Goal: Task Accomplishment & Management: Manage account settings

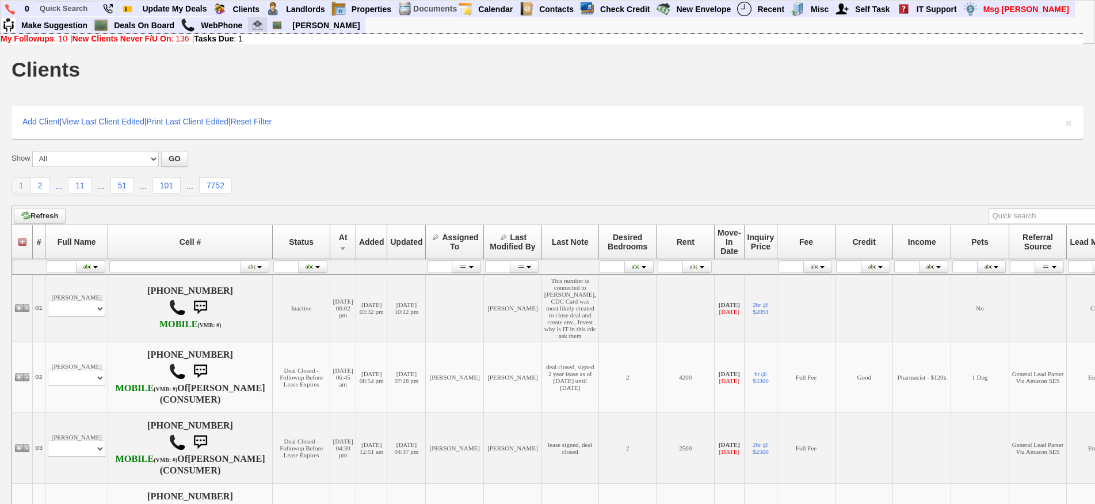
click at [261, 28] on img at bounding box center [258, 25] width 10 height 10
click at [159, 26] on link "Deals On Board" at bounding box center [144, 25] width 70 height 15
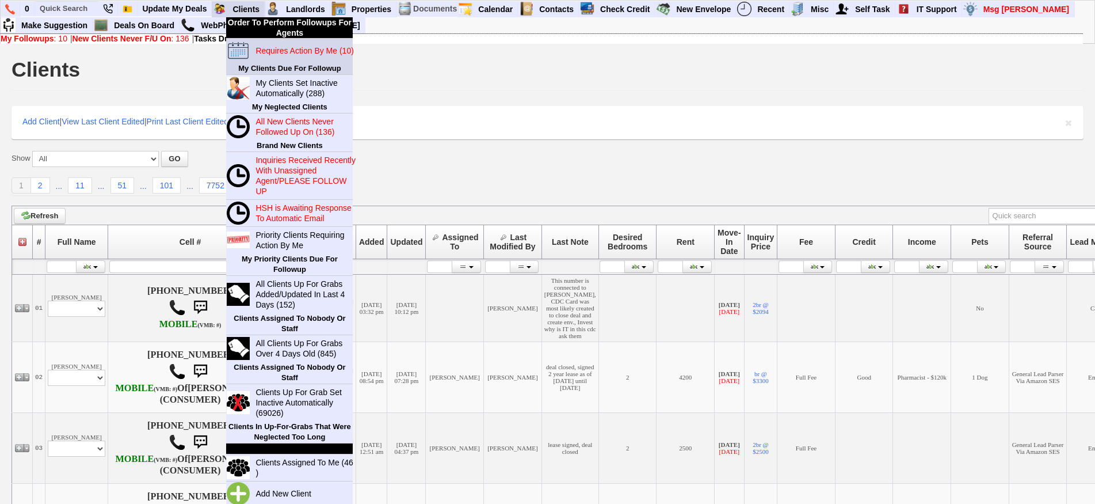
click at [264, 46] on blink "Requires Action By Me (10)" at bounding box center [305, 50] width 98 height 9
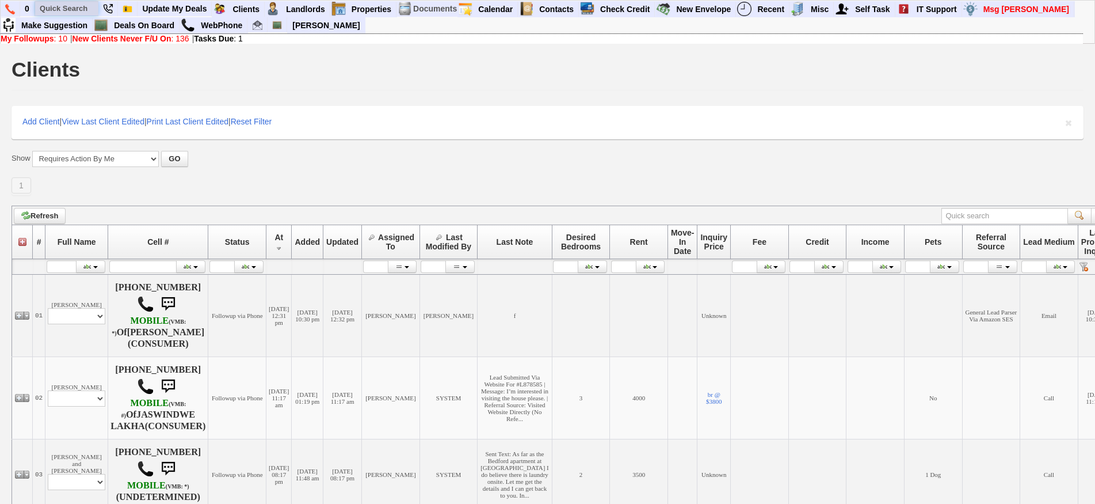
click at [69, 5] on input "text" at bounding box center [66, 8] width 63 height 14
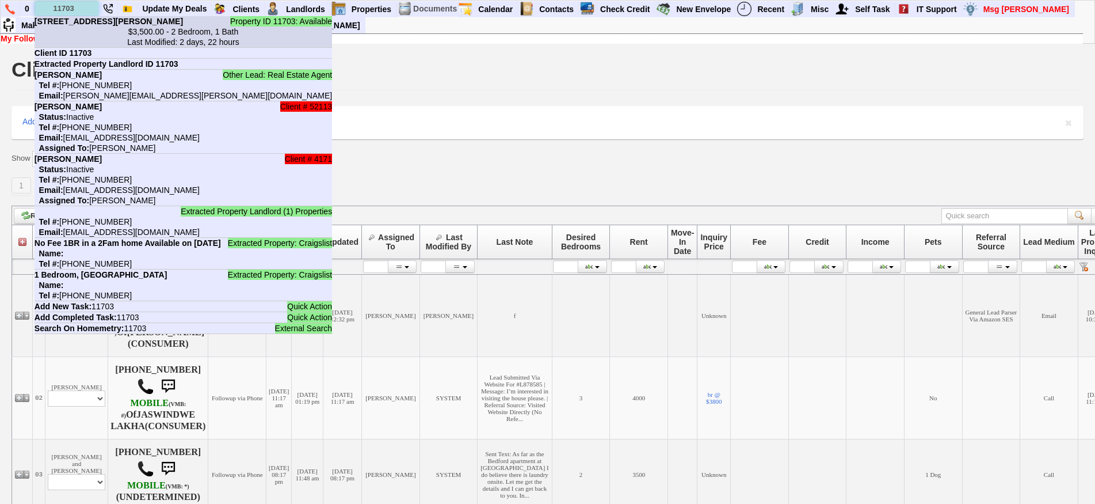
type input "11703"
click at [89, 24] on li "Property ID 11703: Available 35 Saxon Woods Rd in White Plains, NY $3,500.00 - …" at bounding box center [184, 32] width 298 height 32
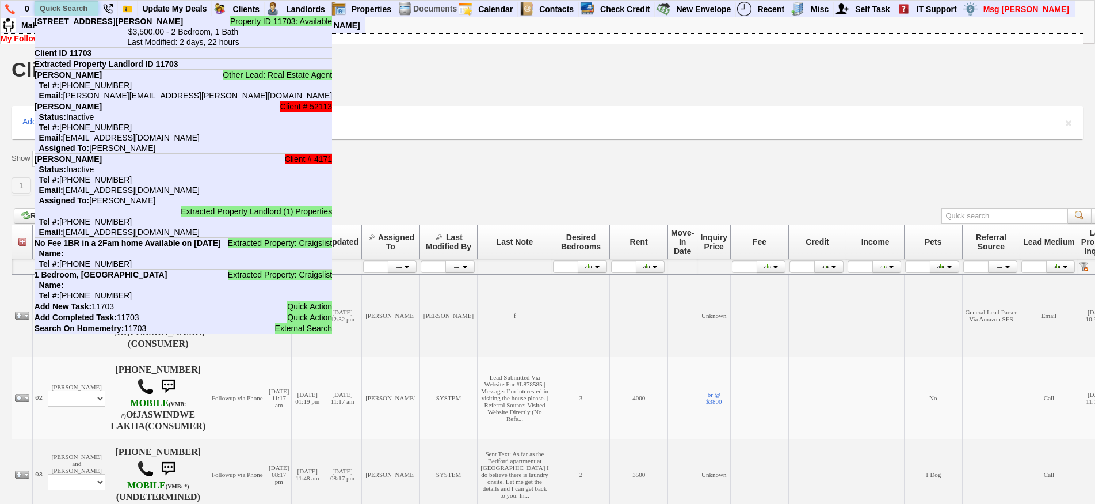
click at [89, 9] on input "text" at bounding box center [66, 8] width 63 height 14
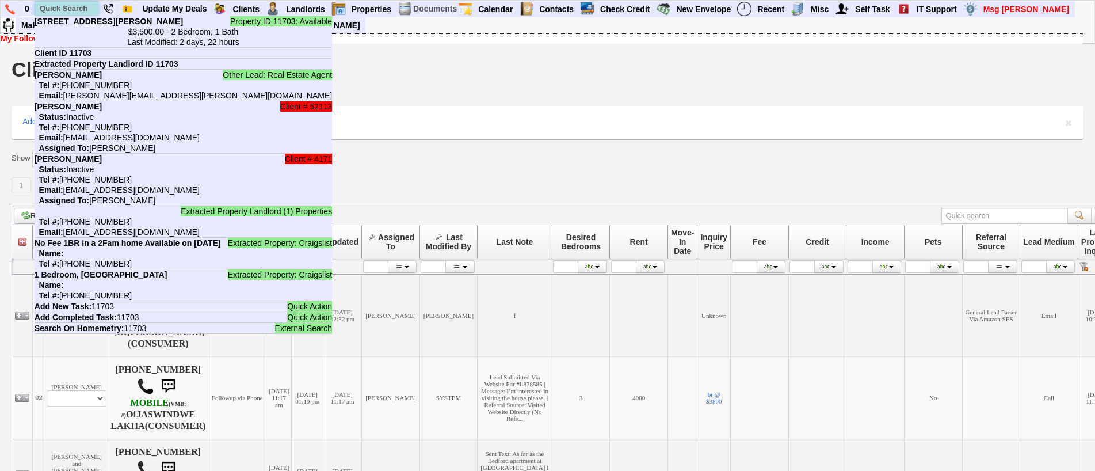
click at [87, 3] on input "text" at bounding box center [66, 8] width 63 height 14
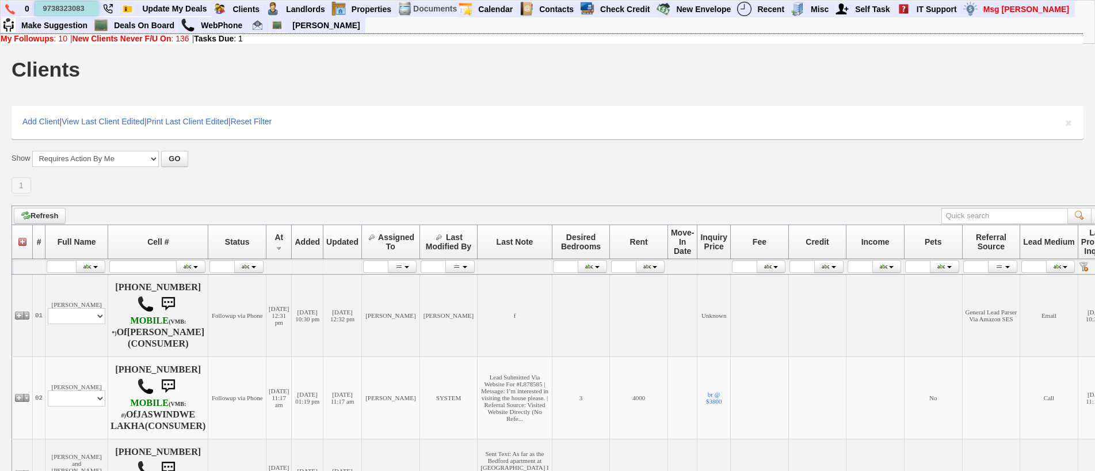
click at [89, 14] on input "9738323083" at bounding box center [66, 8] width 63 height 14
click at [93, 7] on input "9738323083" at bounding box center [66, 8] width 63 height 14
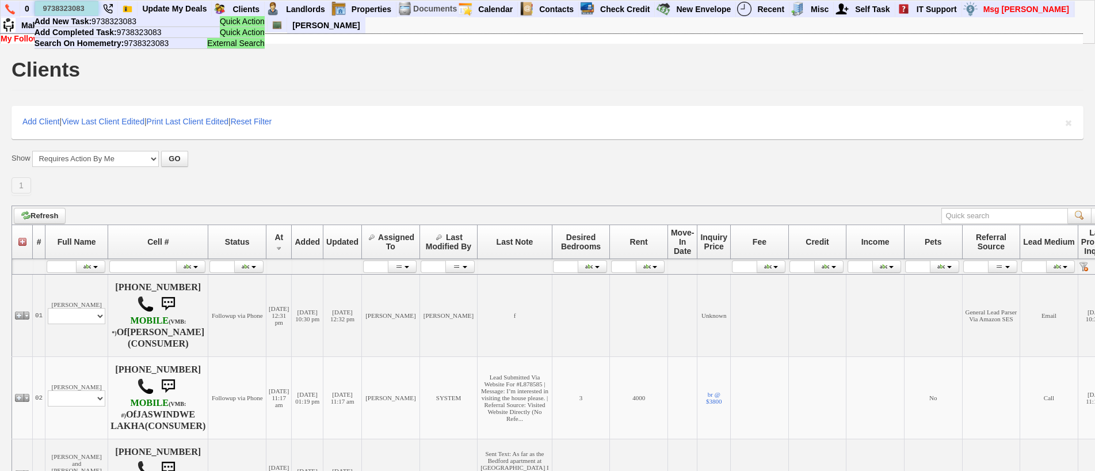
click at [90, 7] on input "9738323083" at bounding box center [66, 8] width 63 height 14
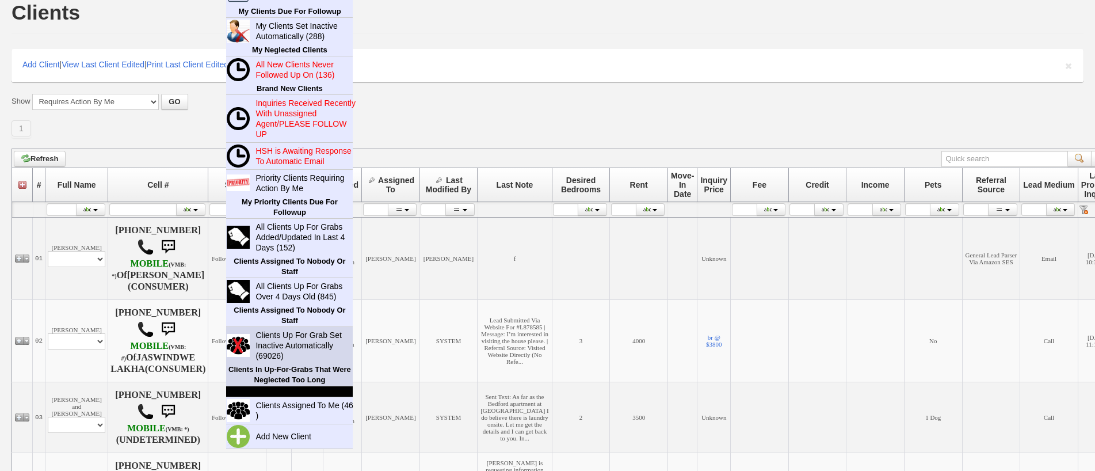
scroll to position [58, 0]
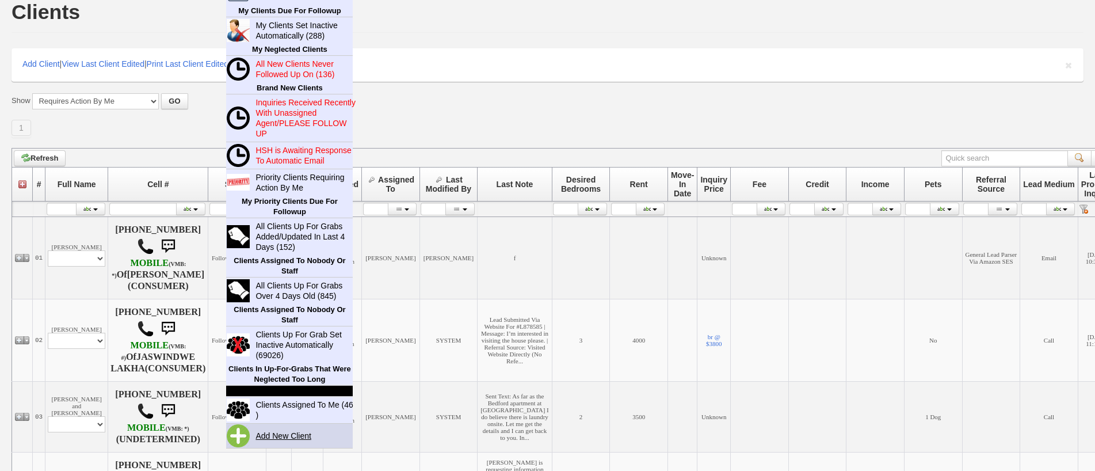
type input "9738323083"
click at [302, 443] on link "Add New Client" at bounding box center [288, 435] width 74 height 15
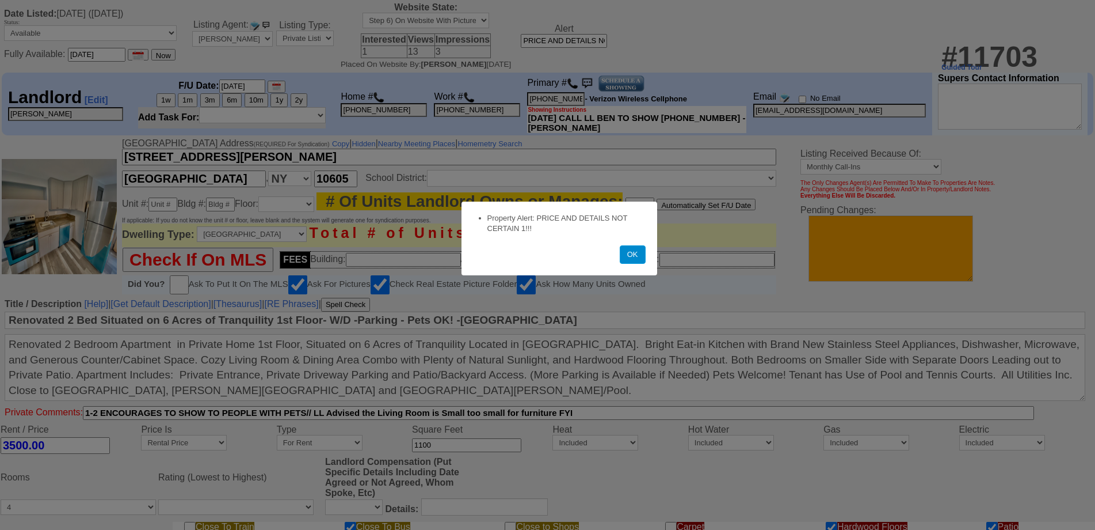
click at [631, 261] on button "OK" at bounding box center [633, 254] width 26 height 18
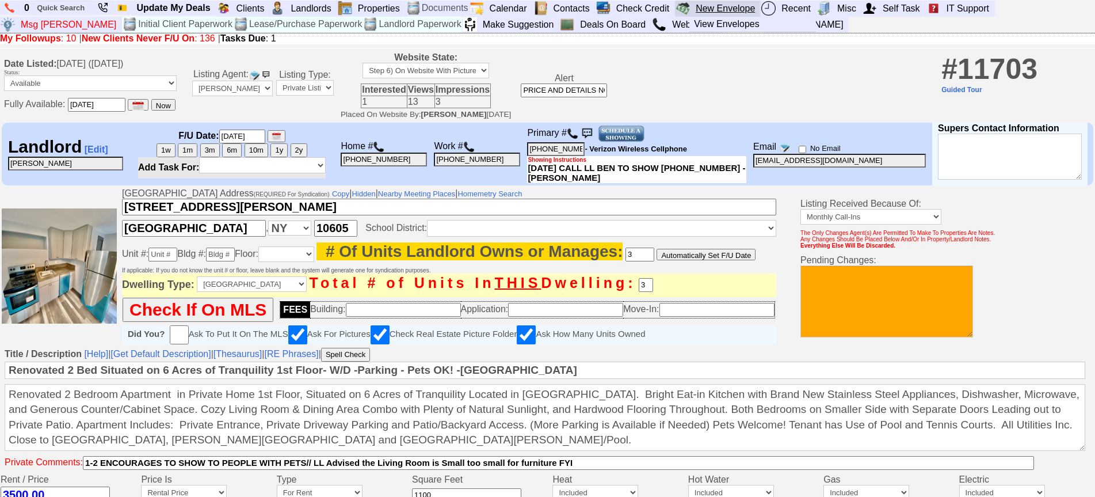
click at [729, 10] on link "New Envelope" at bounding box center [725, 8] width 69 height 15
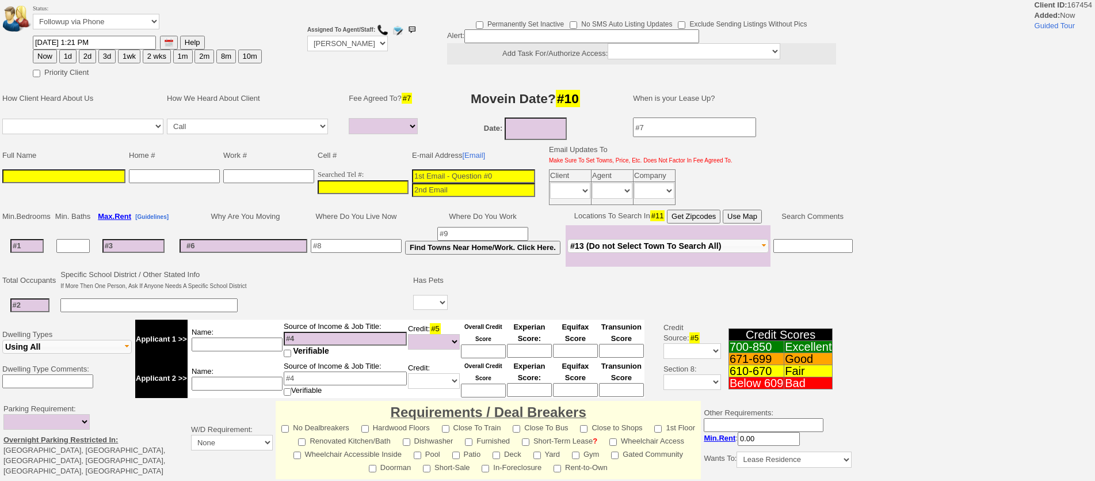
select select
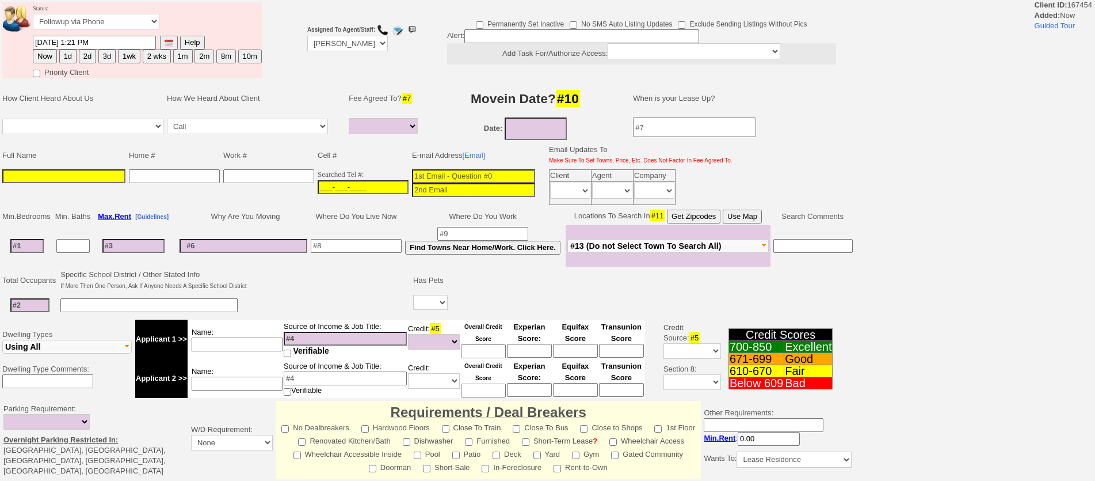
click at [386, 185] on input "___-___-____" at bounding box center [363, 187] width 91 height 14
paste input "973-832-3083"
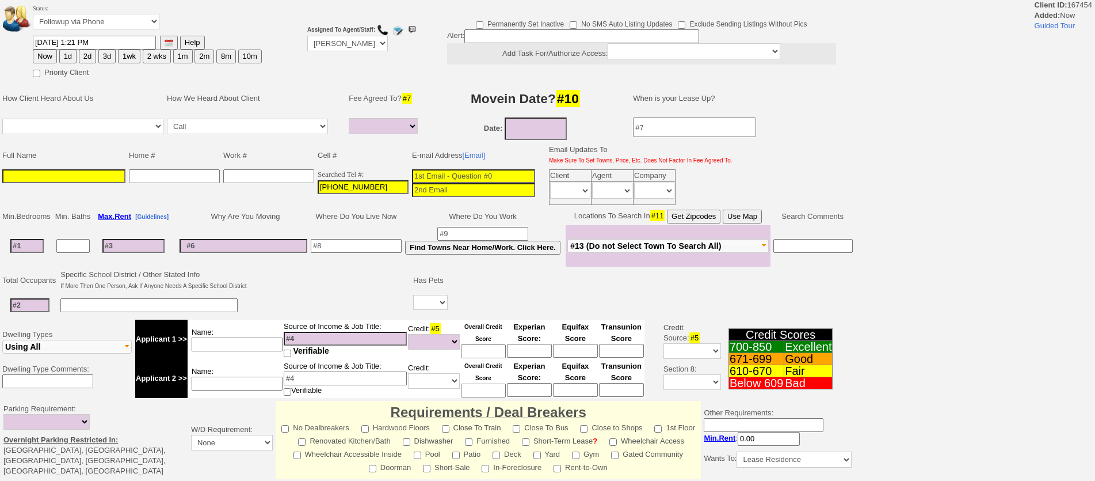
type input "[PHONE_NUMBER]"
click at [85, 183] on td at bounding box center [64, 187] width 127 height 39
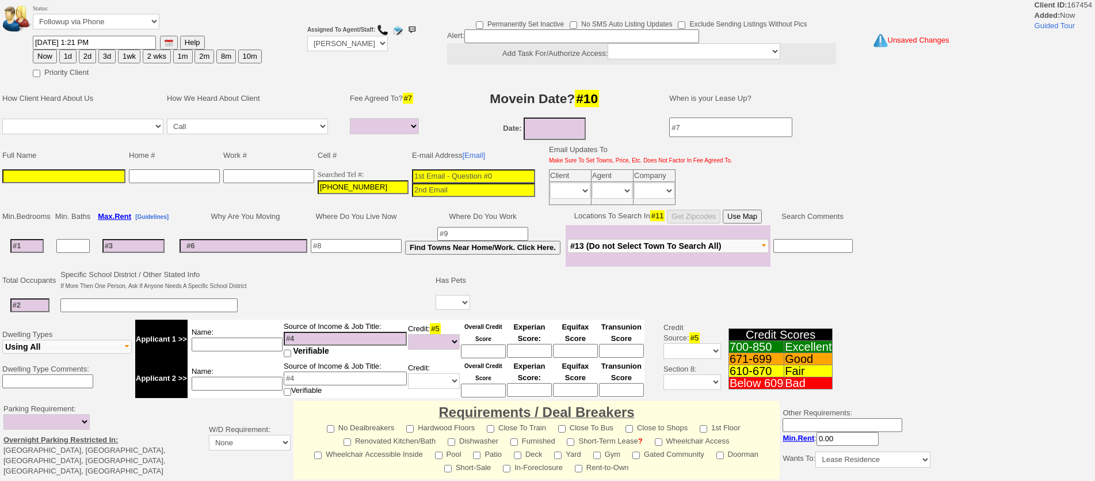
click at [90, 170] on input at bounding box center [63, 176] width 123 height 14
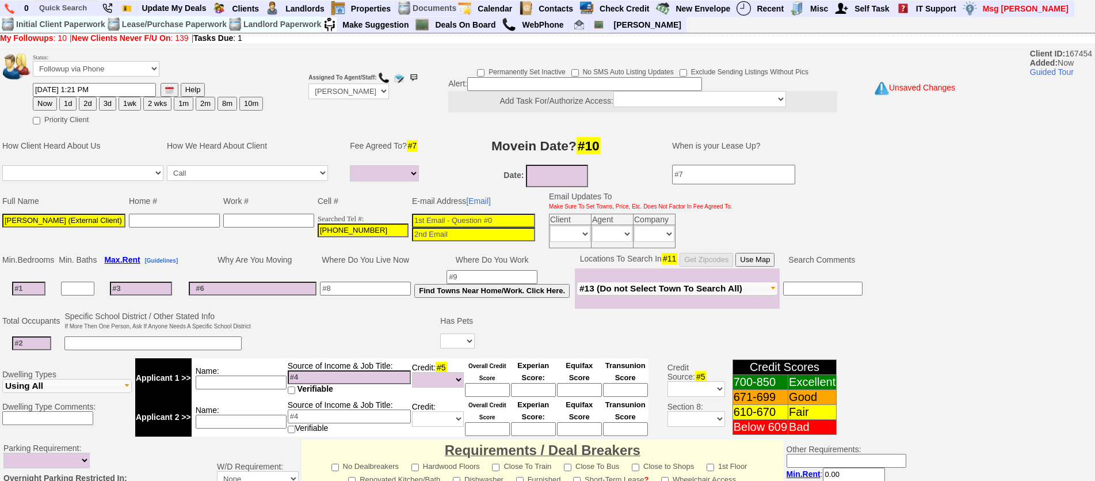
type input "Caron Teneyck (External Client)"
click at [340, 94] on select "Up-For-Grabs ***** STAFF ***** Bob Bruno 914-419-3579 Cristy Liberto 914-486-10…" at bounding box center [349, 91] width 81 height 16
click at [138, 75] on td "Status: Followup via Phone Followup via Email Followup When Section 8 Property …" at bounding box center [147, 66] width 231 height 31
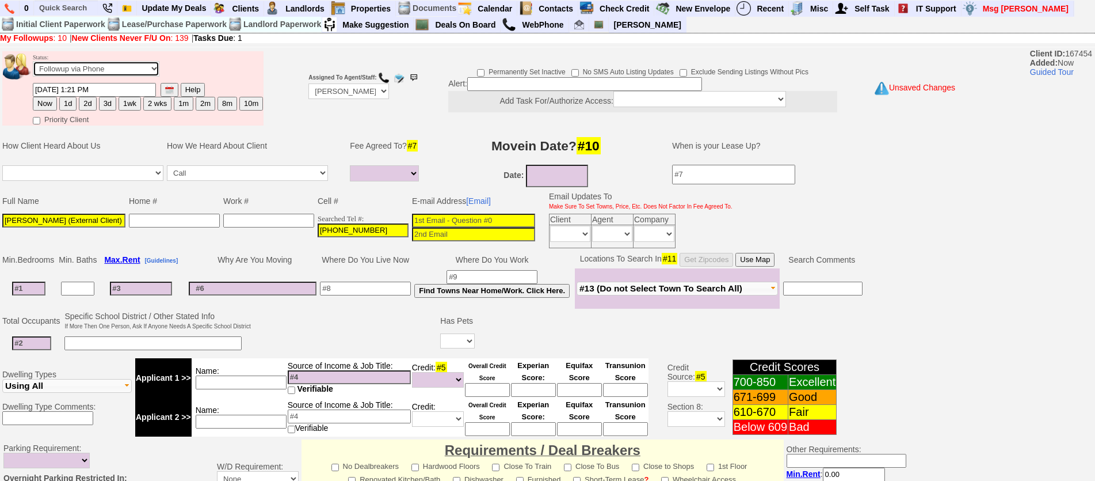
click at [128, 66] on select "Followup via Phone Followup via Email Followup When Section 8 Property Found De…" at bounding box center [96, 69] width 127 height 16
select select "Inactive"
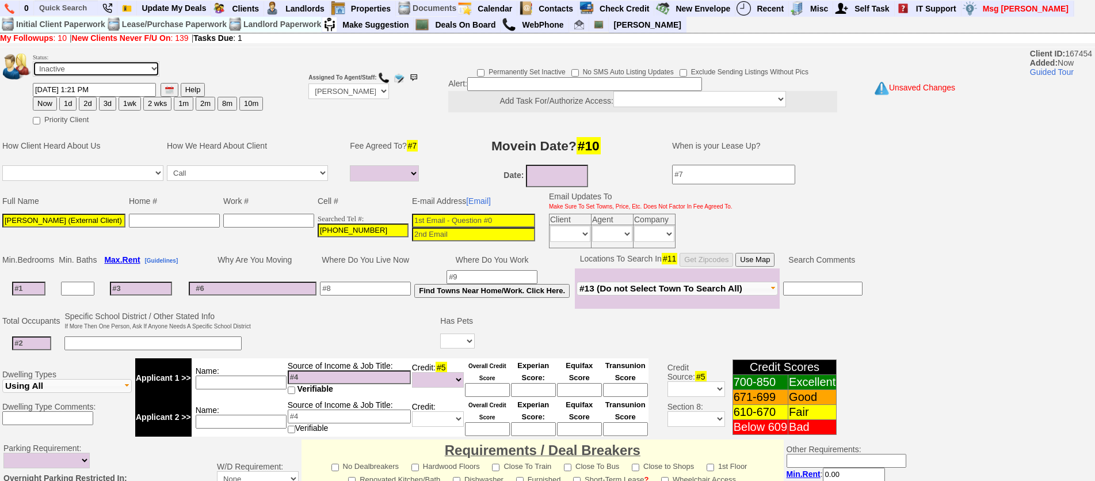
click at [33, 61] on select "Followup via Phone Followup via Email Followup When Section 8 Property Found De…" at bounding box center [96, 69] width 127 height 16
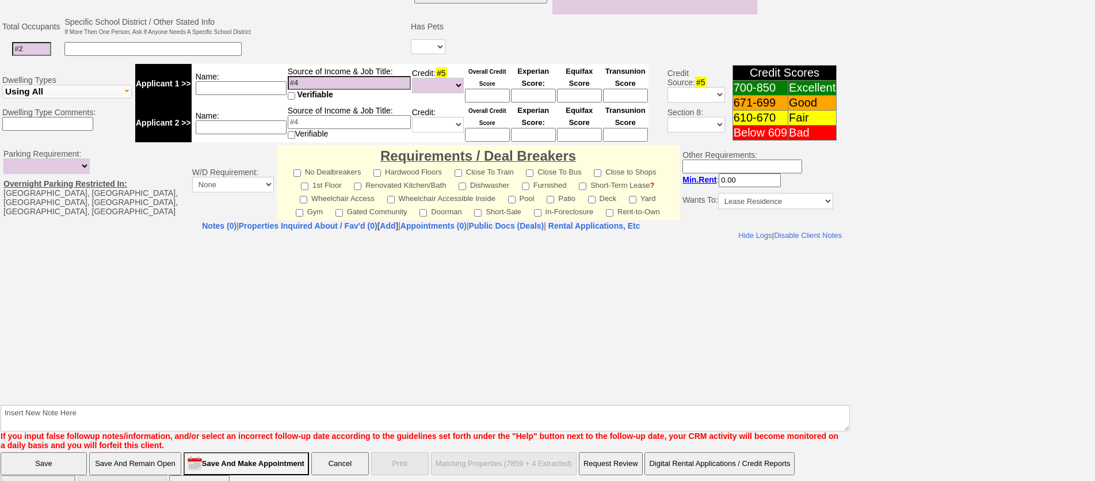
scroll to position [312, 0]
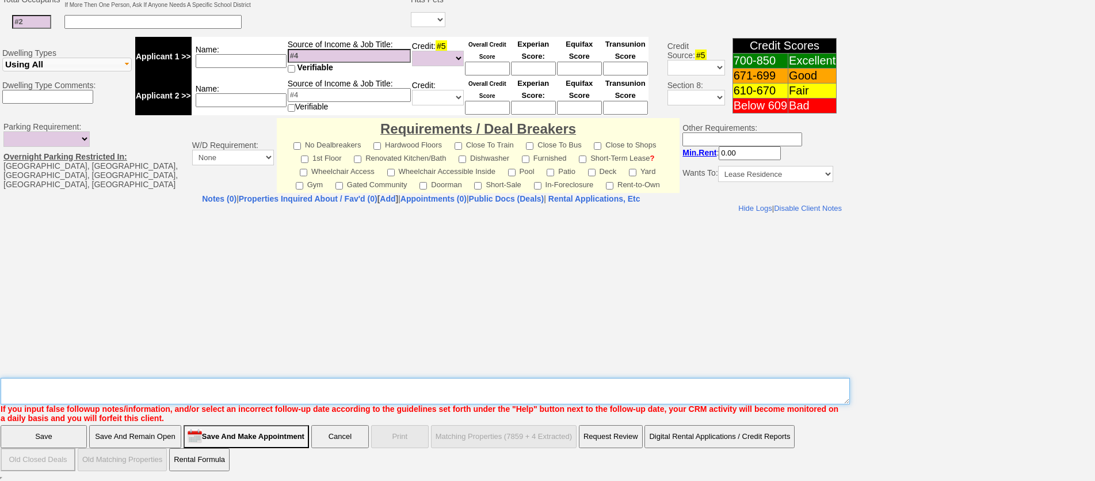
click at [460, 387] on textarea "Insert New Note Here" at bounding box center [426, 391] width 850 height 26
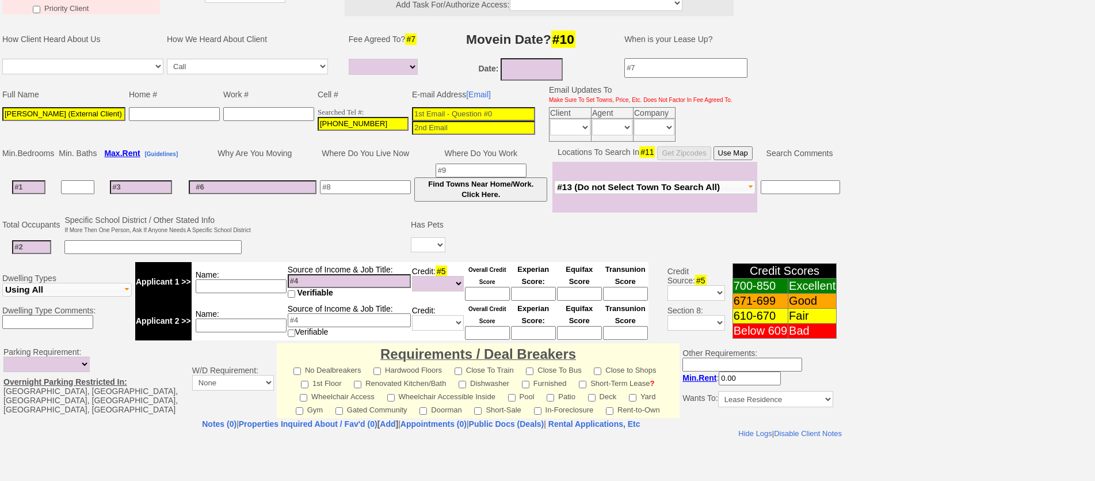
scroll to position [0, 0]
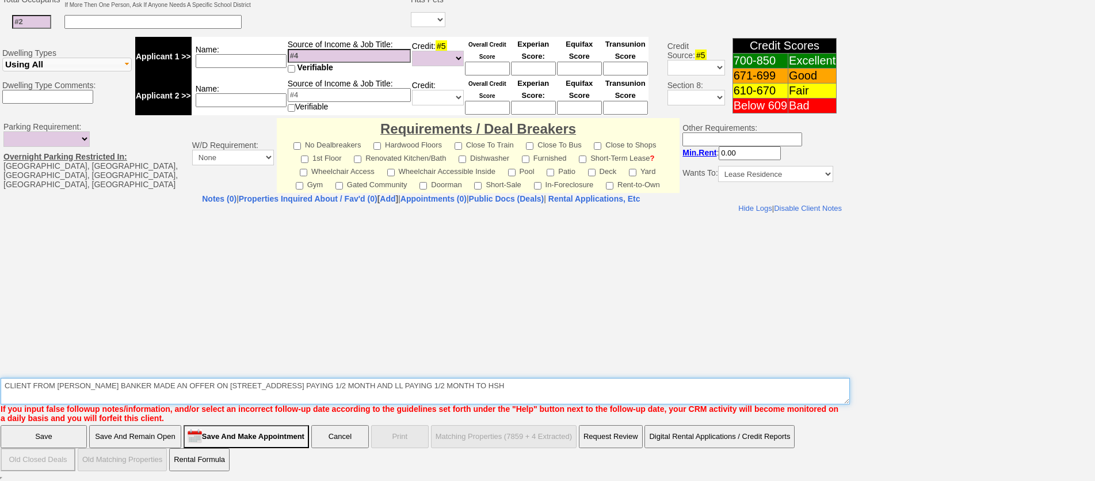
type textarea "CLIENT FROM JAIME OF COLDWELL BANKER MADE AN OFFER ON 64 GRAND ST - TENANT PAYI…"
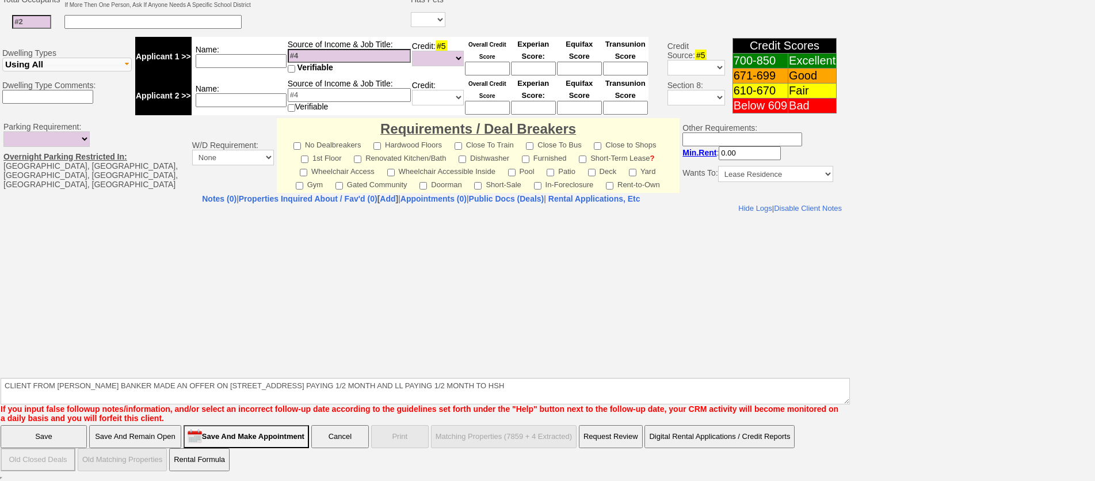
click at [125, 438] on input "Save And Remain Open" at bounding box center [135, 436] width 92 height 23
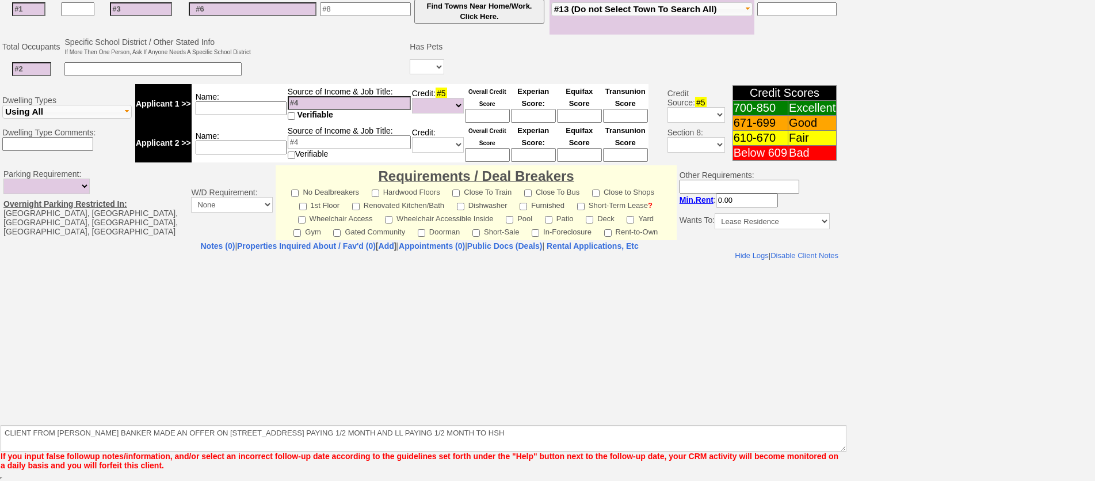
scroll to position [265, 0]
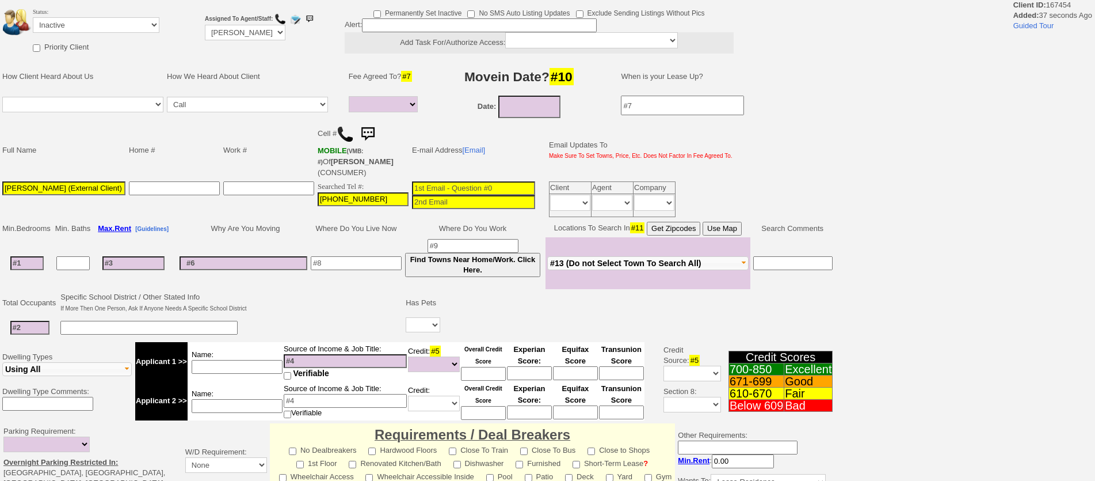
select select
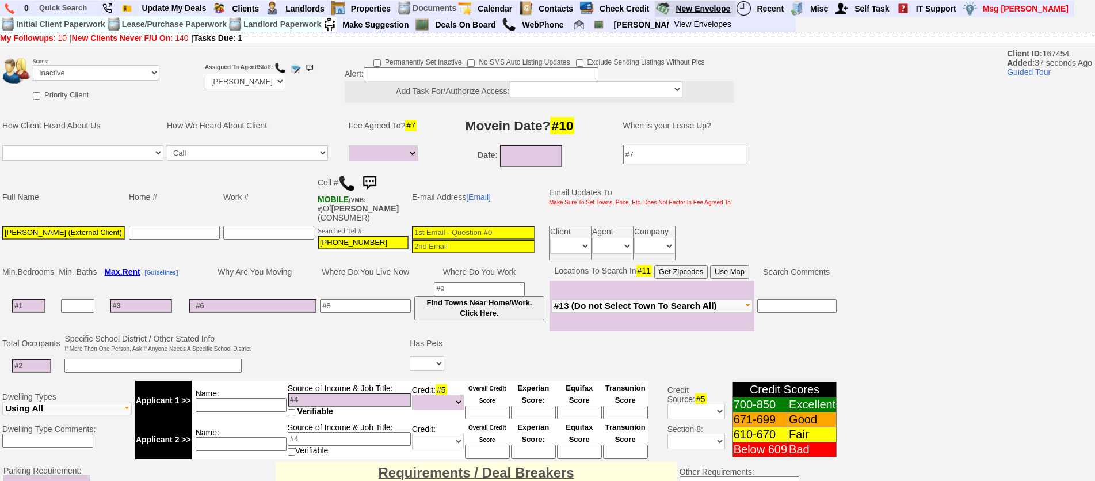
click at [713, 9] on link "New Envelope" at bounding box center [703, 8] width 64 height 15
click at [18, 234] on input "Caron Teneyck (External Client)" at bounding box center [63, 233] width 123 height 14
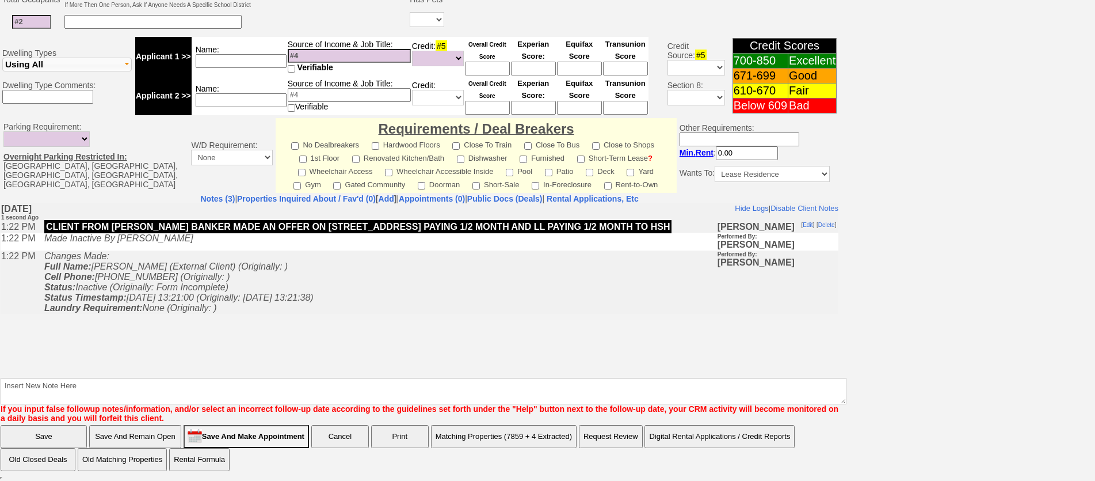
type input "Carson Teneyck (External Client)"
click at [157, 440] on input "Save And Remain Open" at bounding box center [135, 436] width 92 height 23
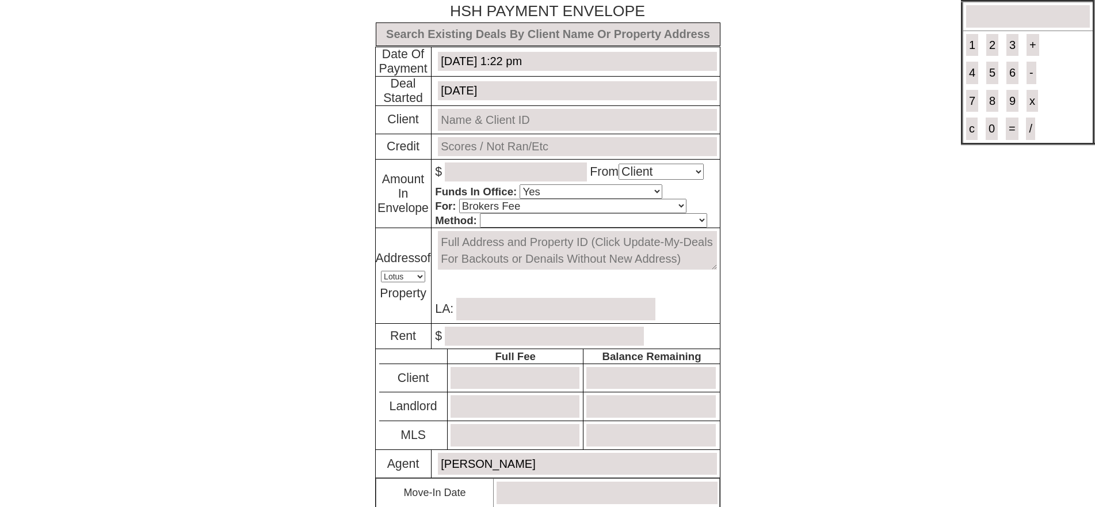
select select "Client"
select select "Yes"
select select "Brokers Fee"
select select "Lotus"
select select "Yes"
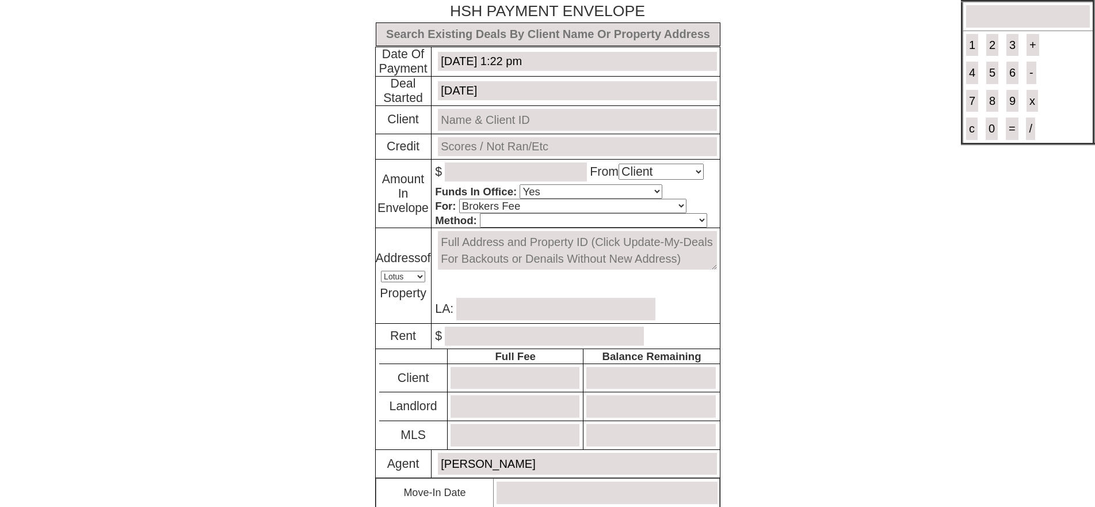
select select "No"
click at [504, 29] on input "text" at bounding box center [548, 34] width 345 height 24
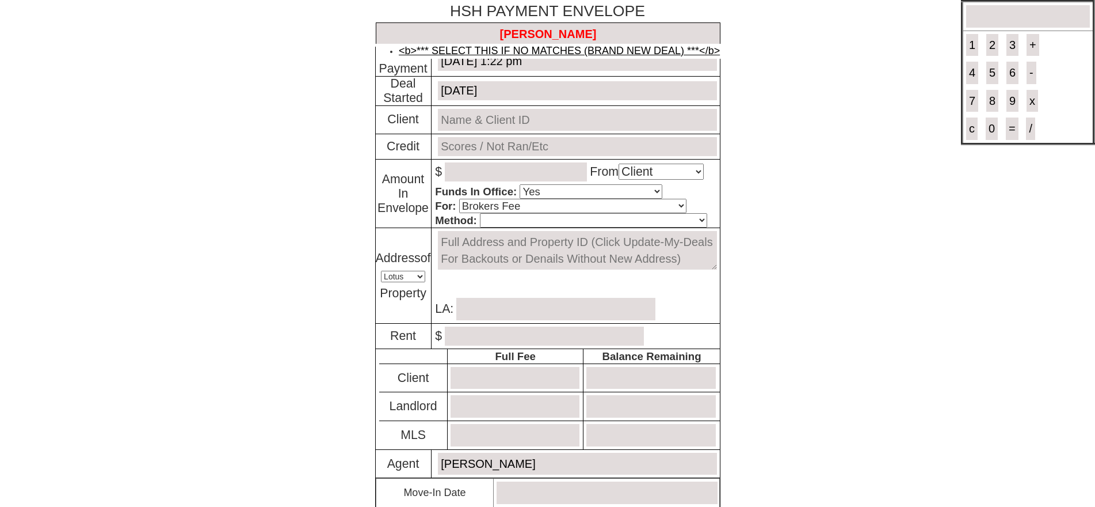
click at [502, 54] on link "<b>*** SELECT THIS IF NO MATCHES (BRAND NEW DEAL) ***</b>" at bounding box center [559, 51] width 321 height 12
type input "THIS IS A BRAND NEW DEAL"
click at [498, 115] on input "text" at bounding box center [577, 120] width 279 height 22
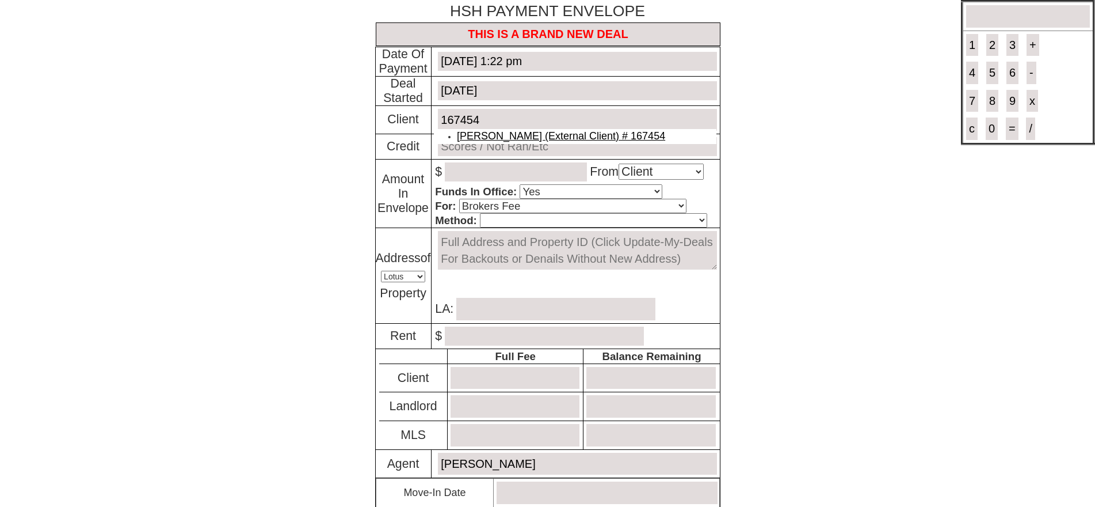
click at [505, 136] on link "[PERSON_NAME] (External Client) # 167454" at bounding box center [561, 136] width 208 height 12
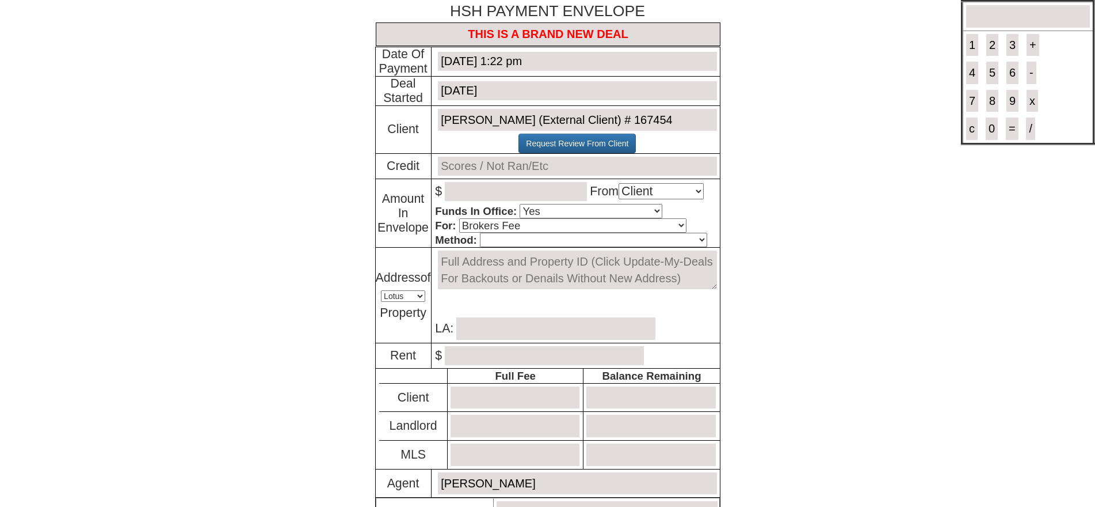
type input "[PERSON_NAME] (External Client) # 167454"
click at [492, 164] on input "text" at bounding box center [577, 166] width 279 height 19
type input "670/806"
click at [495, 203] on p "$ From Select An Option Client Landlord MLS" at bounding box center [577, 191] width 284 height 25
click at [489, 196] on input "number" at bounding box center [516, 191] width 142 height 19
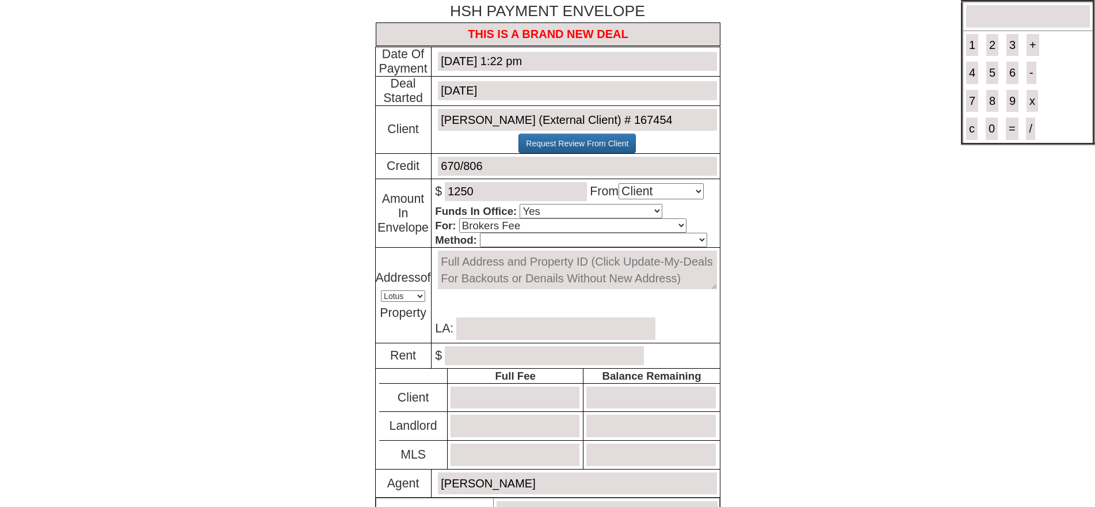
type input "1250"
click at [568, 227] on select "Select An Option Brokers Fee Credit Check Transfer Of Funds Other" at bounding box center [572, 225] width 227 height 14
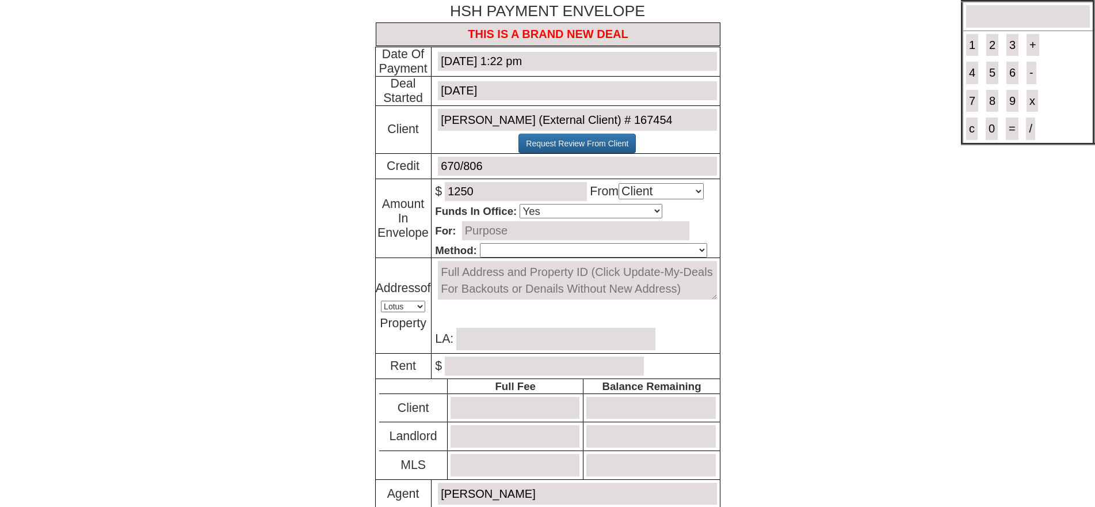
click at [521, 231] on input "text" at bounding box center [575, 230] width 227 height 19
type input "t"
type input "THIS IS AN EXTERNAL CLIENT WHO MADE OFFER THRU JAIME OF COLDWELL BANKER FOR 64 …"
click at [506, 252] on select "Cash Certified Check Regular Check Credit Card Quickpay Wire ACH N/A" at bounding box center [593, 250] width 227 height 14
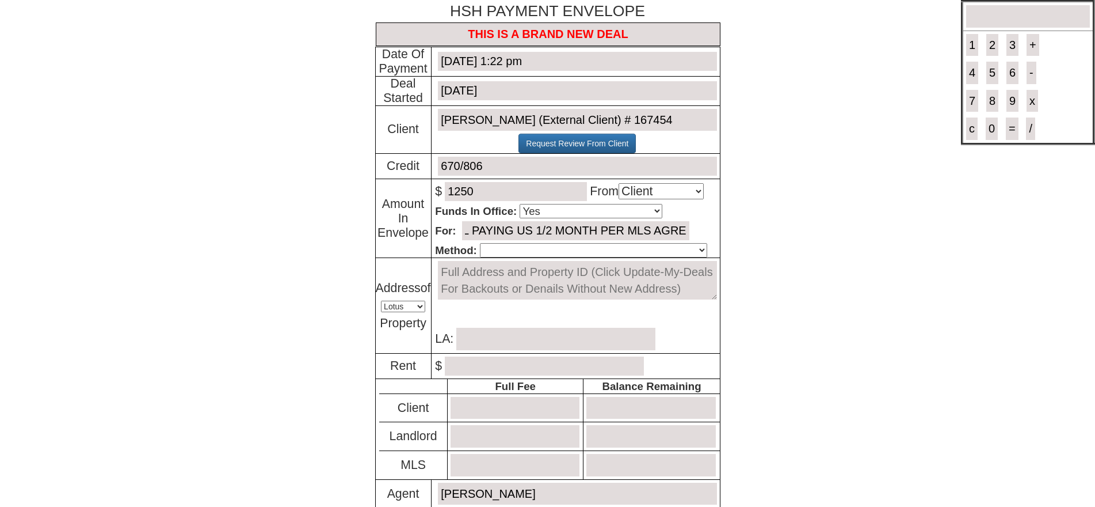
scroll to position [0, 0]
select select "Regular Check"
click at [480, 245] on select "Cash Certified Check Regular Check Credit Card Quickpay Wire ACH N/A" at bounding box center [593, 250] width 227 height 14
click at [488, 278] on textarea at bounding box center [577, 280] width 279 height 39
click at [499, 277] on textarea at bounding box center [577, 280] width 279 height 39
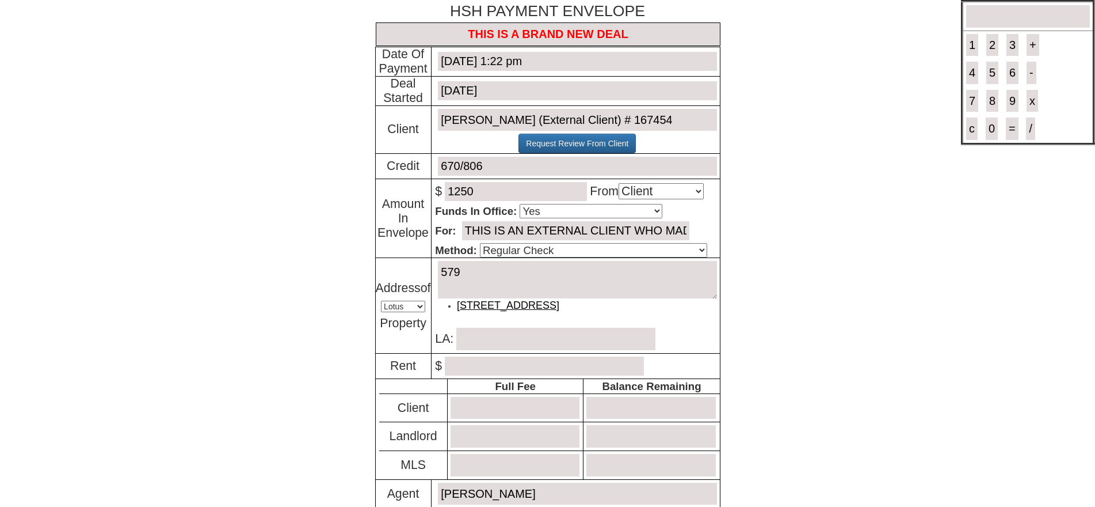
click at [516, 304] on link "64 Grand St - Floor: 2nd in Mamaroneck, NY - ID # 579" at bounding box center [508, 305] width 102 height 12
type textarea "64 Grand St - Floor: 2nd in Mamaroneck, NY - ID # 579"
type input "[PERSON_NAME]"
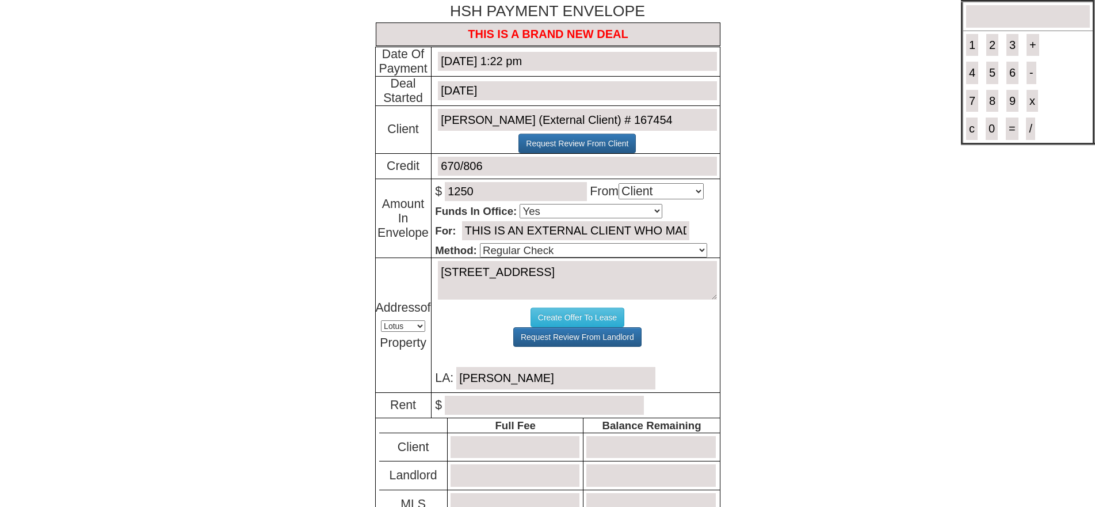
type textarea "64 Grand St - Floor: 2nd in Mamaroneck, NY - ID # 579"
click at [491, 395] on p "$" at bounding box center [577, 405] width 284 height 25
click at [491, 405] on input "number" at bounding box center [544, 404] width 199 height 19
type input "2500.00"
click at [554, 185] on input "1250" at bounding box center [516, 191] width 142 height 19
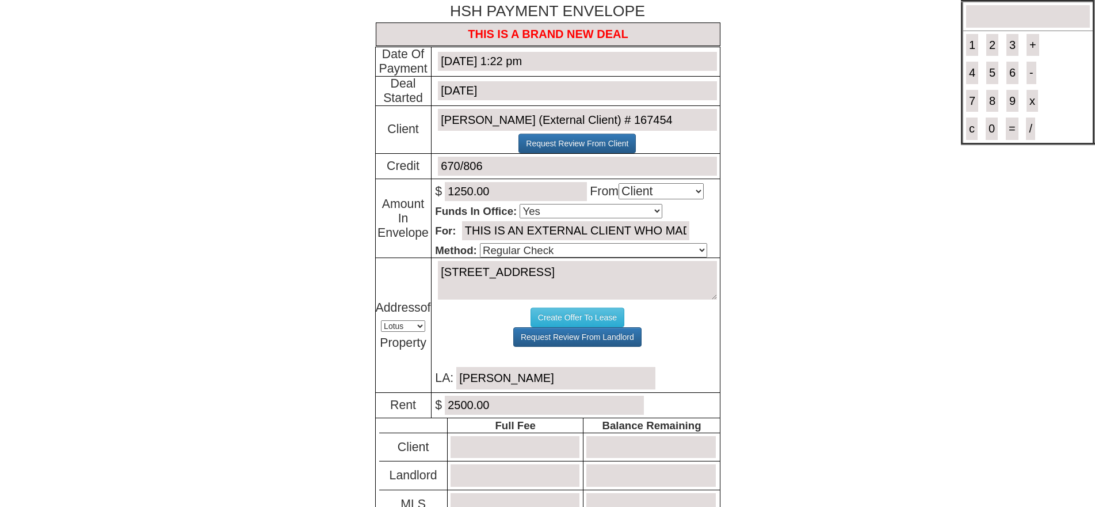
scroll to position [115, 0]
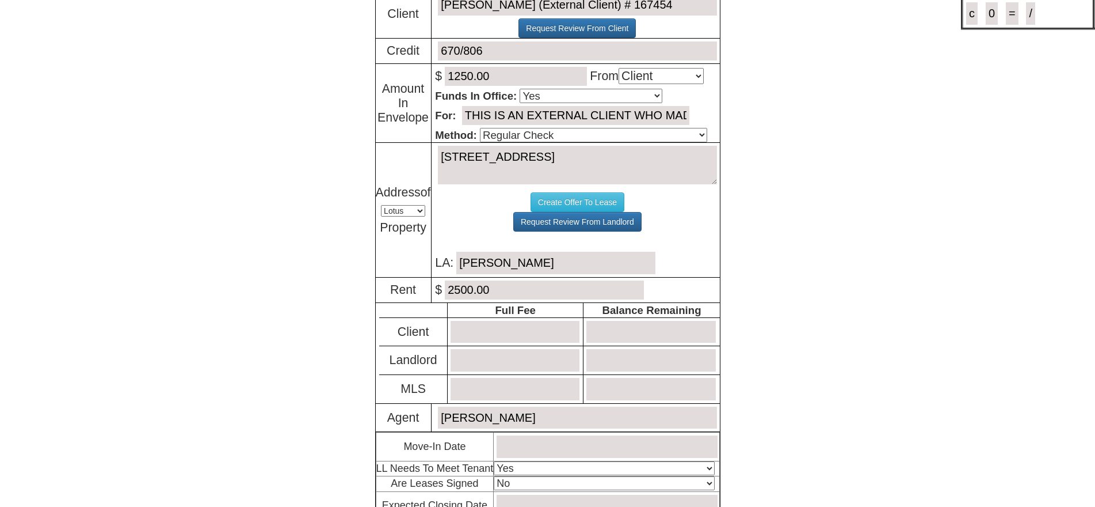
type input "1250.00"
click at [511, 332] on input "number" at bounding box center [515, 332] width 129 height 22
type input "1250.00"
click at [517, 391] on input "number" at bounding box center [515, 389] width 129 height 22
type input "1250.00"
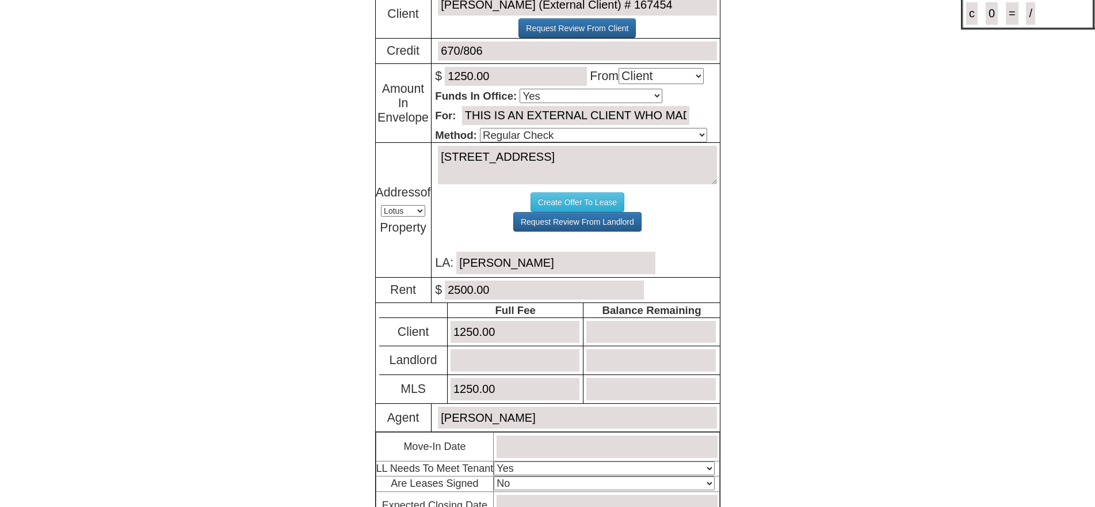
click at [630, 395] on input "number" at bounding box center [651, 389] width 129 height 22
type input "1250.00"
click at [614, 330] on input "number" at bounding box center [651, 332] width 129 height 22
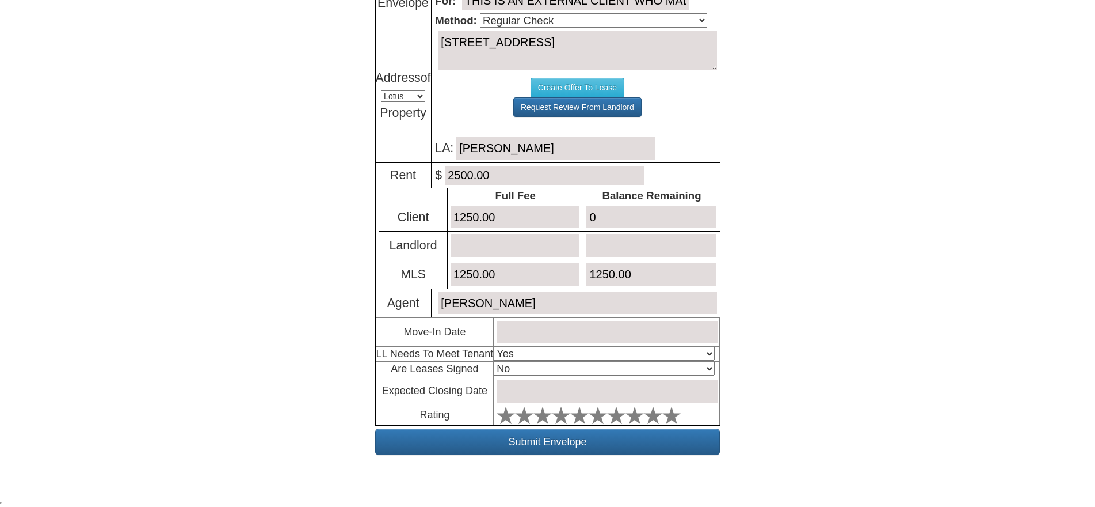
scroll to position [233, 0]
type input "0"
click at [561, 341] on input "text" at bounding box center [607, 332] width 220 height 22
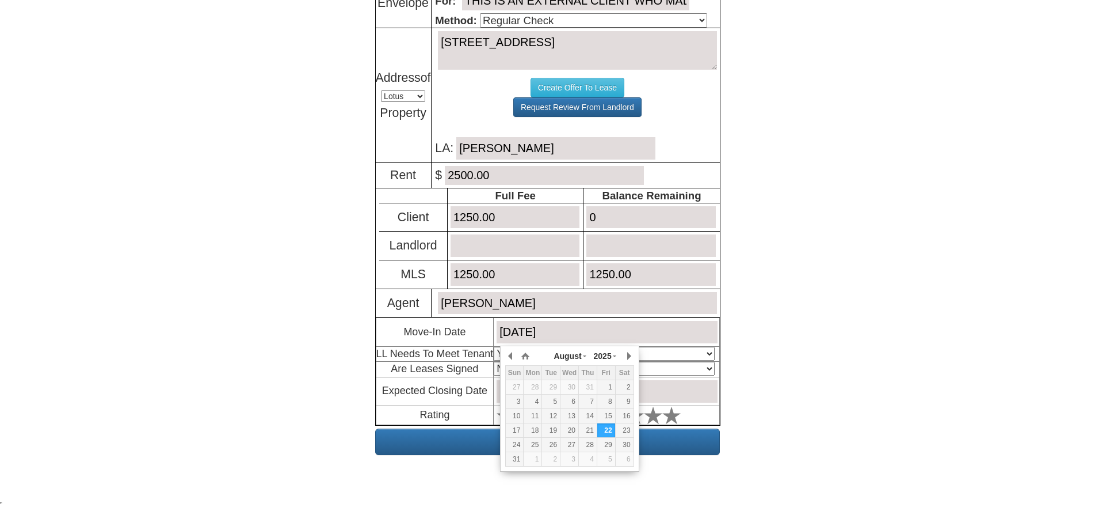
click at [596, 332] on input "September 1, 2023" at bounding box center [607, 332] width 220 height 22
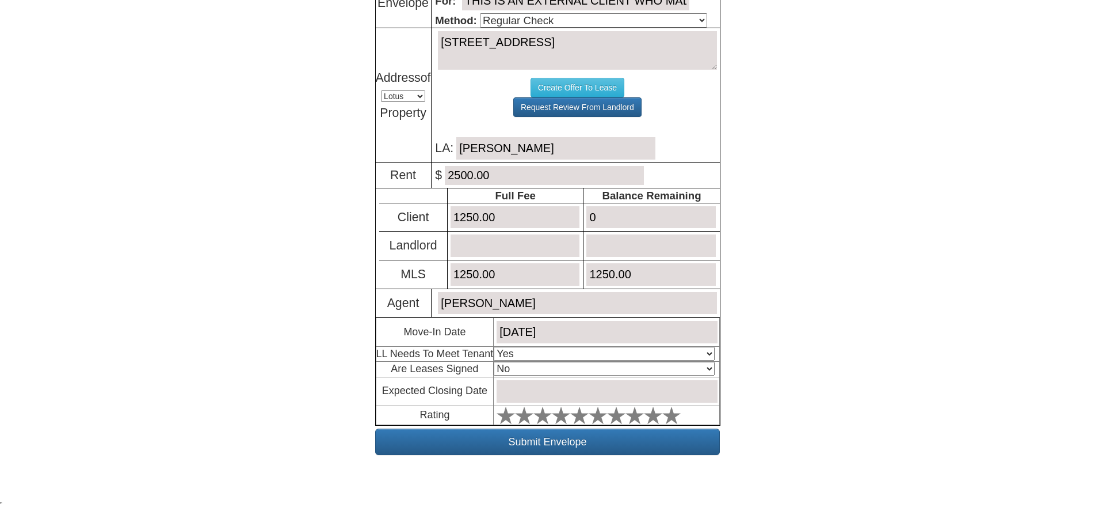
type input "[DATE]"
click at [535, 354] on select "Select An Option Yes Yes - Met No" at bounding box center [604, 354] width 220 height 14
select select "Yes - Met"
click at [497, 347] on select "Select An Option Yes Yes - Met No" at bounding box center [604, 354] width 220 height 14
click at [528, 371] on select "Select An Option No Yes" at bounding box center [604, 368] width 220 height 14
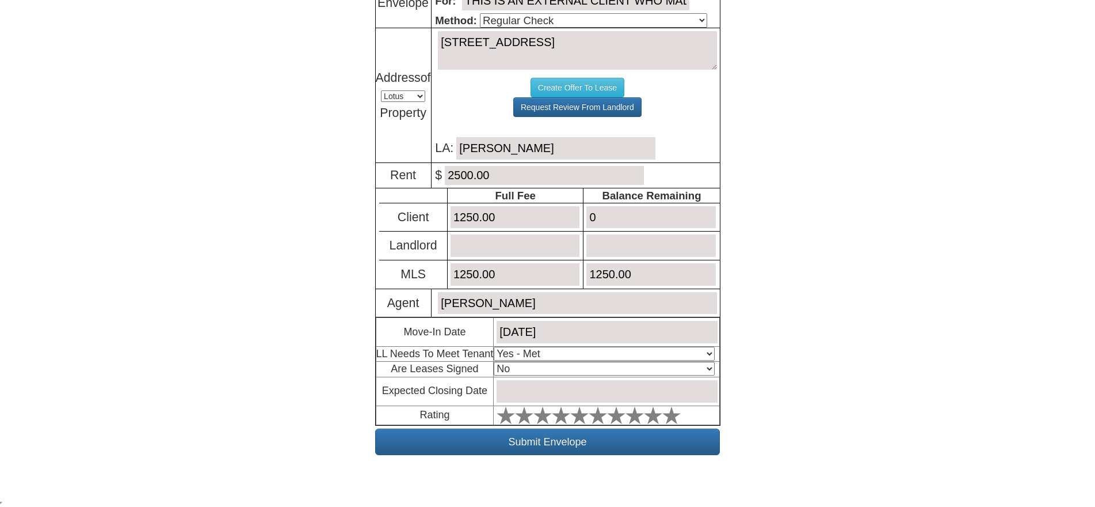
select select "Yes"
click at [497, 361] on select "Select An Option No Yes" at bounding box center [604, 368] width 220 height 14
click at [528, 387] on input "text" at bounding box center [607, 391] width 220 height 22
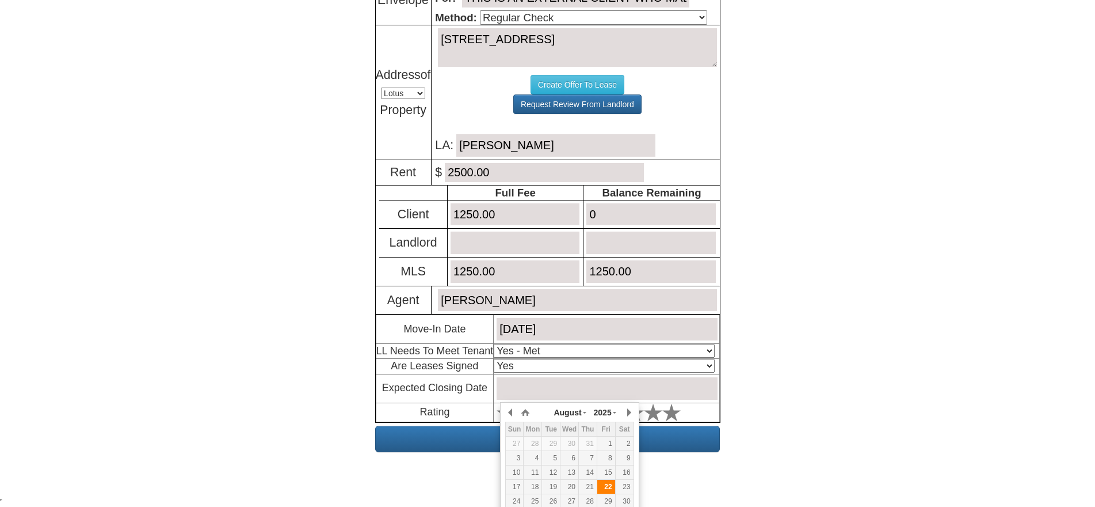
click at [610, 483] on div "22" at bounding box center [607, 487] width 18 height 10
type input "[DATE]"
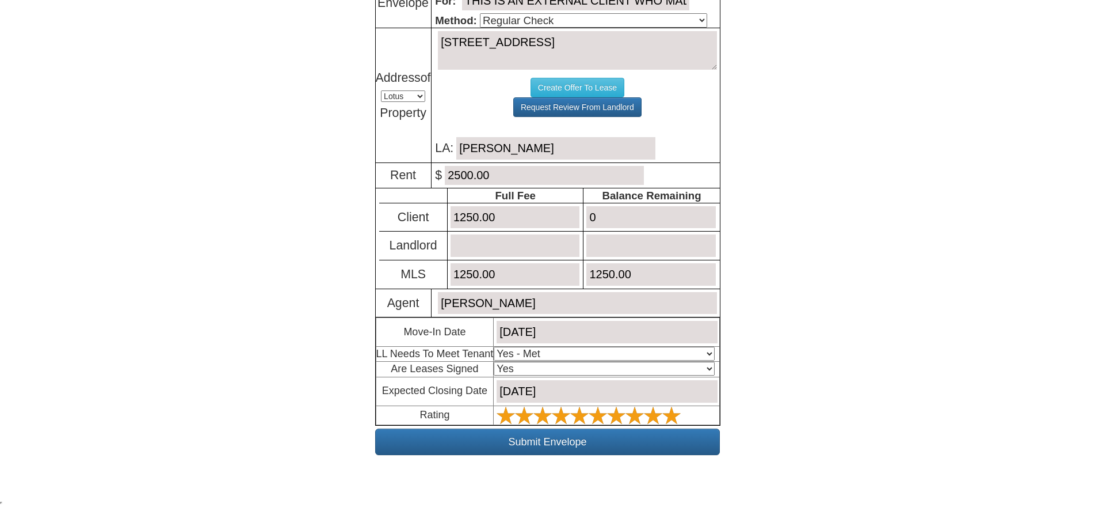
click at [679, 412] on icon at bounding box center [672, 415] width 18 height 18
click at [544, 437] on input "Submit Envelope" at bounding box center [547, 441] width 345 height 26
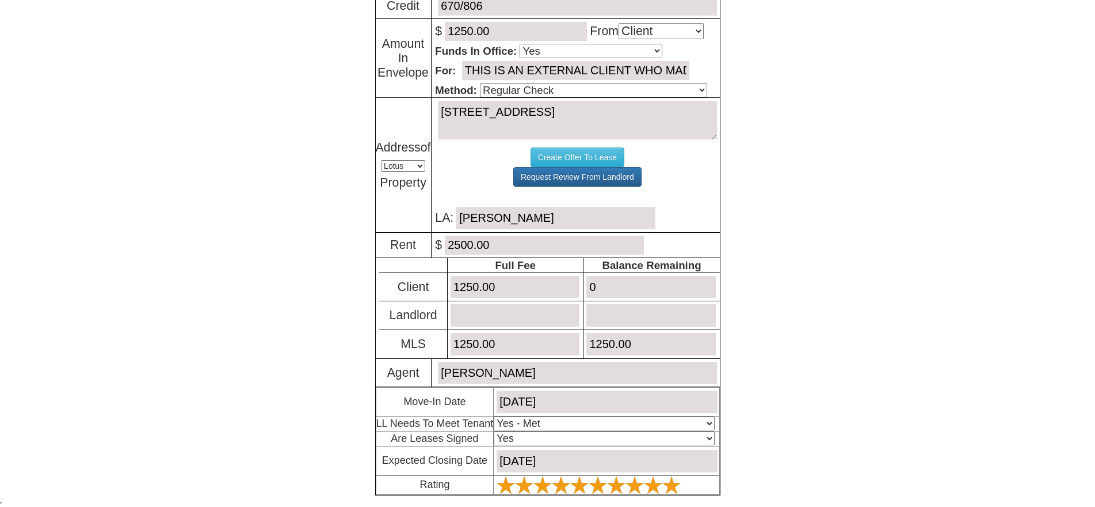
scroll to position [163, 0]
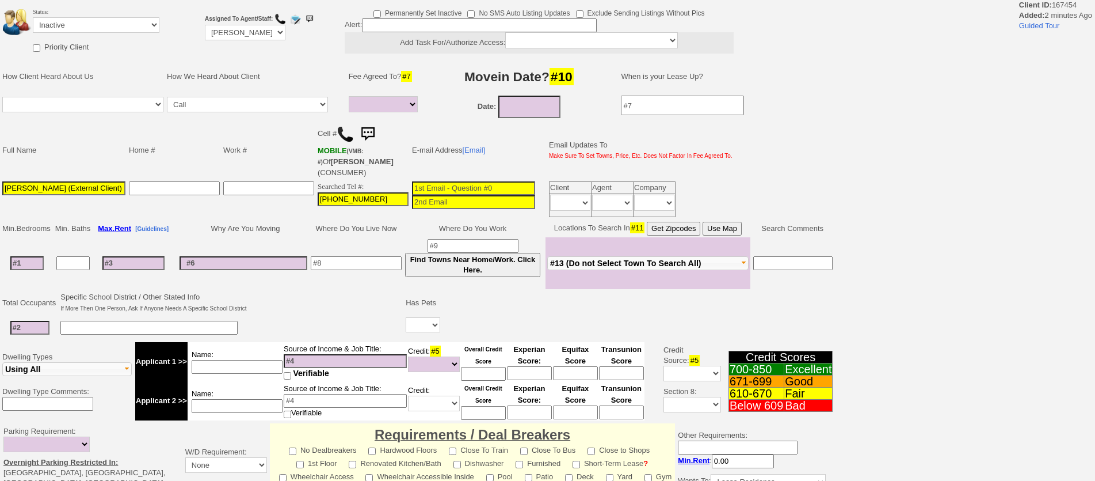
select select
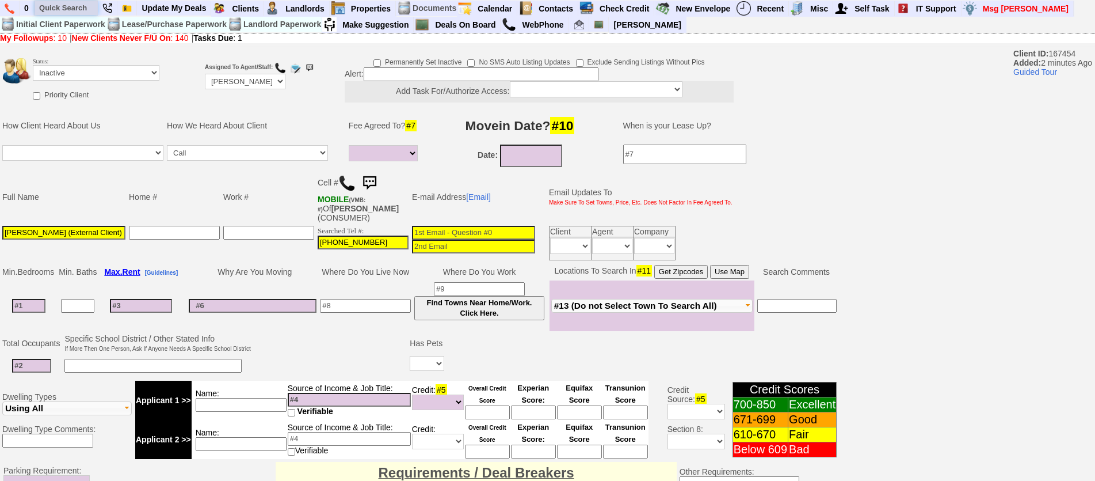
click at [70, 8] on input "text" at bounding box center [66, 8] width 63 height 14
type input "[STREET_ADDRESS]"
click at [488, 25] on link "Deals On Board" at bounding box center [466, 24] width 70 height 15
click at [455, 25] on link "Deals On Board" at bounding box center [466, 24] width 70 height 15
click at [174, 13] on link "Update My Deals" at bounding box center [174, 8] width 74 height 15
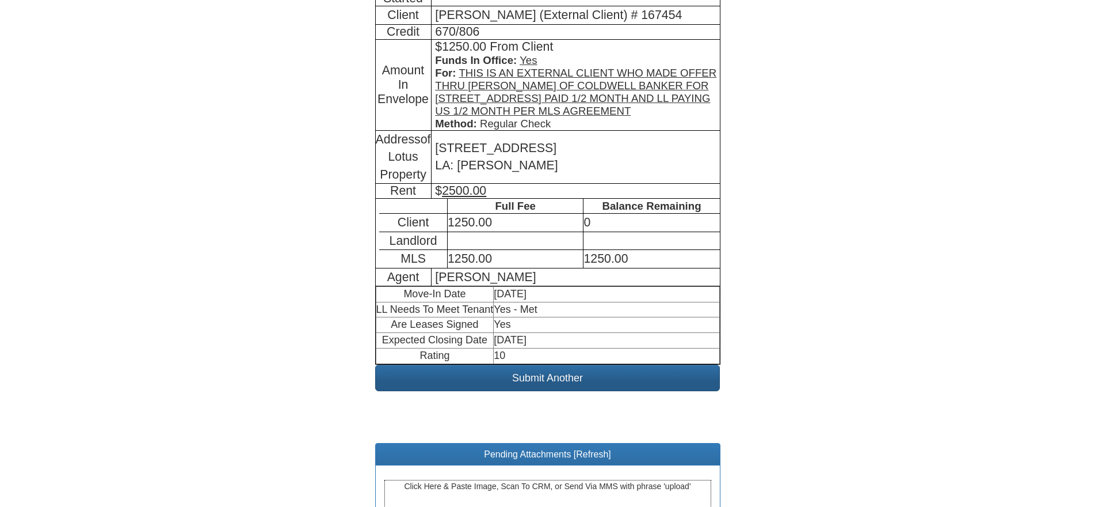
scroll to position [322, 0]
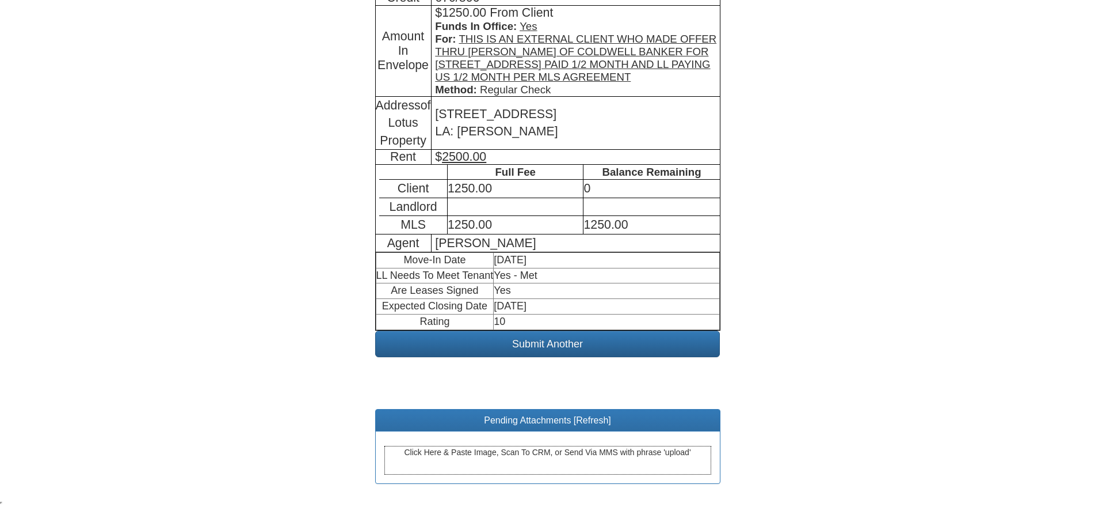
click at [827, 195] on body "× Close Login E-mail Address: [EMAIL_ADDRESS][DOMAIN_NAME] Login! ×" at bounding box center [547, 92] width 1095 height 829
click at [594, 419] on link "Refresh" at bounding box center [592, 420] width 32 height 10
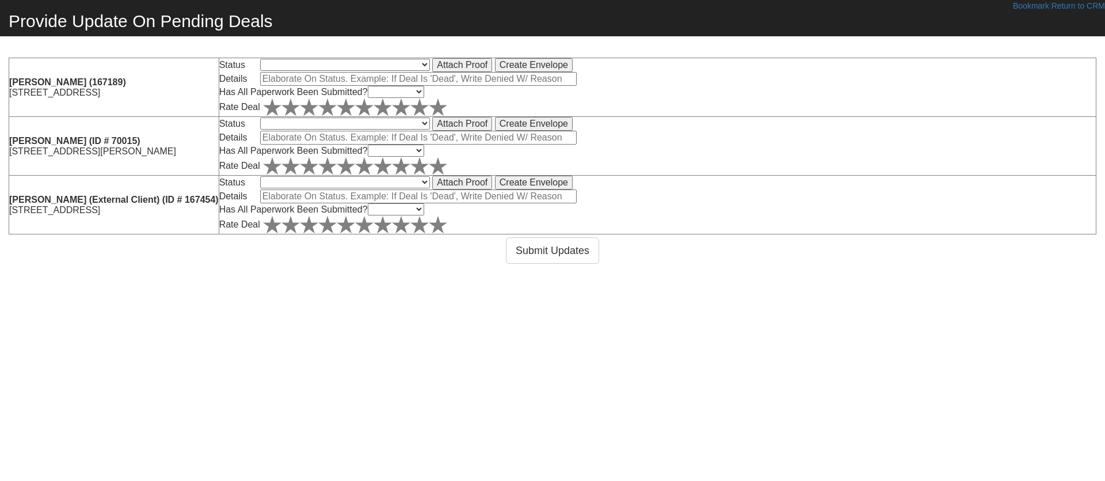
click at [383, 188] on select "Pending Denied - I Am Still Working With Client Denied - Issue Refund Closed Ba…" at bounding box center [345, 182] width 170 height 12
select select "5"
click at [353, 181] on select "Pending Denied - I Am Still Working With Client Denied - Issue Refund Closed Ba…" at bounding box center [345, 182] width 170 height 12
click at [388, 198] on input "text" at bounding box center [418, 196] width 317 height 14
type input "DEAL CLOSED ON BOTH SIDES"
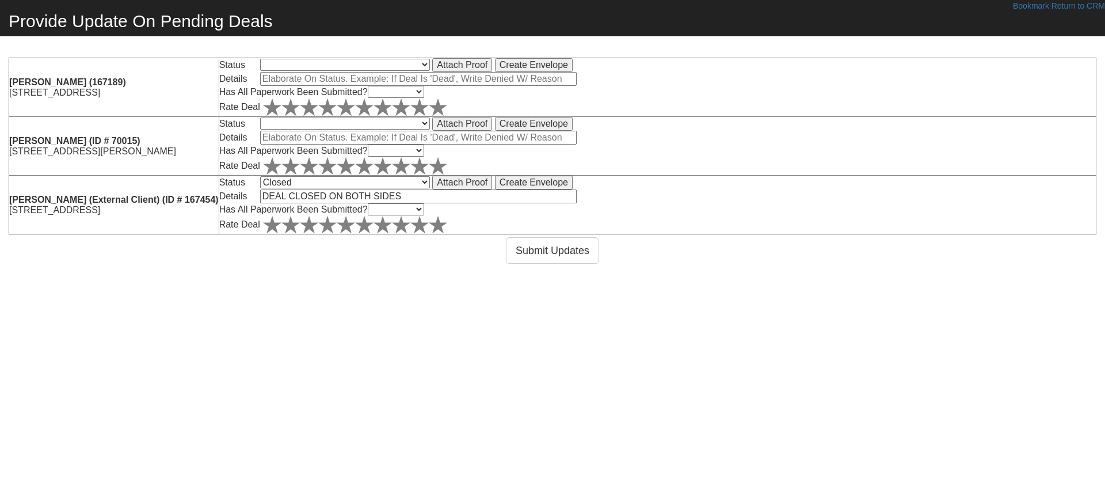
click at [424, 215] on select "Yes No In Process" at bounding box center [396, 209] width 56 height 12
select select "Yes"
click at [424, 209] on select "Yes No In Process" at bounding box center [396, 209] width 56 height 12
click at [281, 230] on polygon at bounding box center [272, 224] width 18 height 17
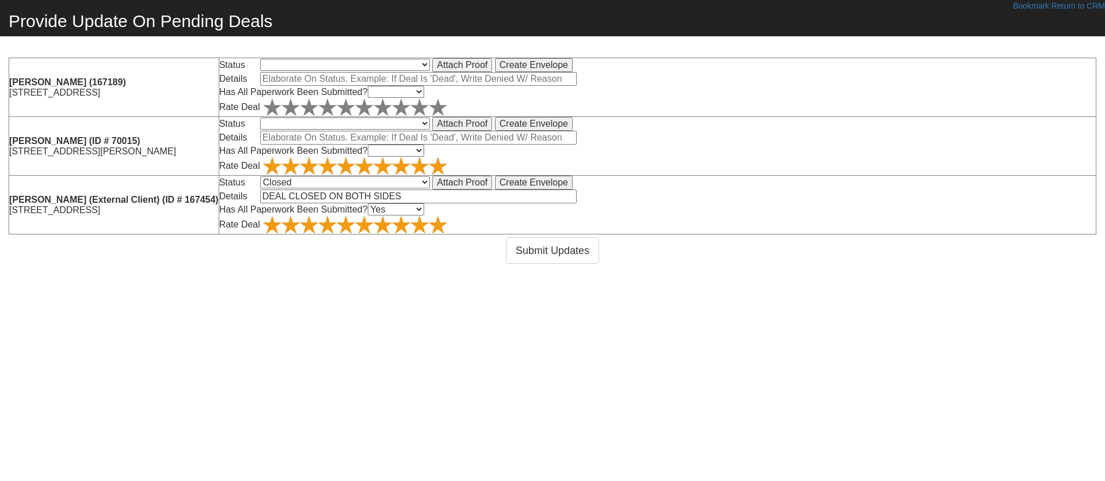
click at [447, 165] on icon at bounding box center [438, 166] width 18 height 18
click at [281, 112] on polygon at bounding box center [272, 106] width 18 height 17
click at [430, 124] on select "Pending Denied - I Am Still Working With Client Denied - Issue Refund Closed Ba…" at bounding box center [345, 123] width 170 height 12
select select "1"
click at [353, 120] on select "Pending Denied - I Am Still Working With Client Denied - Issue Refund Closed Ba…" at bounding box center [345, 123] width 170 height 12
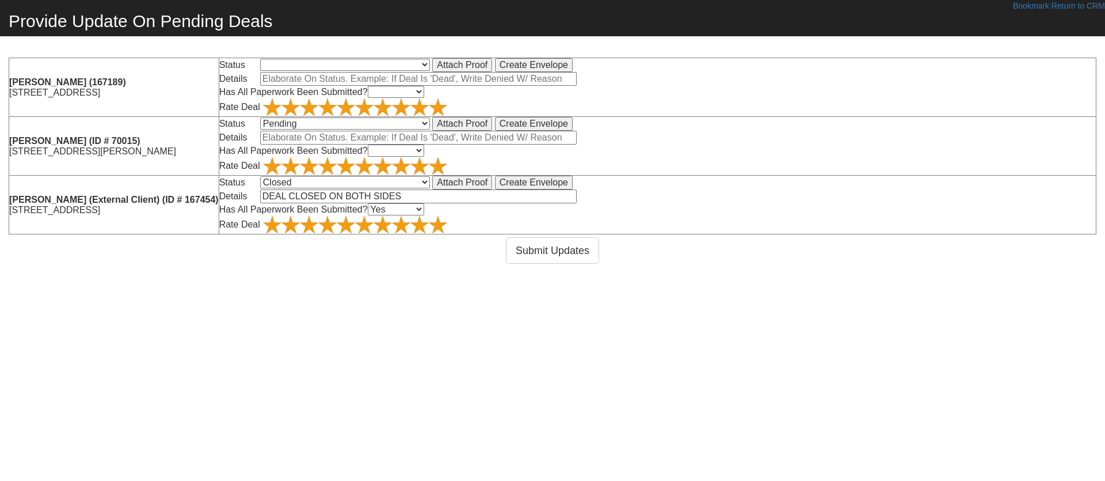
click at [484, 141] on input "text" at bounding box center [418, 138] width 317 height 14
type input "WAITING ON APPROVAL FROM CHRIS/NUNO"
click at [410, 162] on icon at bounding box center [401, 166] width 18 height 18
click at [424, 157] on select "Yes No In Process" at bounding box center [396, 150] width 56 height 12
select select "Yes"
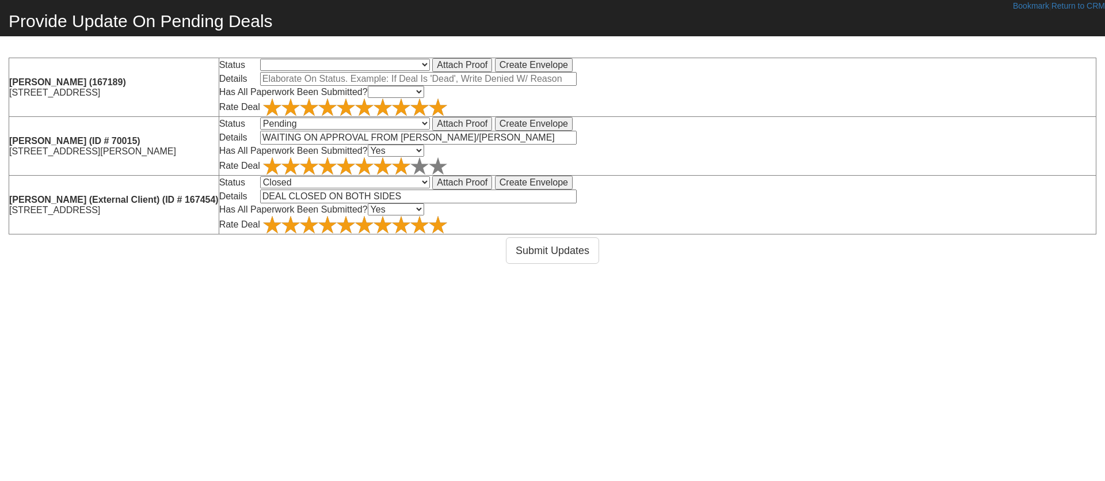
click at [424, 148] on select "Yes No In Process" at bounding box center [396, 150] width 56 height 12
click at [410, 174] on icon at bounding box center [401, 166] width 18 height 18
click at [447, 168] on icon at bounding box center [438, 166] width 18 height 18
click at [424, 93] on select "Yes No In Process" at bounding box center [396, 92] width 56 height 12
select select "Yes"
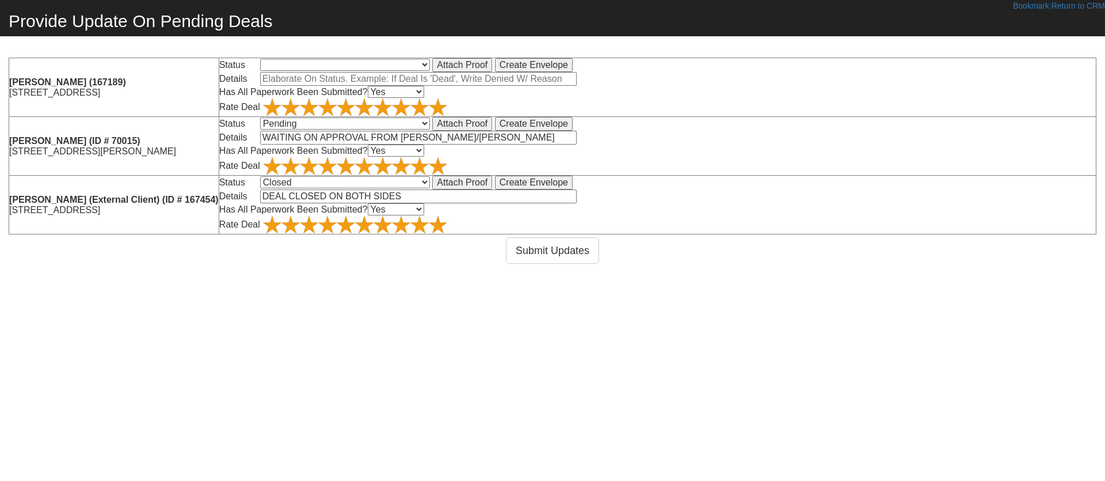
click at [424, 87] on select "Yes No In Process" at bounding box center [396, 92] width 56 height 12
click at [510, 83] on input "text" at bounding box center [418, 79] width 317 height 14
type input "CLOSING TODAY"
click at [508, 55] on body "Bookmark | Return to CRM Provide Update On Pending Deals Sara Abraham (167189) …" at bounding box center [552, 240] width 1105 height 481
click at [430, 64] on select "Pending Denied - I Am Still Working With Client Denied - Issue Refund Closed Ba…" at bounding box center [345, 65] width 170 height 12
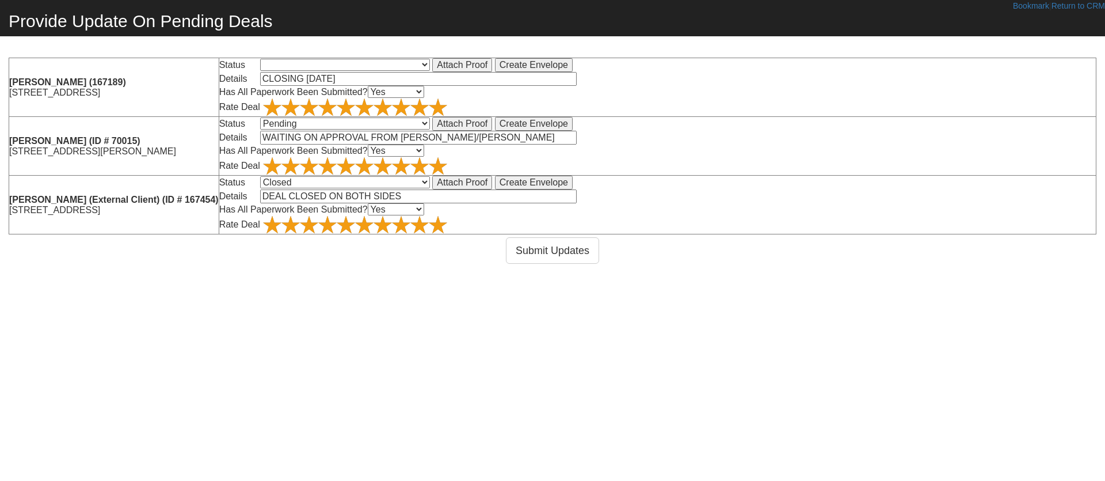
select select "1"
click at [353, 59] on select "Pending Denied - I Am Still Working With Client Denied - Issue Refund Closed Ba…" at bounding box center [345, 65] width 170 height 12
click at [542, 264] on button "Submit Updates" at bounding box center [552, 250] width 93 height 26
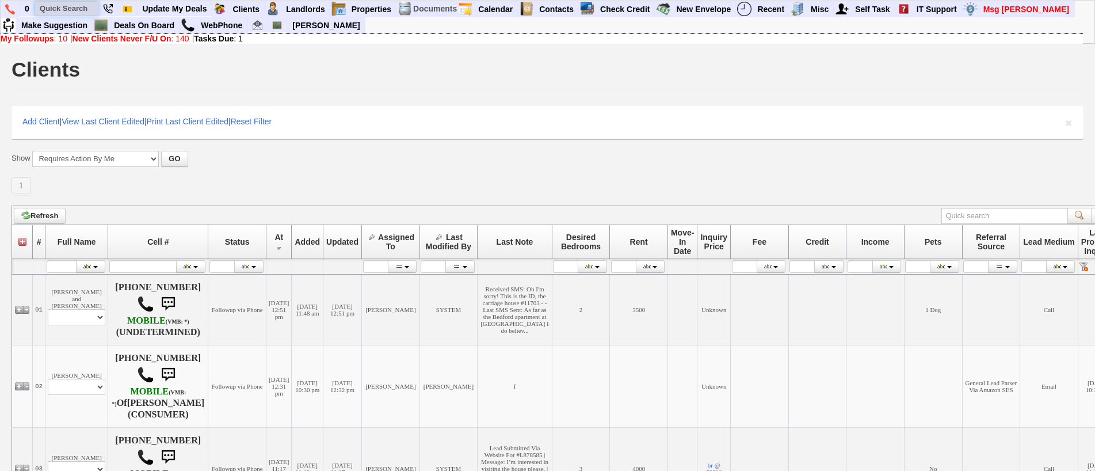
click at [79, 2] on input "text" at bounding box center [66, 8] width 63 height 14
click at [87, 6] on input "[PERSON_NAME]" at bounding box center [66, 8] width 63 height 14
click at [89, 6] on input "[PERSON_NAME] TEN" at bounding box center [66, 8] width 63 height 14
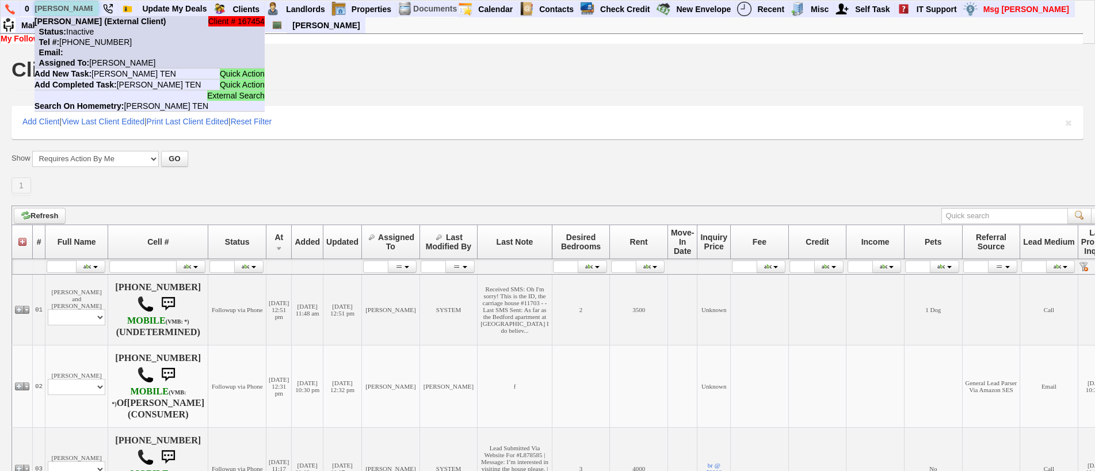
type input "[PERSON_NAME] TEN"
click at [106, 43] on nobr "Tel #: [PHONE_NUMBER]" at bounding box center [83, 41] width 97 height 9
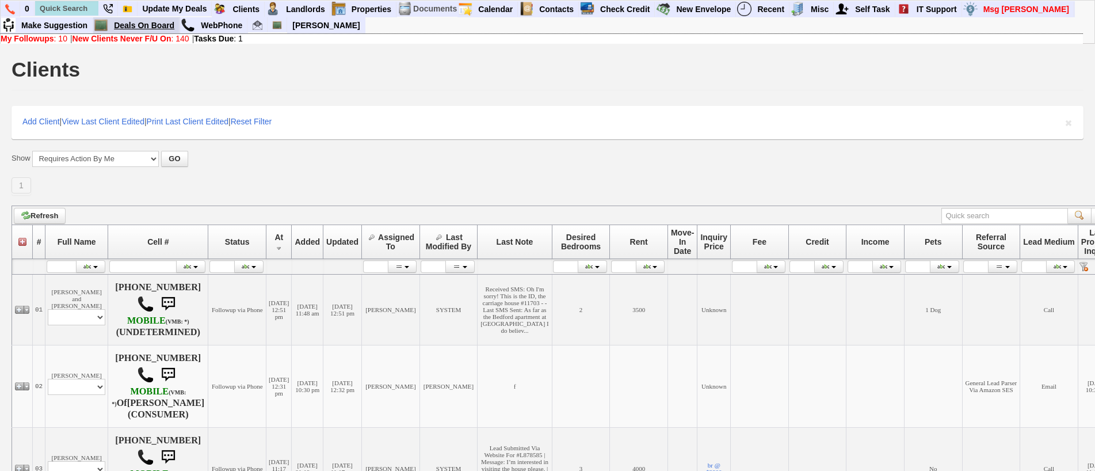
click at [156, 28] on link "Deals On Board" at bounding box center [144, 25] width 70 height 15
click at [77, 2] on input "text" at bounding box center [66, 8] width 63 height 14
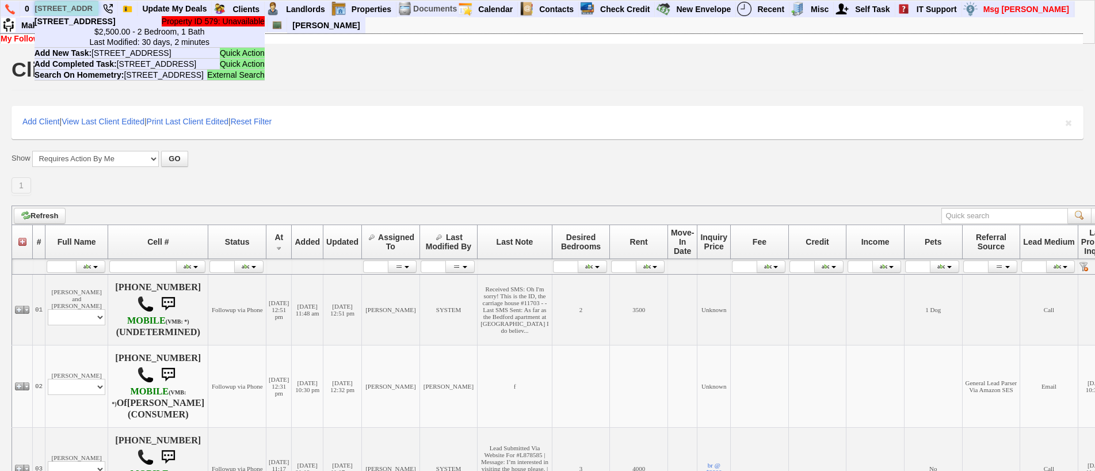
type input "[STREET_ADDRESS]"
click at [93, 26] on b "64 Grand St - Floor: 2nd in Mamaroneck, NY" at bounding box center [75, 21] width 81 height 9
click at [60, 10] on input "text" at bounding box center [66, 8] width 63 height 14
type input "64 grand st"
click at [92, 25] on li "Property ID 579: Unavailable 64 Grand St - Floor: 2nd in Mamaroneck, NY $2,500.…" at bounding box center [150, 32] width 230 height 32
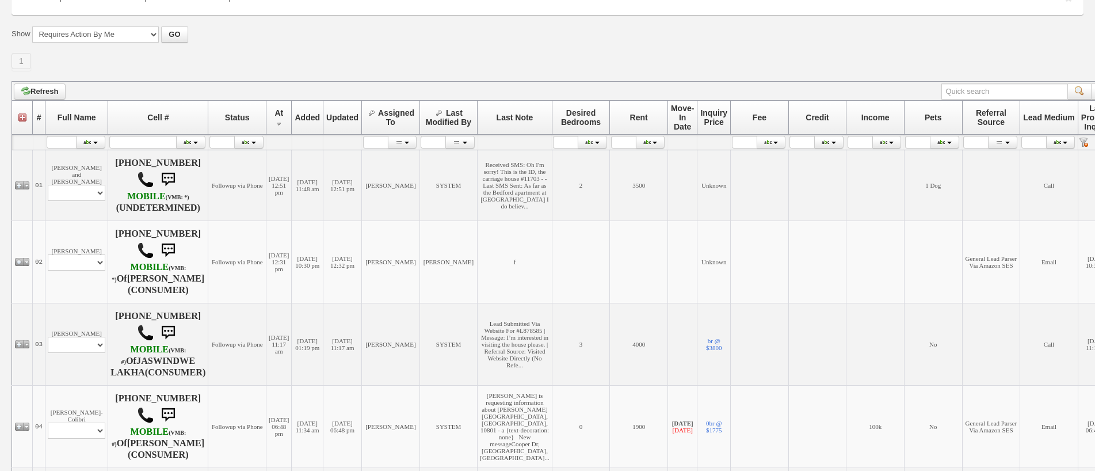
scroll to position [115, 0]
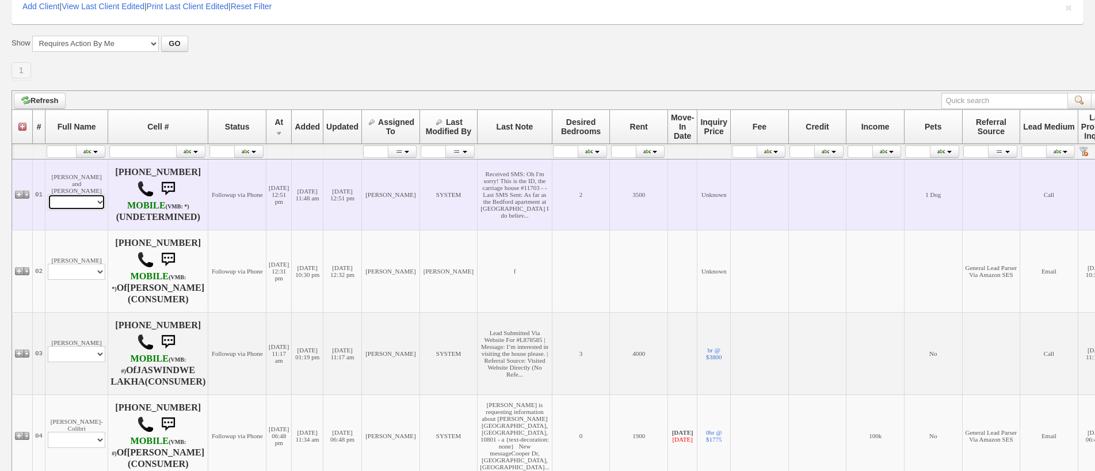
click at [88, 209] on select "Profile Edit Print Email Externally (Will Not Be Tracked In CRM) Closed Deals" at bounding box center [77, 202] width 58 height 16
select select "ChangeURL,/crm/custom/edit_client_form.php?redirect=%2Fcrm%2Fclients.php&id=165…"
click at [48, 199] on select "Profile Edit Print Email Externally (Will Not Be Tracked In CRM) Closed Deals" at bounding box center [77, 202] width 58 height 16
select select
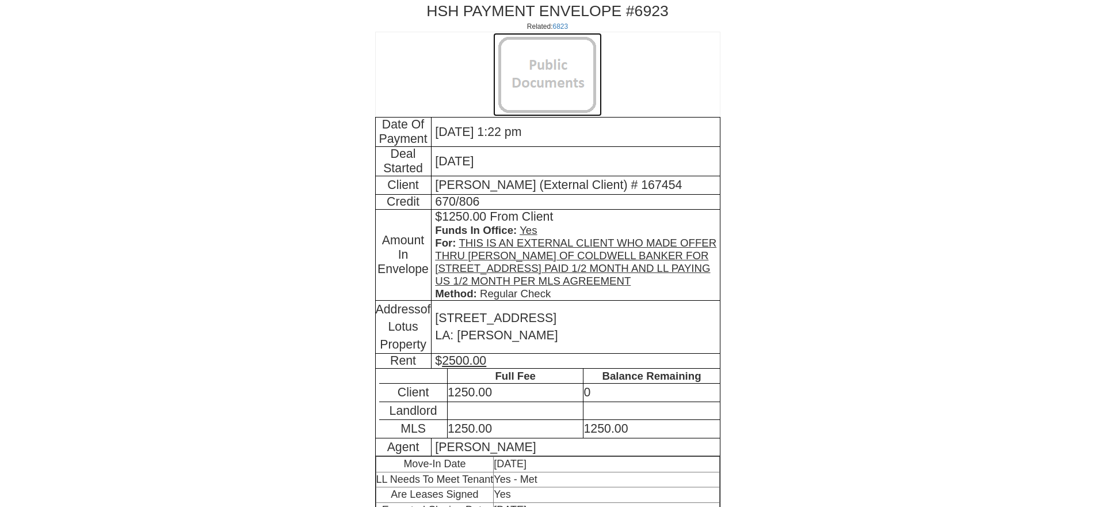
click at [509, 73] on img at bounding box center [547, 74] width 109 height 83
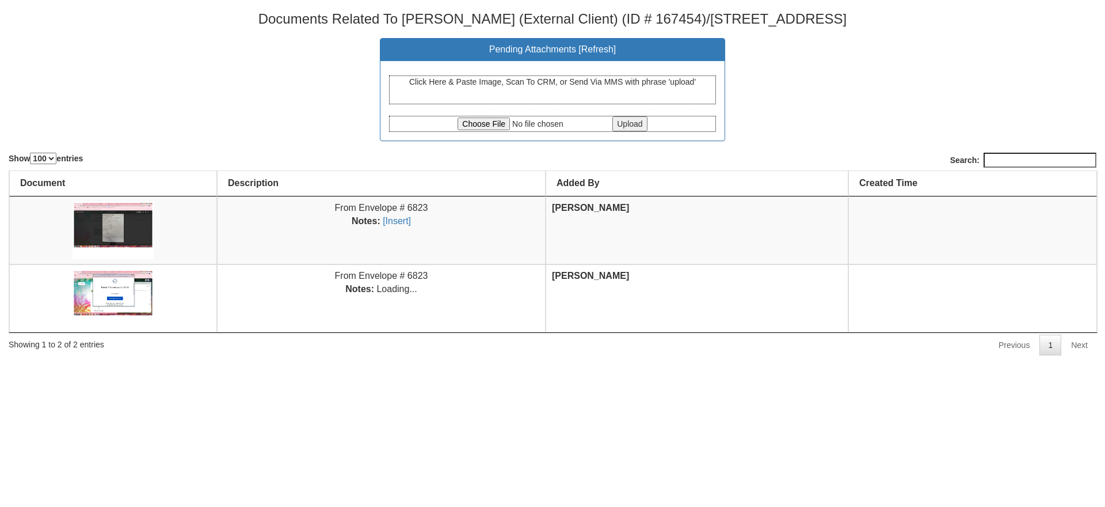
select select "100"
click at [127, 143] on div "Documents Related To Carson Teneyck (External Client) (ID # 167454)/64 Grand St…" at bounding box center [552, 177] width 1105 height 355
click at [133, 230] on img at bounding box center [114, 230] width 82 height 58
click at [288, 130] on center "Pending Attachments [ Refresh ] Click Here & Paste Image, Scan To CRM, or Send …" at bounding box center [553, 89] width 1088 height 103
click at [507, 121] on input "file" at bounding box center [534, 123] width 153 height 13
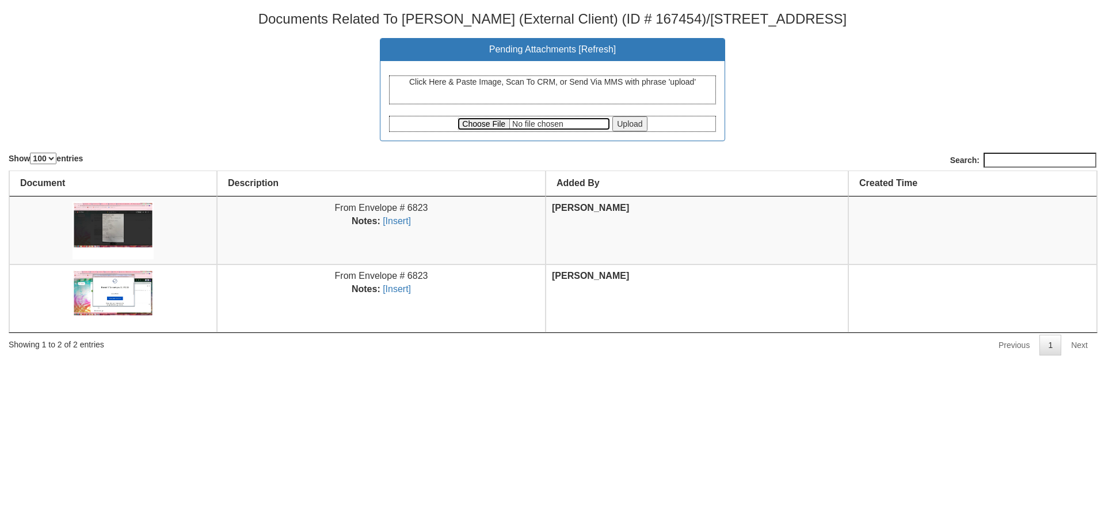
type input "C:\fakepath\CCF_000242.pdf"
click at [615, 125] on input "Upload" at bounding box center [629, 123] width 35 height 15
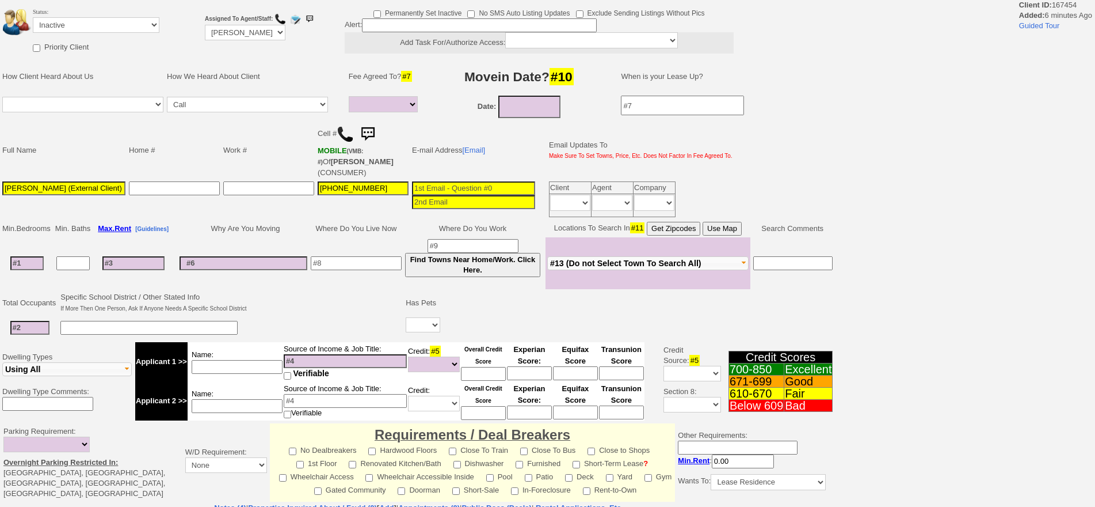
select select
drag, startPoint x: 975, startPoint y: 201, endPoint x: 981, endPoint y: 204, distance: 7.0
click at [981, 204] on div "Status: Followup via Phone Followup via Email Followup When Section 8 Property …" at bounding box center [547, 392] width 1095 height 785
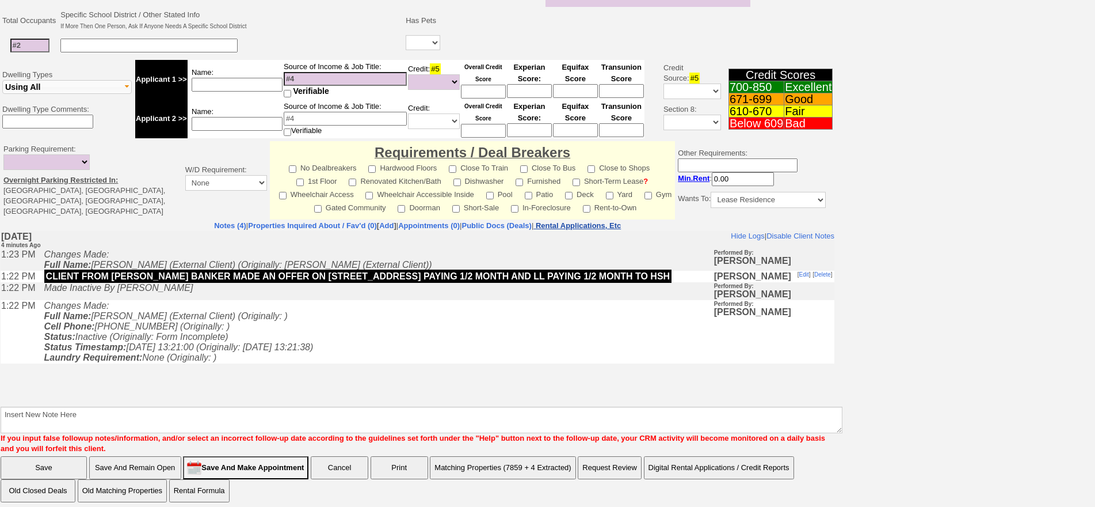
click at [621, 221] on nobr "Rental Applications, Etc" at bounding box center [578, 225] width 85 height 9
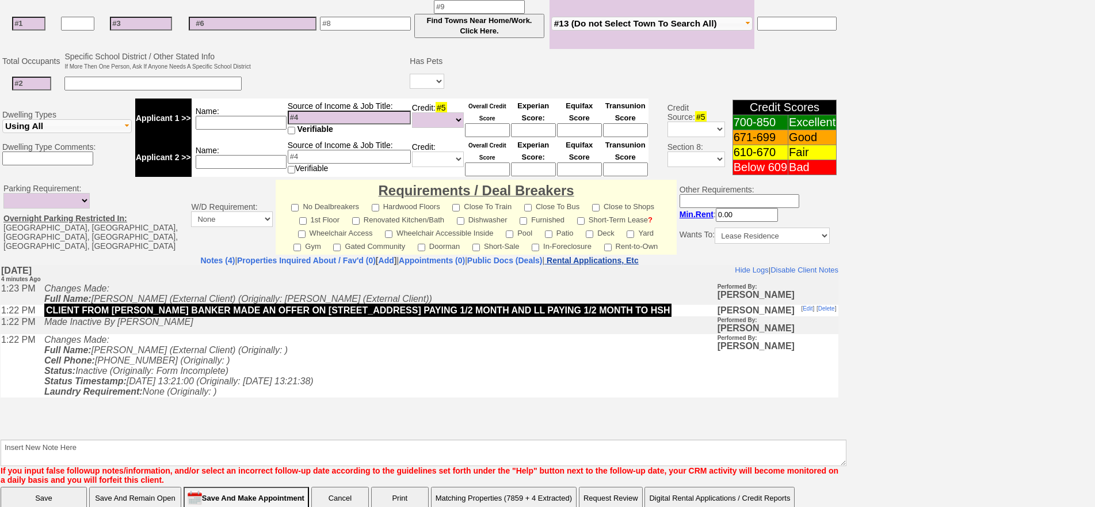
scroll to position [318, 0]
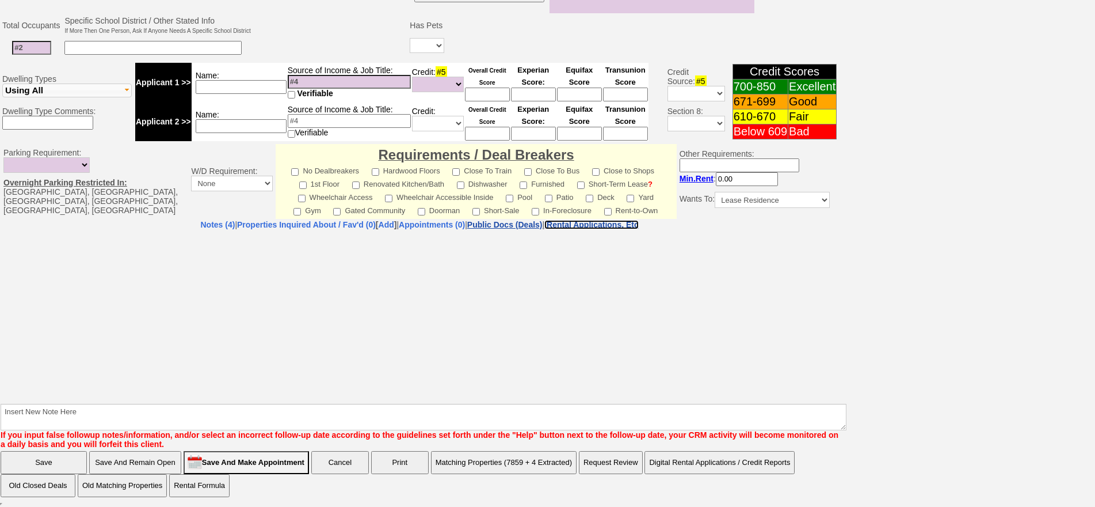
select select "100"
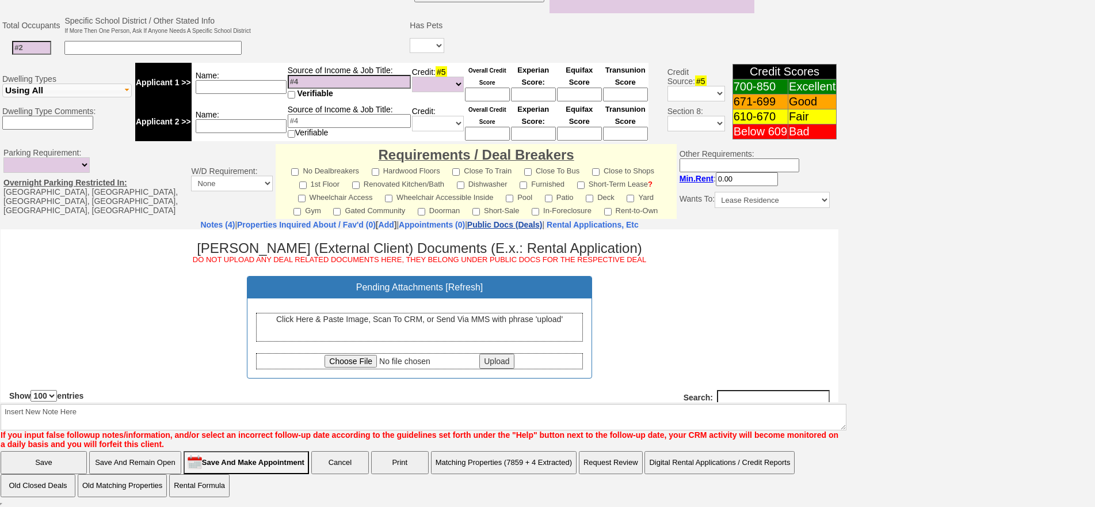
click at [543, 221] on link "Public Docs (Deals)" at bounding box center [504, 224] width 75 height 9
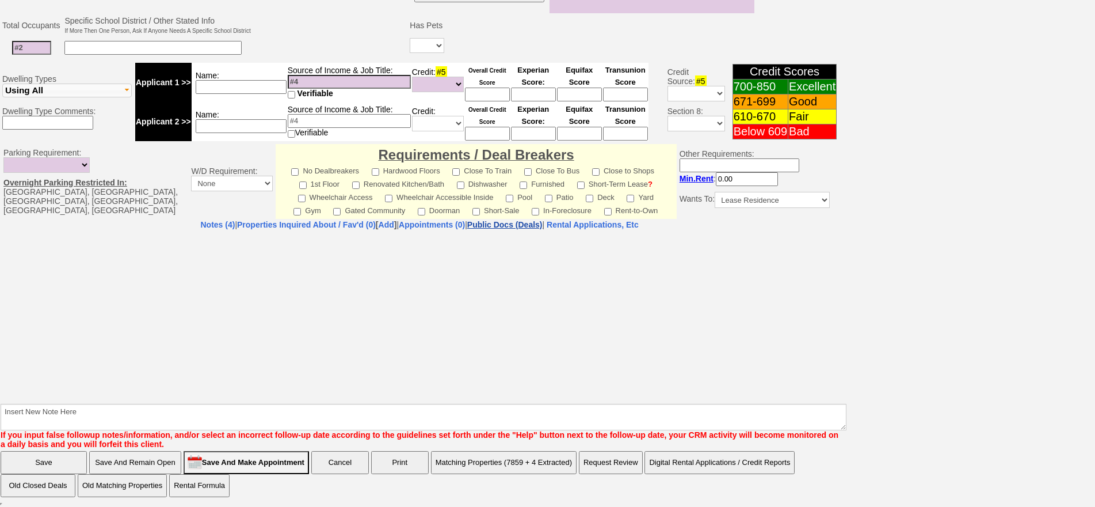
select select "50"
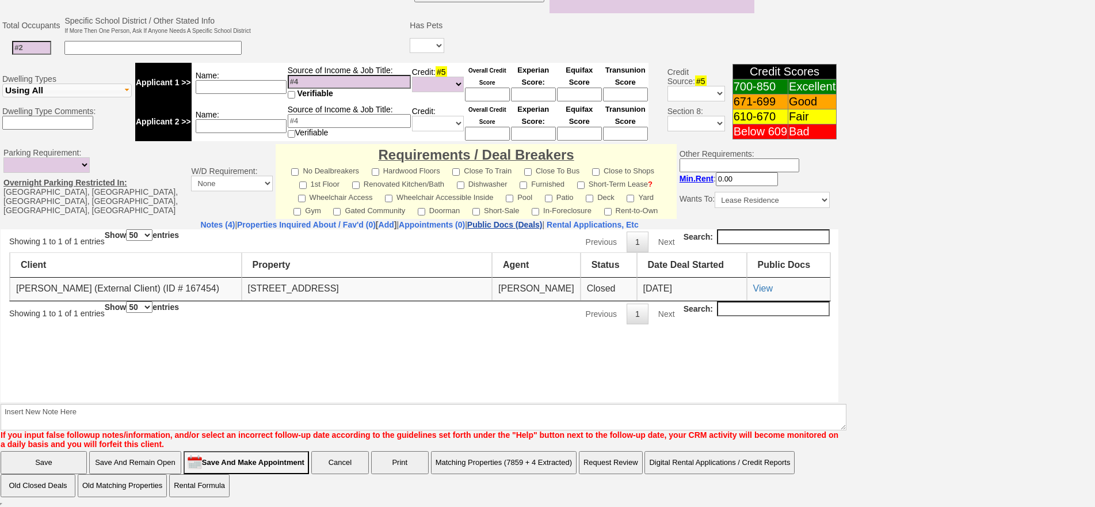
scroll to position [0, 0]
click at [639, 223] on nobr "Rental Applications, Etc" at bounding box center [593, 224] width 92 height 9
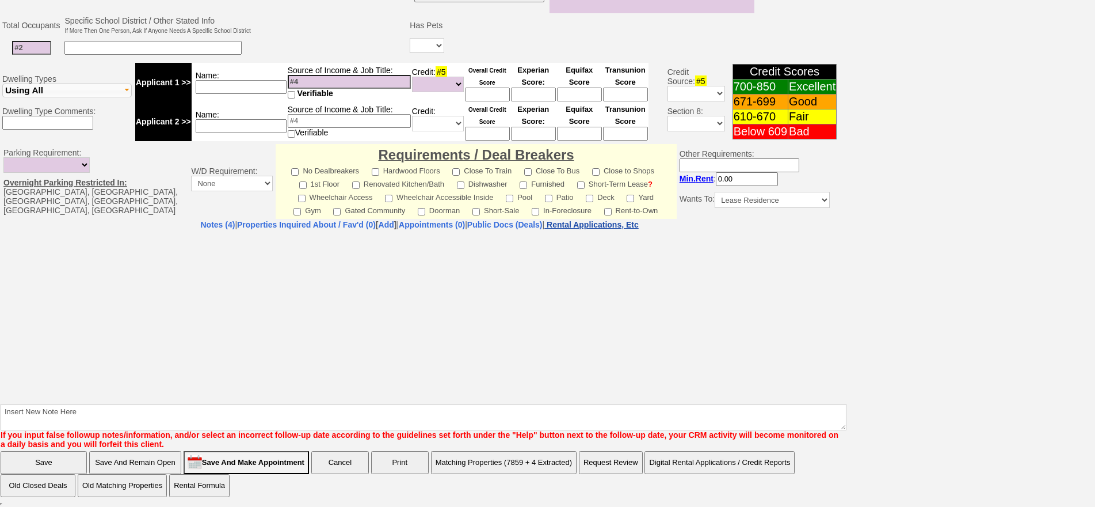
select select "100"
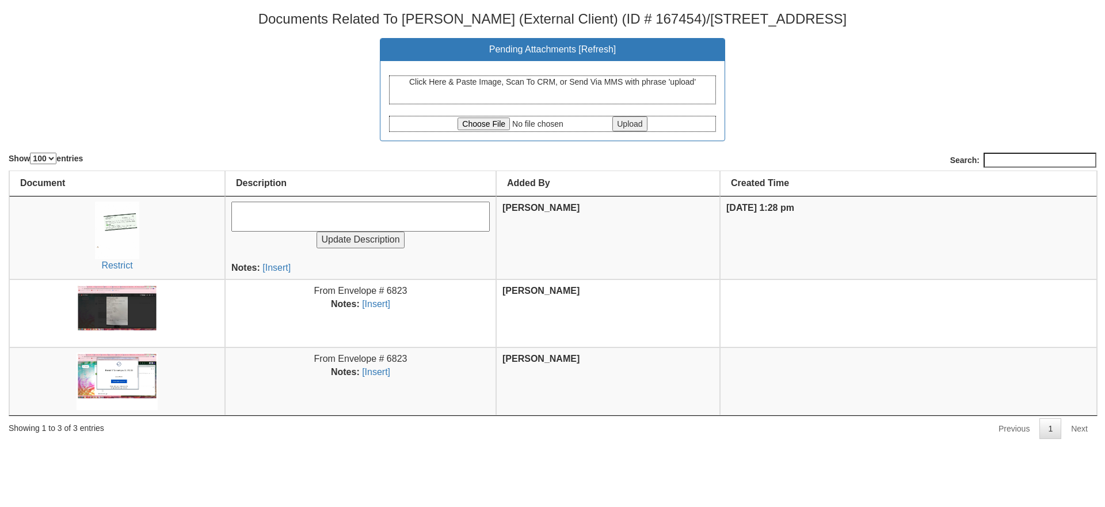
select select "100"
click at [499, 125] on input "file" at bounding box center [534, 123] width 153 height 13
type input "C:\fakepath\CCF_000241.pdf"
click at [633, 121] on input "Upload" at bounding box center [629, 123] width 35 height 15
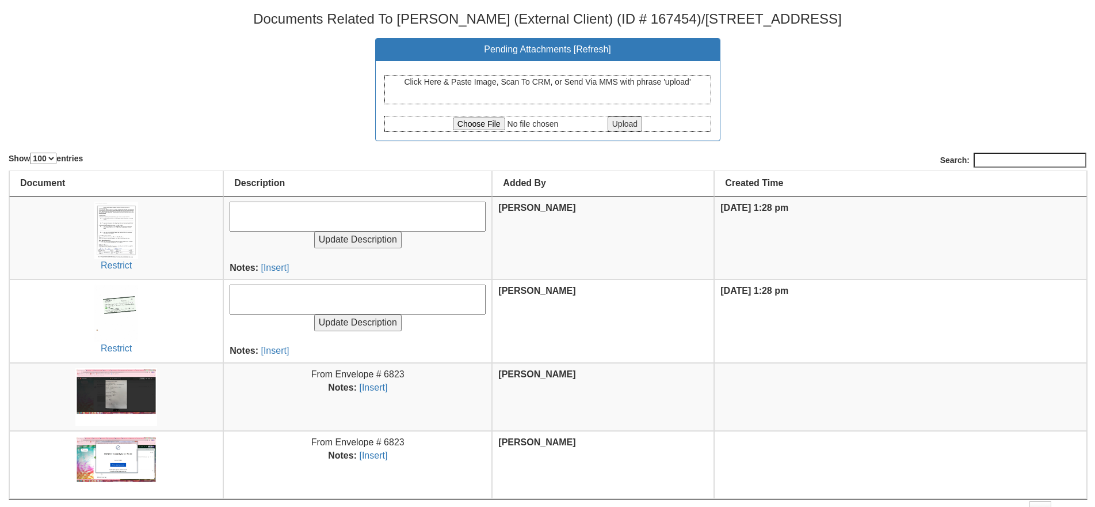
select select "100"
click at [477, 124] on input "file" at bounding box center [529, 123] width 153 height 13
type input "C:\fakepath\CCF_000240.pdf"
click at [621, 124] on input "Upload" at bounding box center [625, 123] width 35 height 15
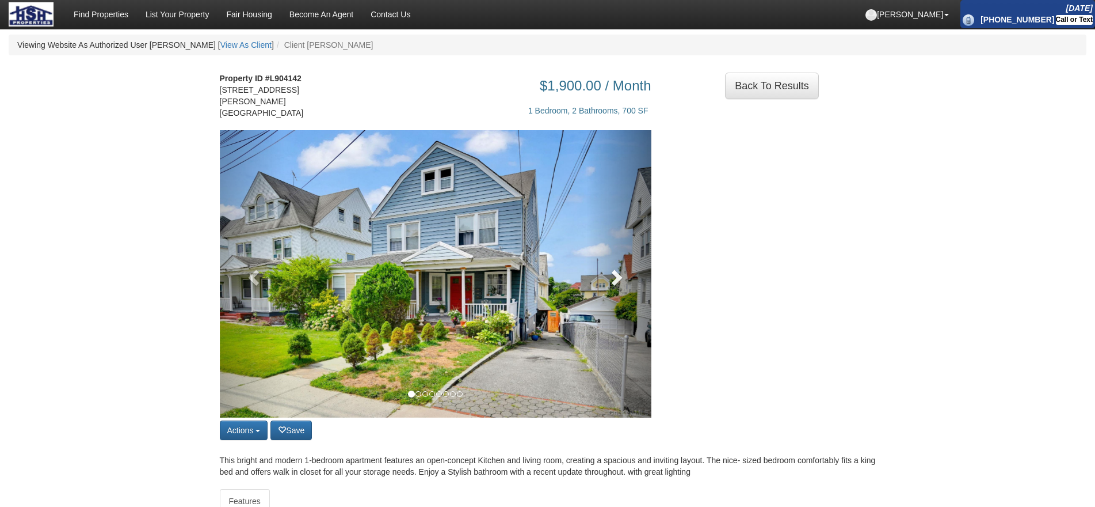
click at [645, 275] on link at bounding box center [619, 273] width 65 height 287
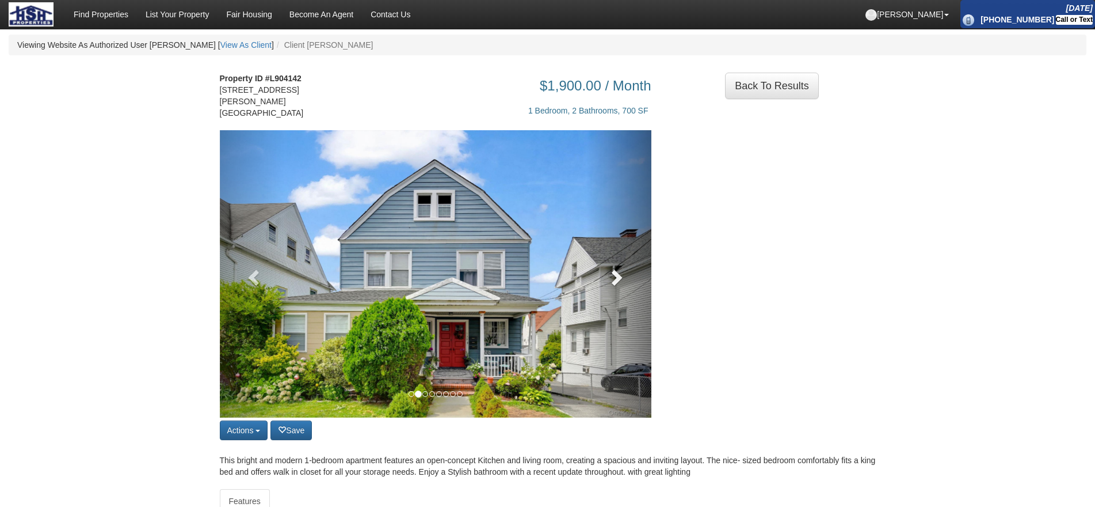
click at [634, 277] on link at bounding box center [619, 273] width 65 height 287
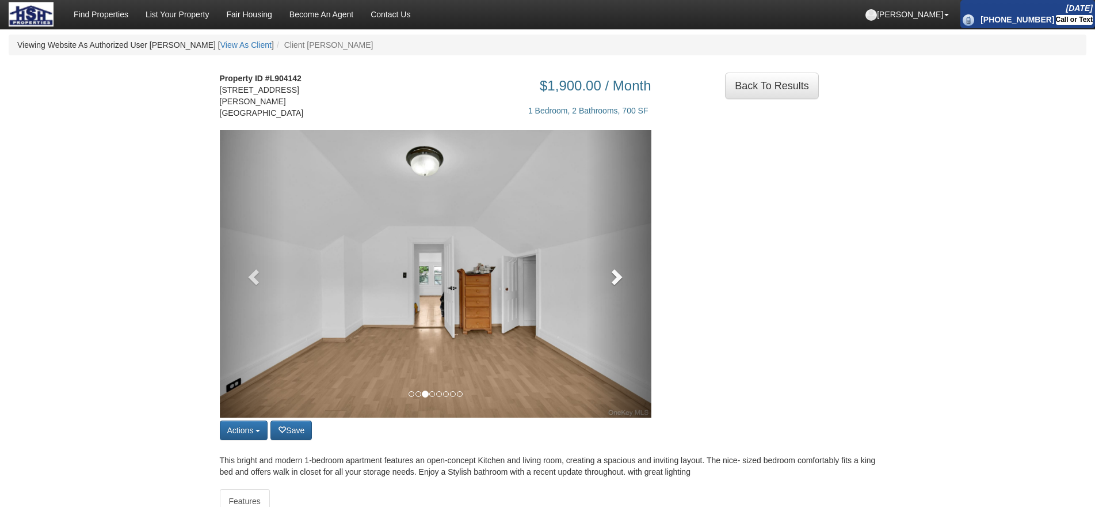
click at [634, 277] on link at bounding box center [619, 273] width 65 height 287
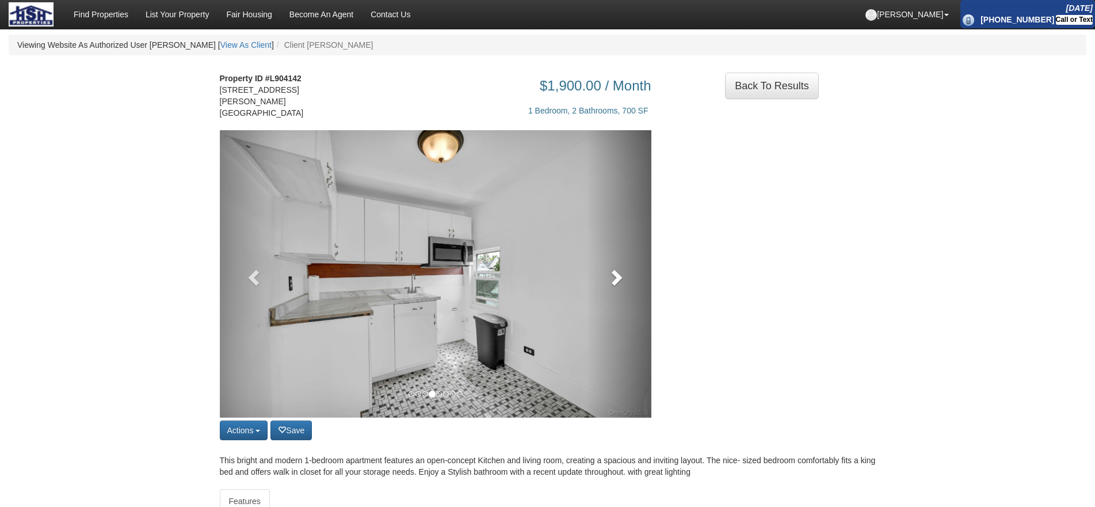
click at [634, 277] on link at bounding box center [619, 273] width 65 height 287
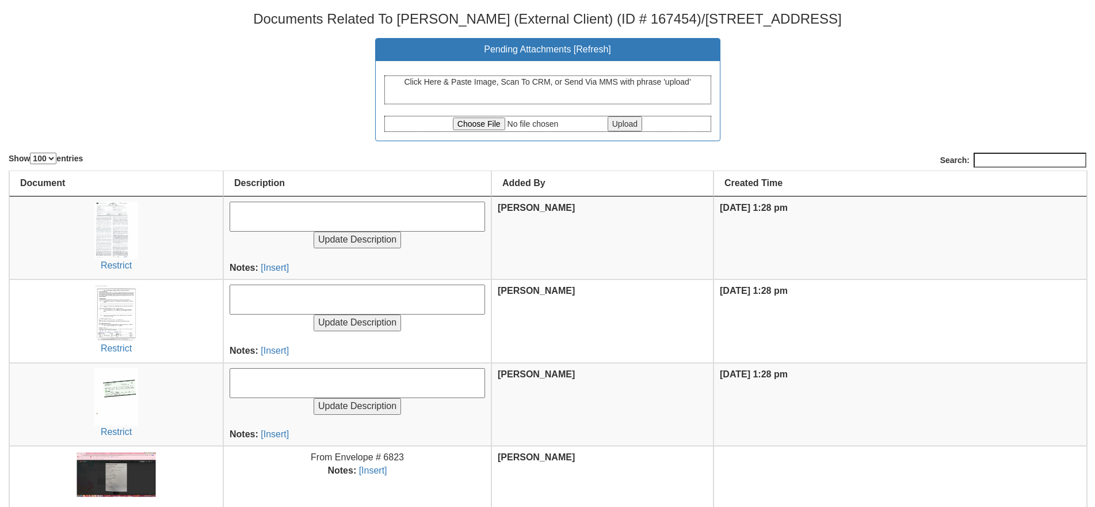
select select "100"
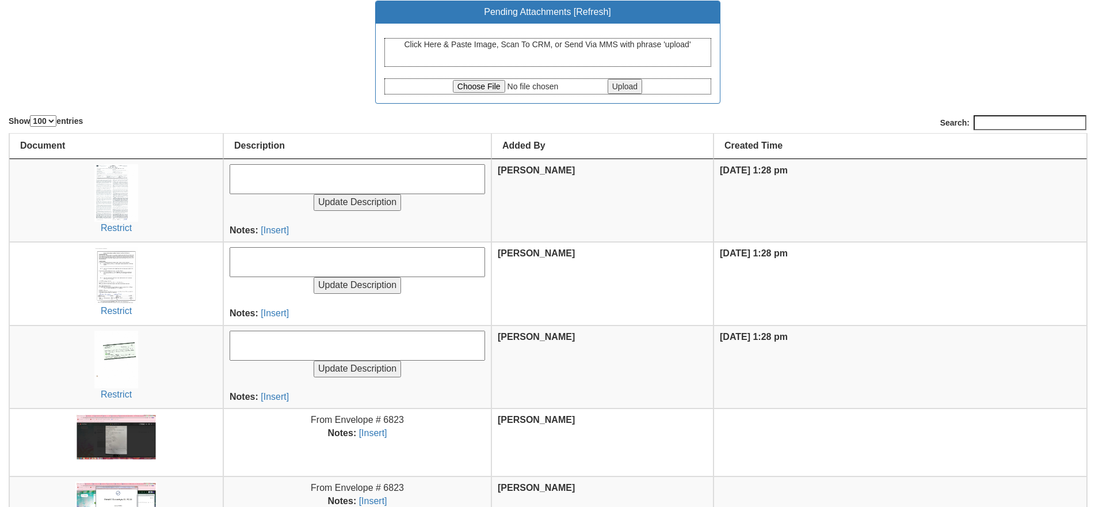
scroll to position [58, 0]
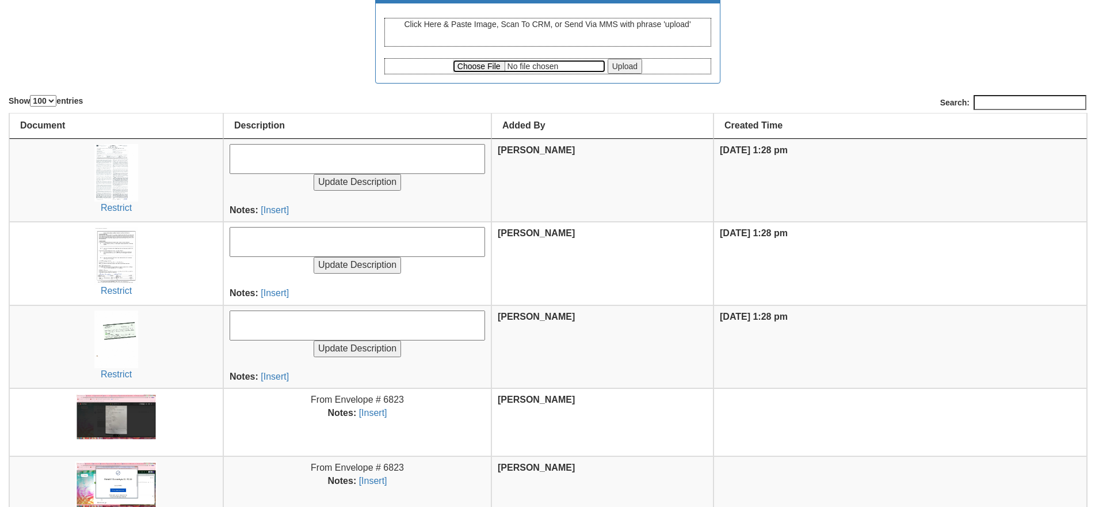
click at [470, 68] on input "file" at bounding box center [529, 66] width 153 height 13
type input "C:\fakepath\CCF_000239.pdf"
click at [631, 64] on input "Upload" at bounding box center [625, 66] width 35 height 15
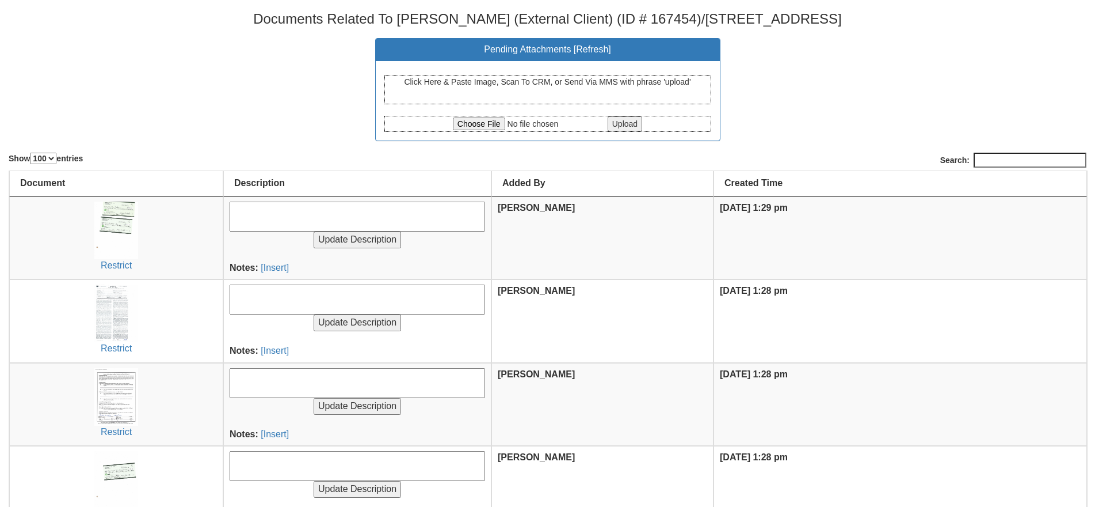
select select "100"
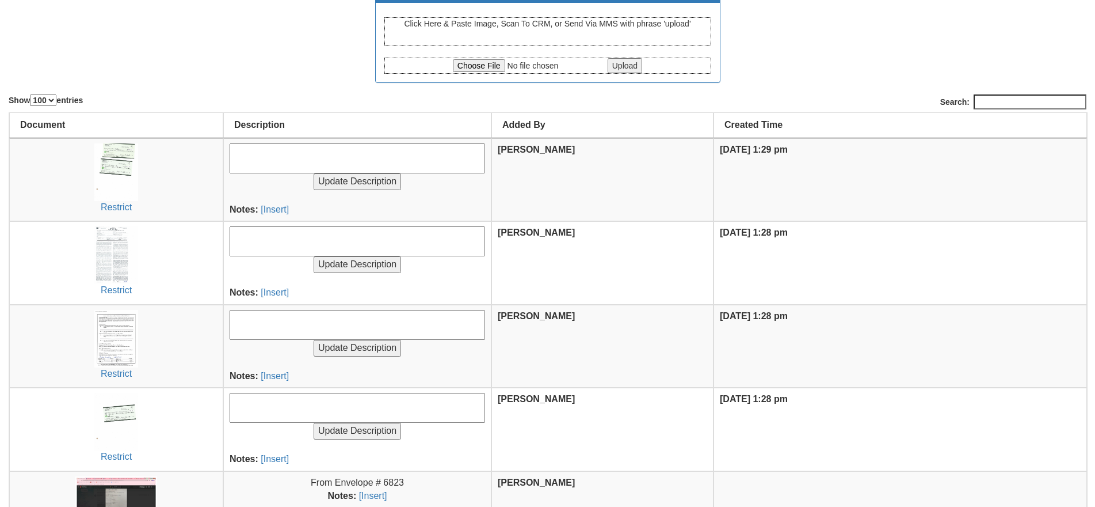
scroll to position [58, 0]
click at [291, 403] on textarea at bounding box center [358, 408] width 256 height 30
type textarea "C"
type textarea "B"
type textarea "1/2 MONTH FEE FROM TENANT"
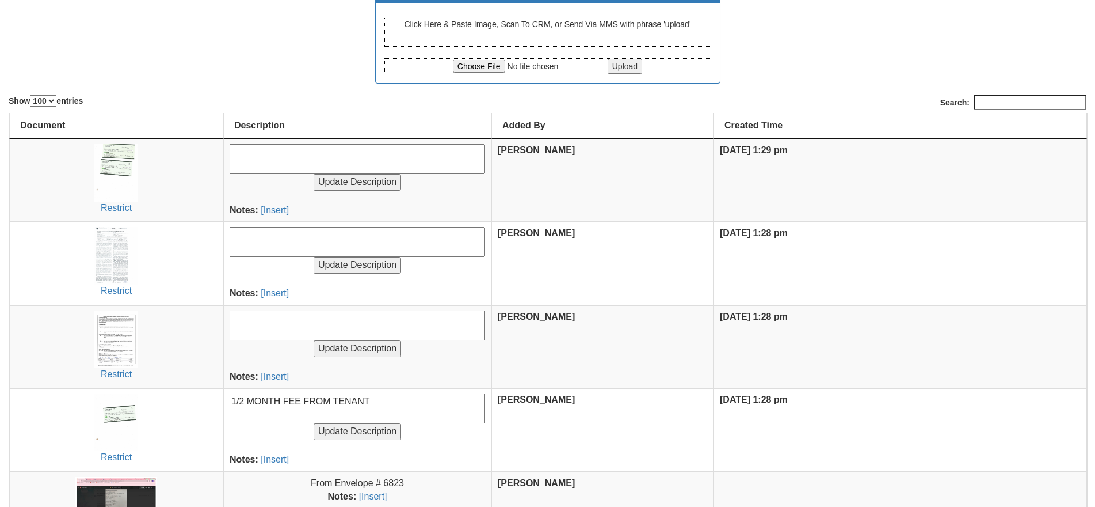
click at [314, 423] on input "Update Description" at bounding box center [357, 431] width 87 height 17
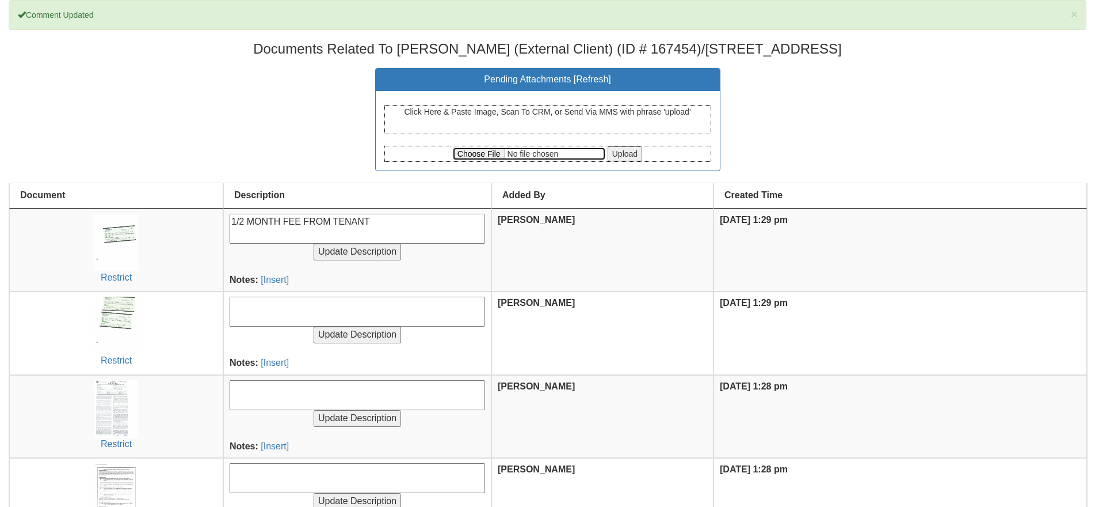
click at [478, 151] on input "file" at bounding box center [529, 153] width 153 height 13
type input "C:\fakepath\CCF_000243.pdf"
click at [630, 156] on input "Upload" at bounding box center [625, 153] width 35 height 15
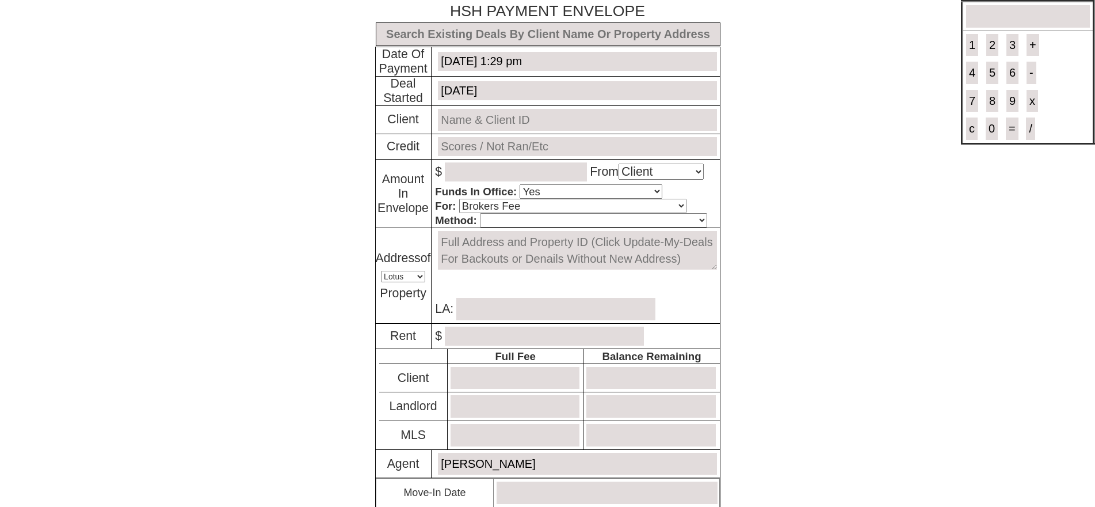
select select "Client"
select select "Yes"
select select "Brokers Fee"
select select "Lotus"
select select "Yes"
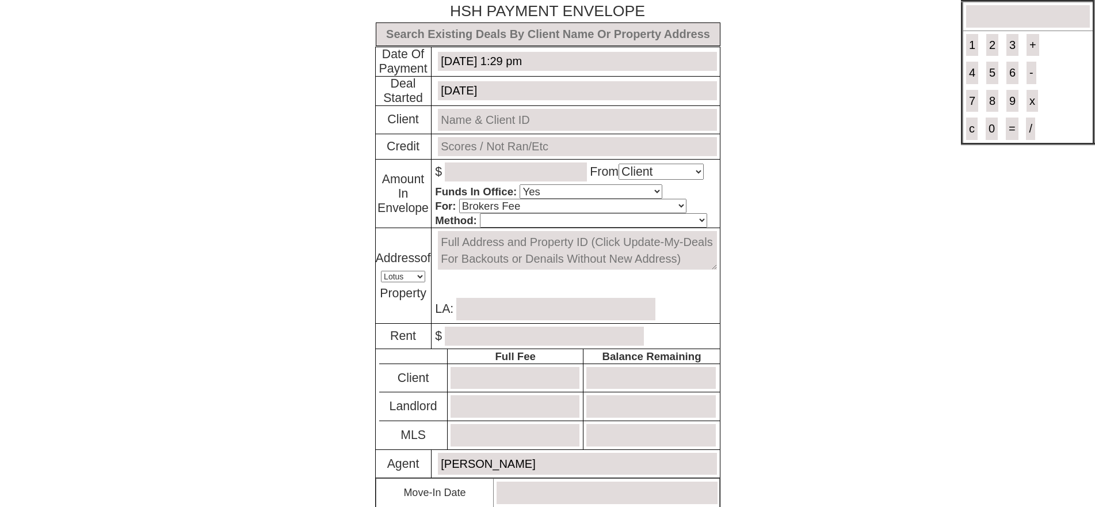
select select "No"
click at [697, 31] on input "text" at bounding box center [548, 34] width 345 height 24
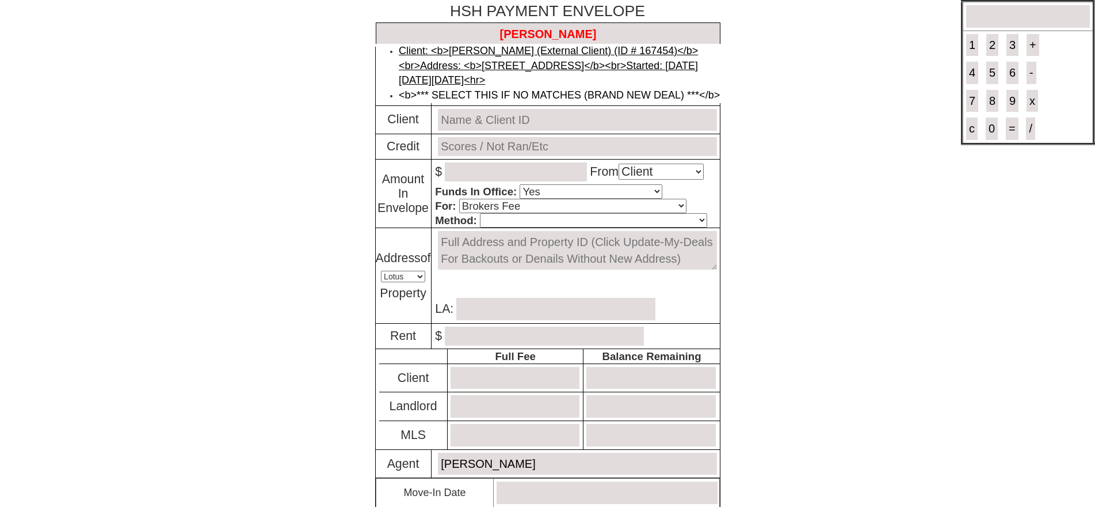
click at [603, 64] on link "Client: <b>Carson Teneyck (External Client) (ID # 167454)</b><br>Address: <b>64…" at bounding box center [548, 65] width 299 height 41
type input "Deal ID: #6179"
type input "Carson Teneyck (External Client) (ID # 167454)"
type input "670/806"
type textarea "64 Grand St - Floor: 2nd in Mamaroneck, NY 10543"
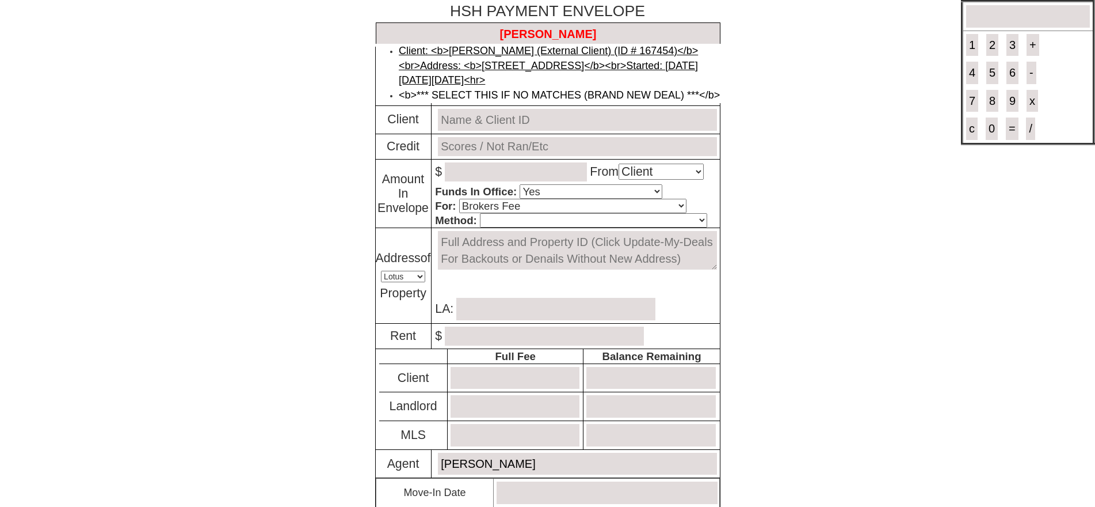
type input "[PERSON_NAME]"
type input "2500.00"
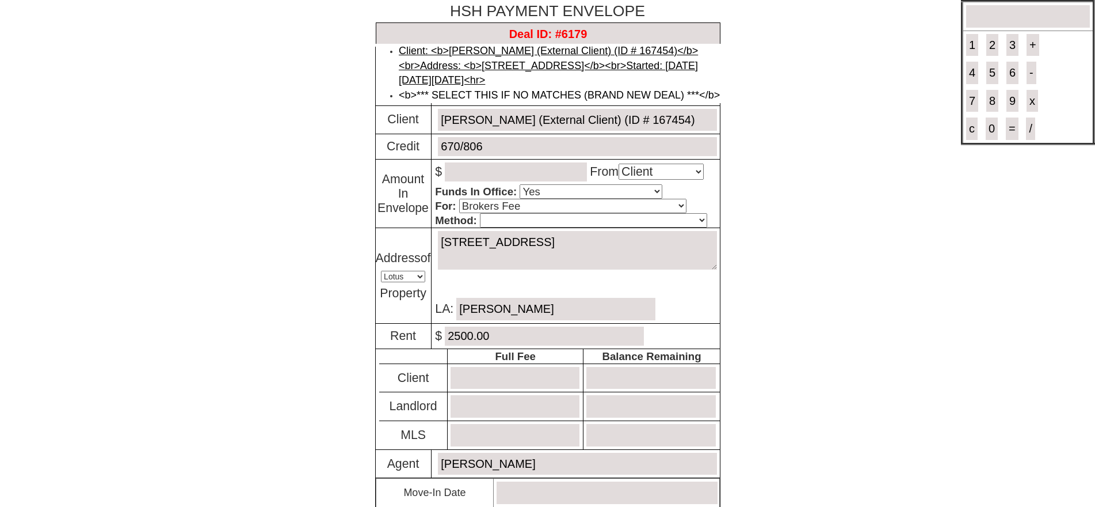
type input "1250.00"
type input "0"
type input "0.00"
type input "0"
type input "1250.00"
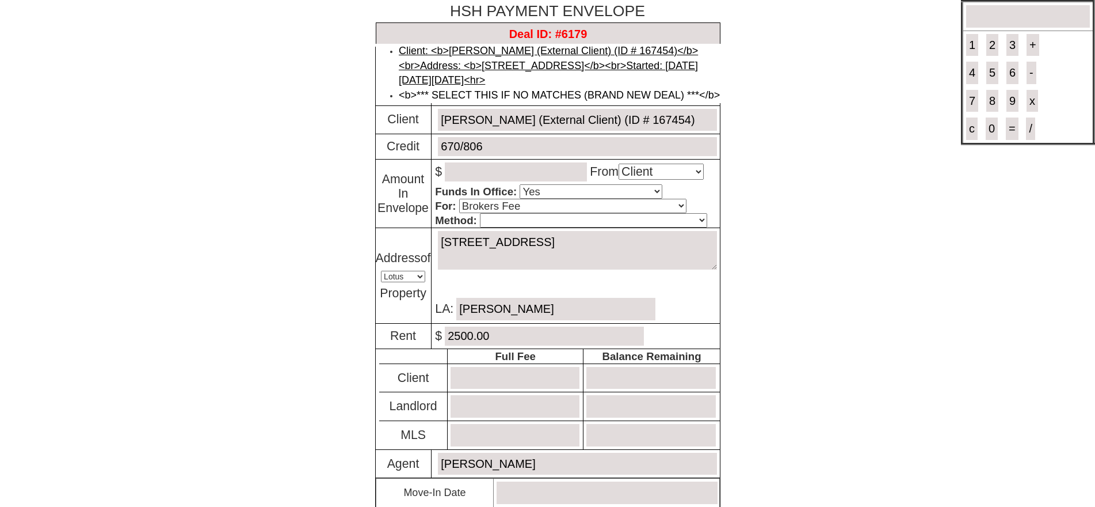
type input "100"
type input "September 1, 2025"
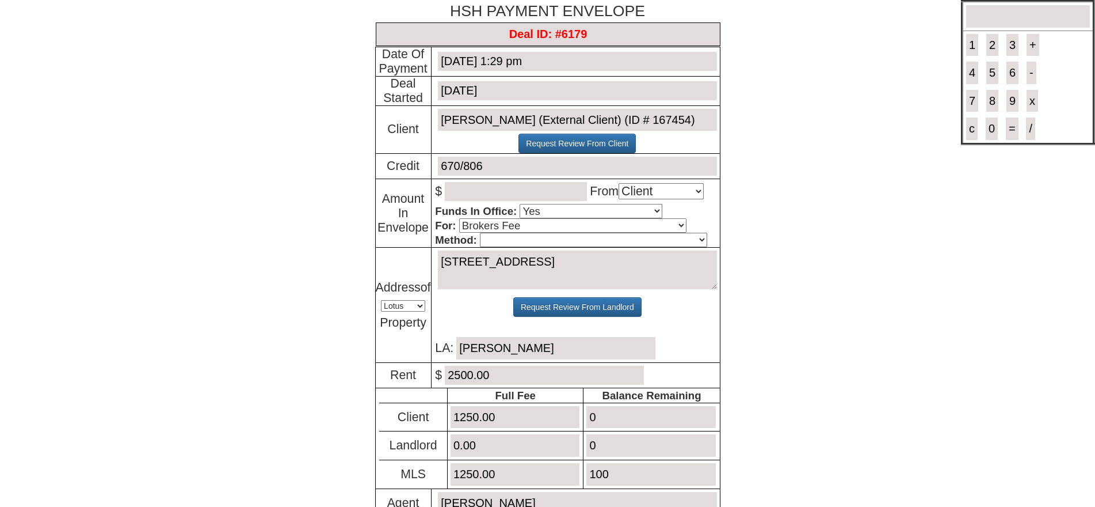
type input "Deal ID: #6179"
click at [656, 196] on select "Select An Option Client Landlord MLS" at bounding box center [661, 191] width 85 height 16
select select "MLS"
click at [623, 184] on select "Select An Option Client Landlord MLS" at bounding box center [661, 191] width 85 height 16
drag, startPoint x: 560, startPoint y: 192, endPoint x: 570, endPoint y: 189, distance: 10.9
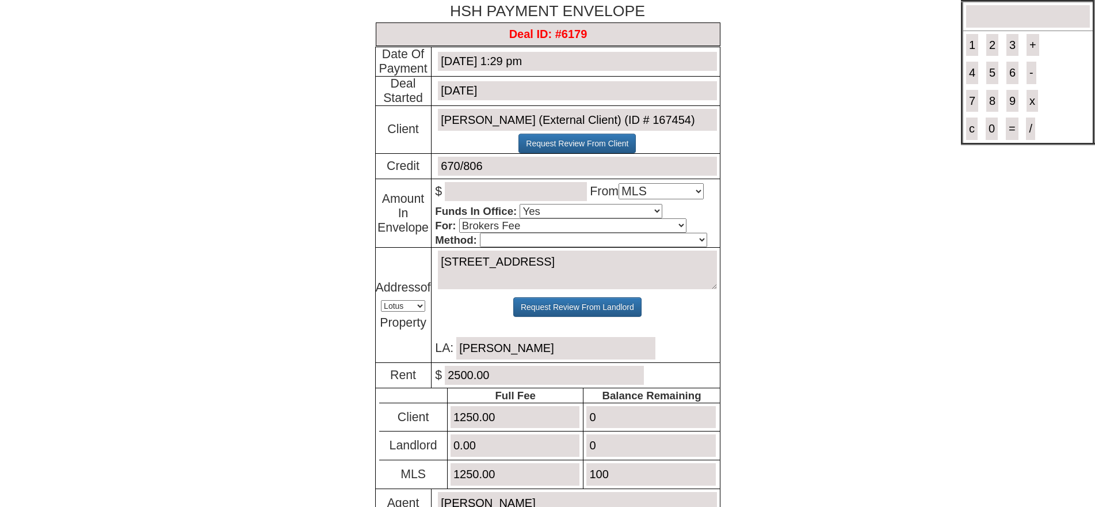
click at [570, 189] on input "number" at bounding box center [516, 191] width 142 height 19
type input "1250.00"
click at [532, 225] on select "Select An Option Brokers Fee Credit Check Transfer Of Funds Other" at bounding box center [572, 225] width 227 height 14
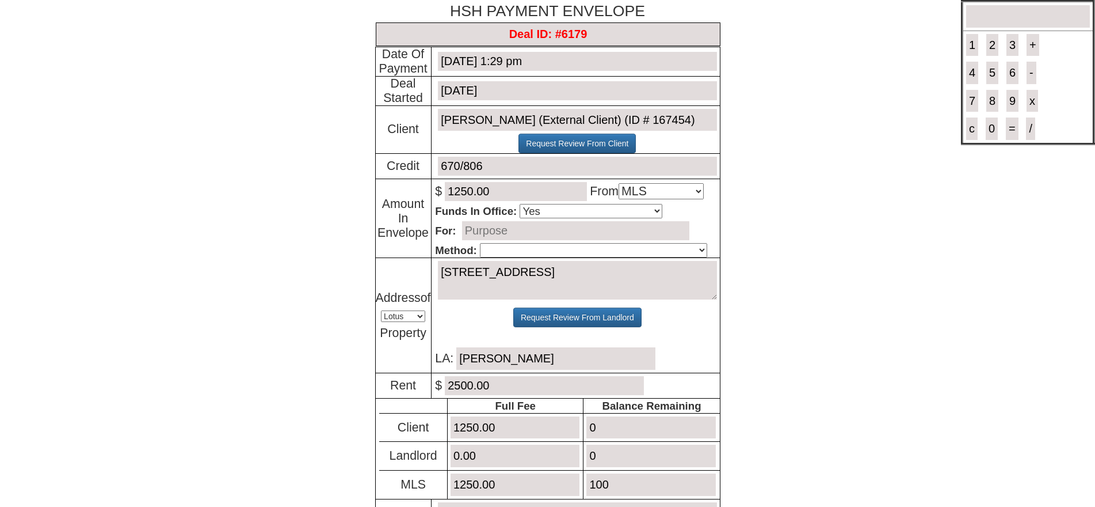
click at [513, 230] on input "text" at bounding box center [575, 230] width 227 height 19
type input "THIS IS MLS CHECK FROM LL FOR RENTING THIS PROPERTY"
click at [557, 261] on td "64 Grand St - Floor: 2nd in Mamaroneck, NY 10543 Set In Contract Create Offer T…" at bounding box center [575, 315] width 289 height 115
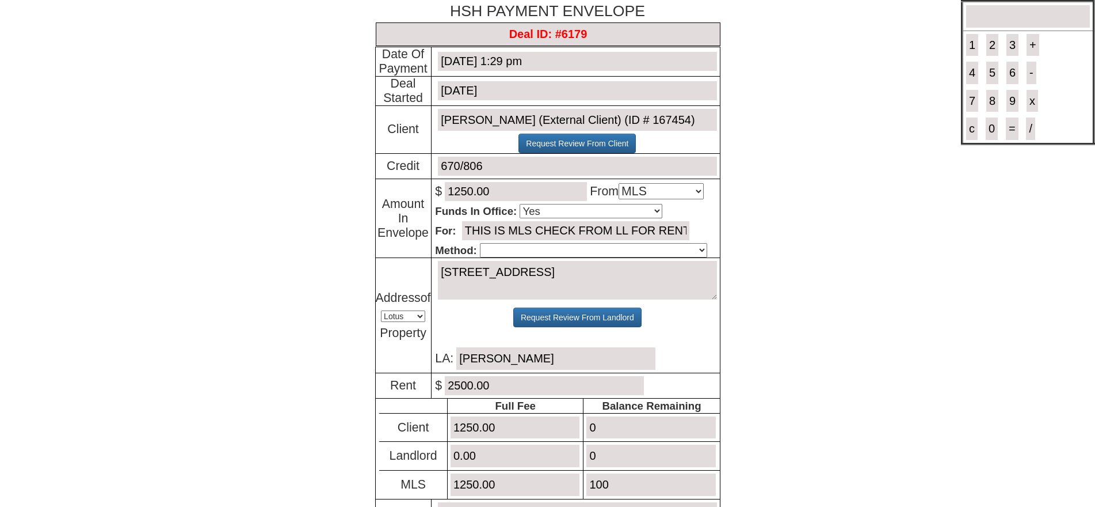
click at [555, 257] on select "Cash Certified Check Regular Check Credit Card Quickpay Wire ACH N/A" at bounding box center [593, 250] width 227 height 14
select select "Regular Check"
click at [480, 245] on select "Cash Certified Check Regular Check Credit Card Quickpay Wire ACH N/A" at bounding box center [593, 250] width 227 height 14
click at [993, 307] on body "× Close Login E-mail Address: mrsddeniro@aol.com Login! ×" at bounding box center [547, 358] width 1095 height 717
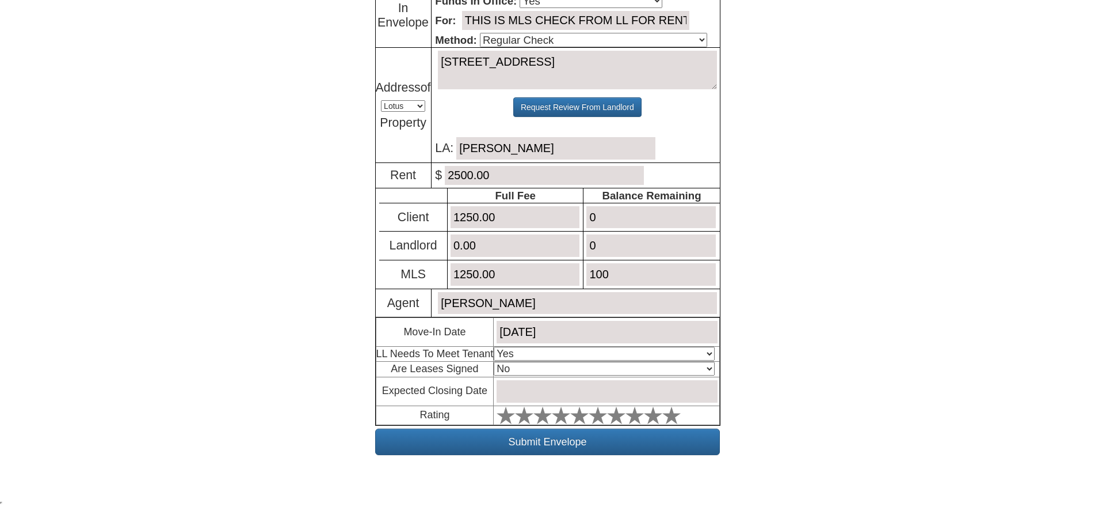
scroll to position [213, 0]
drag, startPoint x: 618, startPoint y: 274, endPoint x: 556, endPoint y: 250, distance: 66.2
click at [556, 250] on tbody "Full Fee Balance Remaining Client 1250.00 0 Landlord 0.00 0 MLS 1250.00 100" at bounding box center [549, 238] width 340 height 100
type input "0"
click at [550, 368] on select "Select An Option No Yes" at bounding box center [604, 368] width 220 height 14
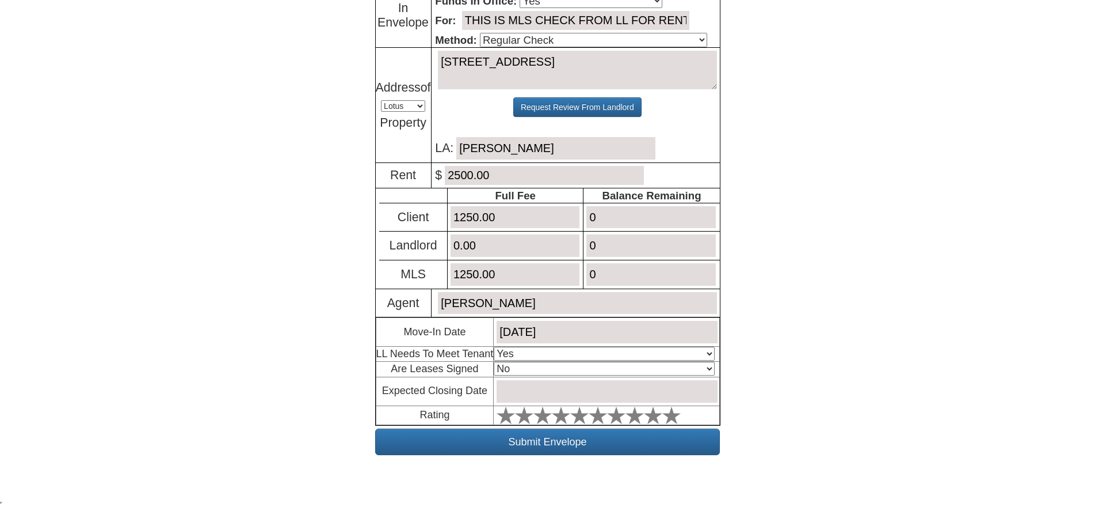
select select "Yes"
click at [497, 361] on select "Select An Option No Yes" at bounding box center [604, 368] width 220 height 14
click at [572, 393] on input "text" at bounding box center [607, 391] width 220 height 22
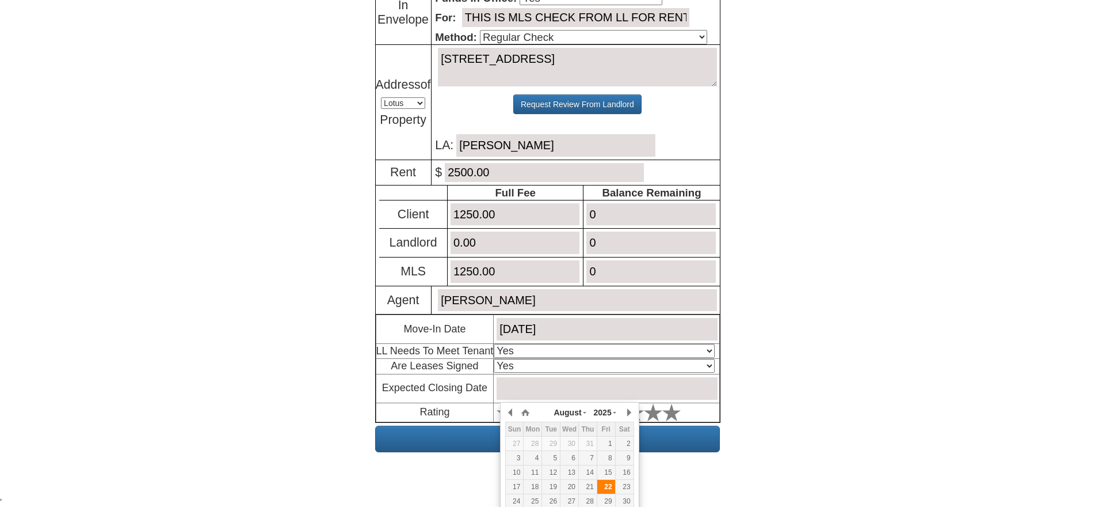
click at [606, 490] on div "22" at bounding box center [607, 487] width 18 height 10
type input "August 22, 2025"
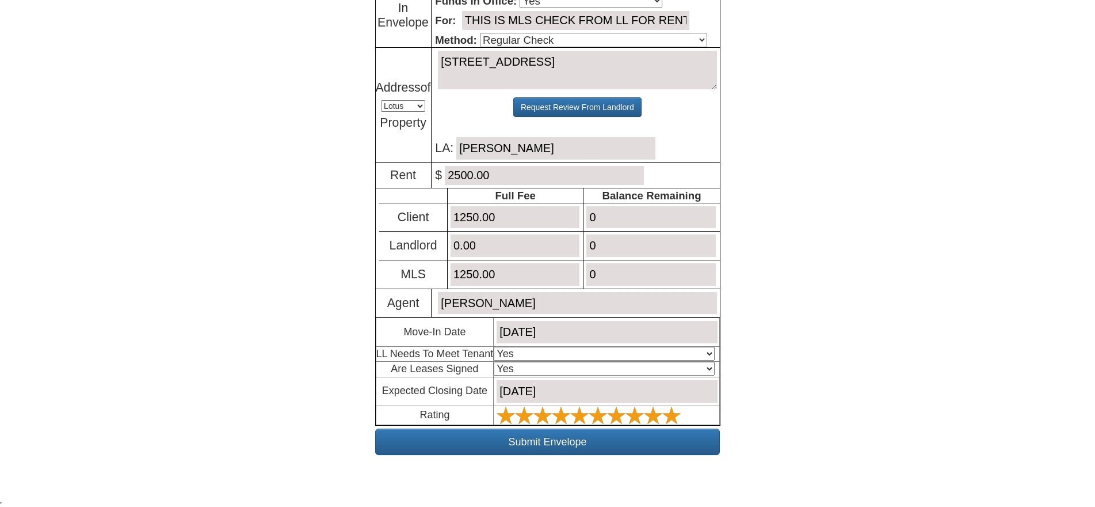
click at [515, 417] on polygon at bounding box center [506, 414] width 18 height 17
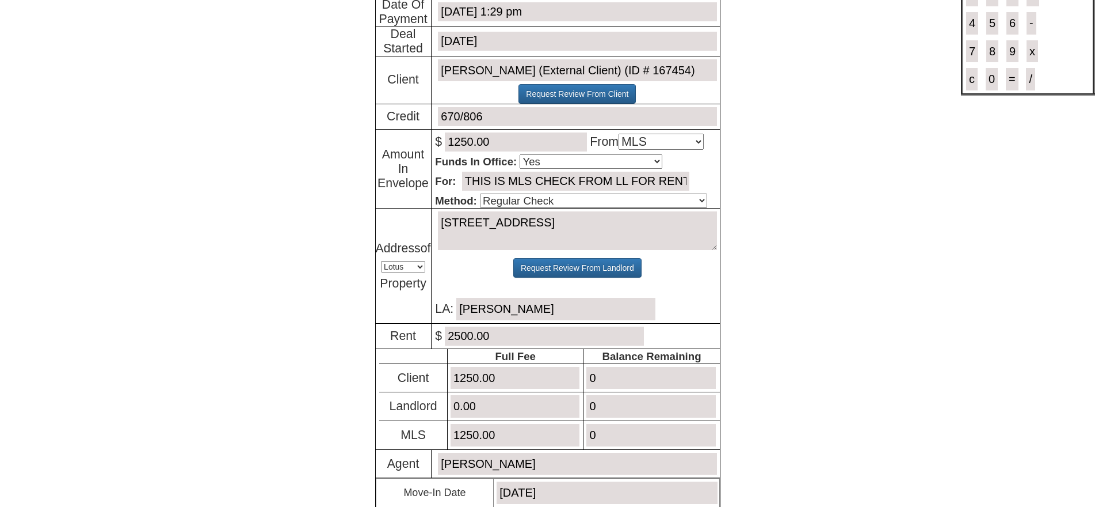
scroll to position [0, 117]
drag, startPoint x: 663, startPoint y: 179, endPoint x: 749, endPoint y: 175, distance: 86.4
click at [749, 175] on body "× Close Login E-mail Address: mrsddeniro@aol.com Login! ×" at bounding box center [547, 308] width 1095 height 717
click at [965, 248] on body "× Close Login E-mail Address: mrsddeniro@aol.com Login! ×" at bounding box center [547, 308] width 1095 height 717
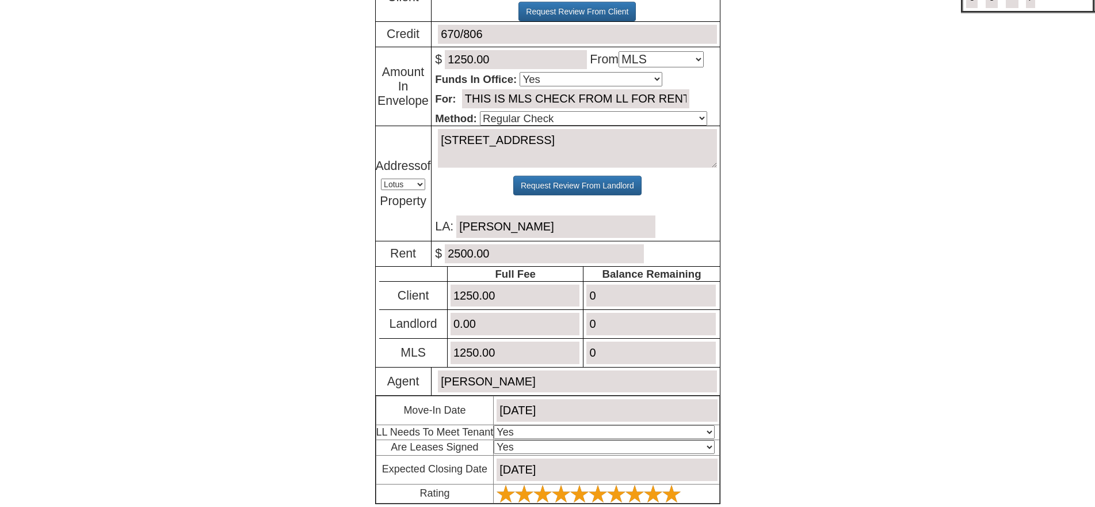
scroll to position [213, 0]
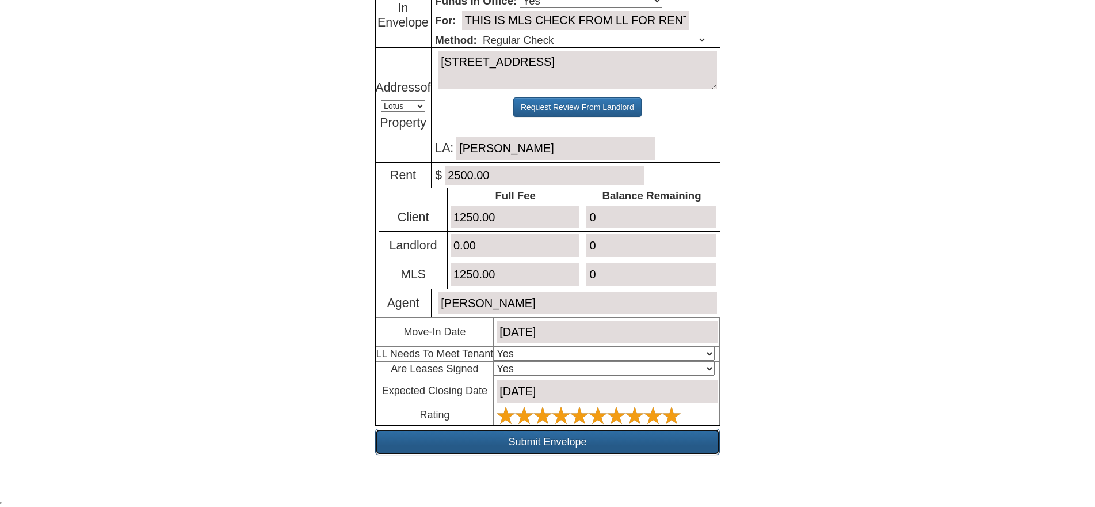
click at [604, 441] on input "Submit Envelope" at bounding box center [547, 441] width 345 height 26
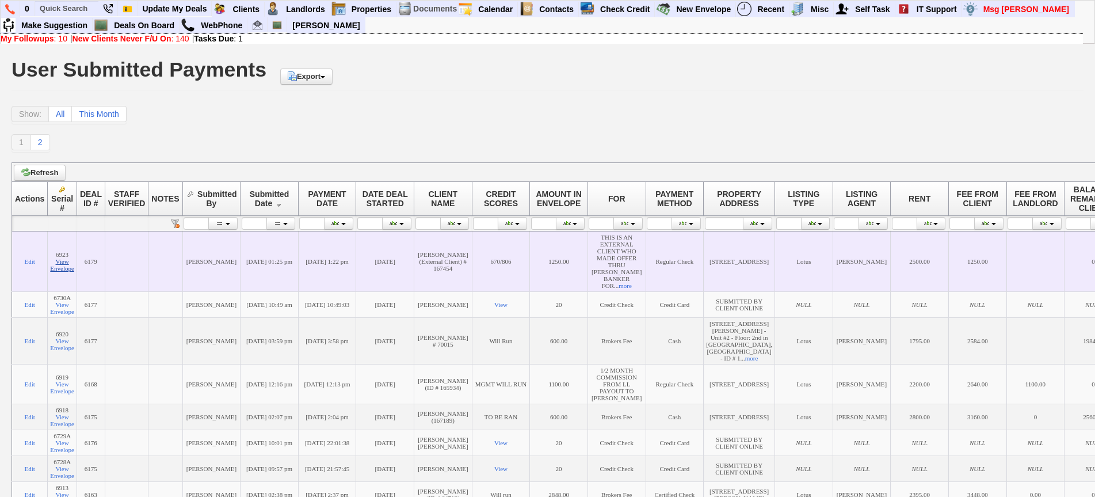
click at [70, 265] on link "View Envelope" at bounding box center [62, 265] width 24 height 14
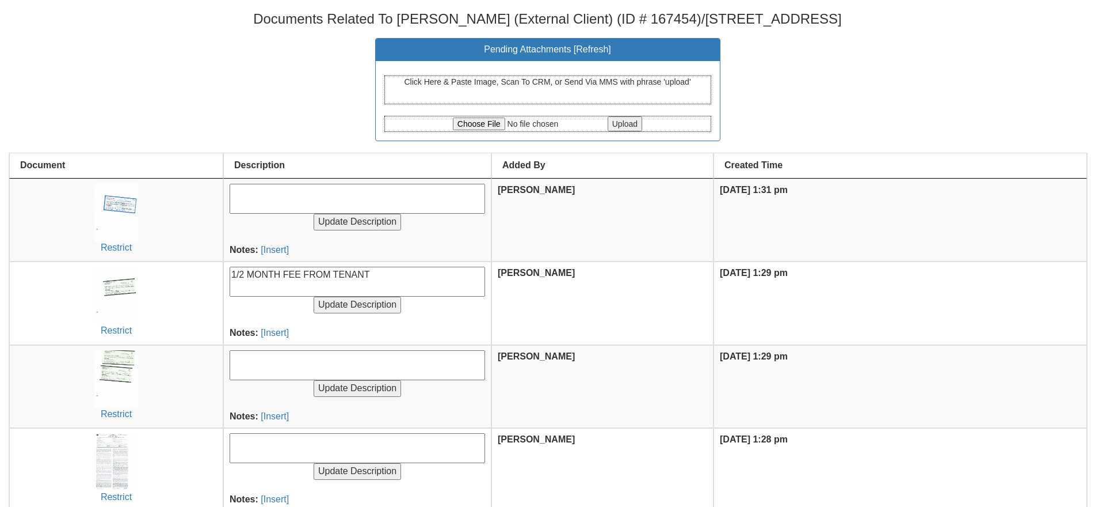
click at [270, 103] on center "Pending Attachments [ Refresh ] Click Here & Paste Image, Scan To CRM, or Send …" at bounding box center [548, 89] width 1078 height 103
click at [470, 128] on input "file" at bounding box center [529, 123] width 153 height 13
type input "C:\fakepath\Property #[STREET_ADDRESS]pdf"
click at [634, 128] on input "Upload" at bounding box center [625, 123] width 35 height 15
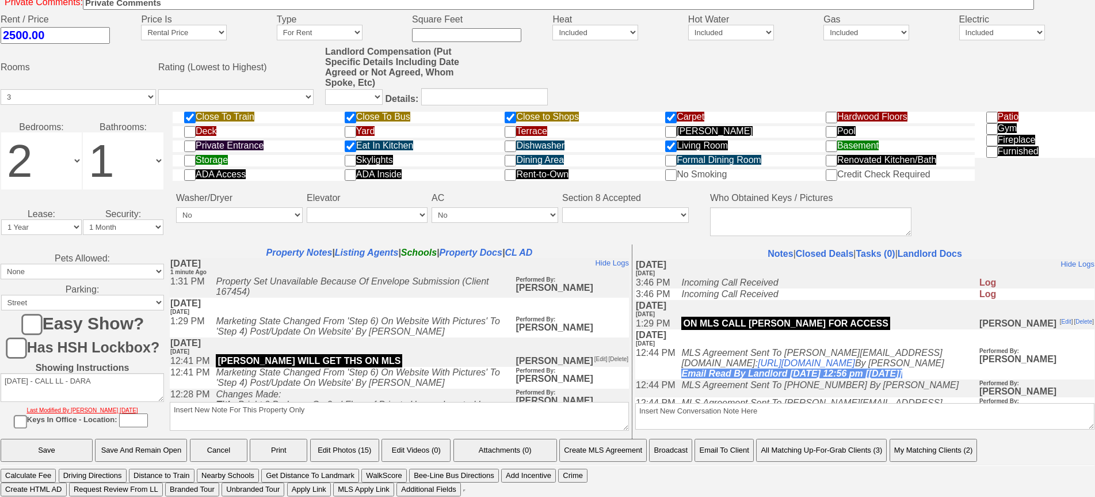
click at [283, 447] on button "Print" at bounding box center [279, 450] width 58 height 23
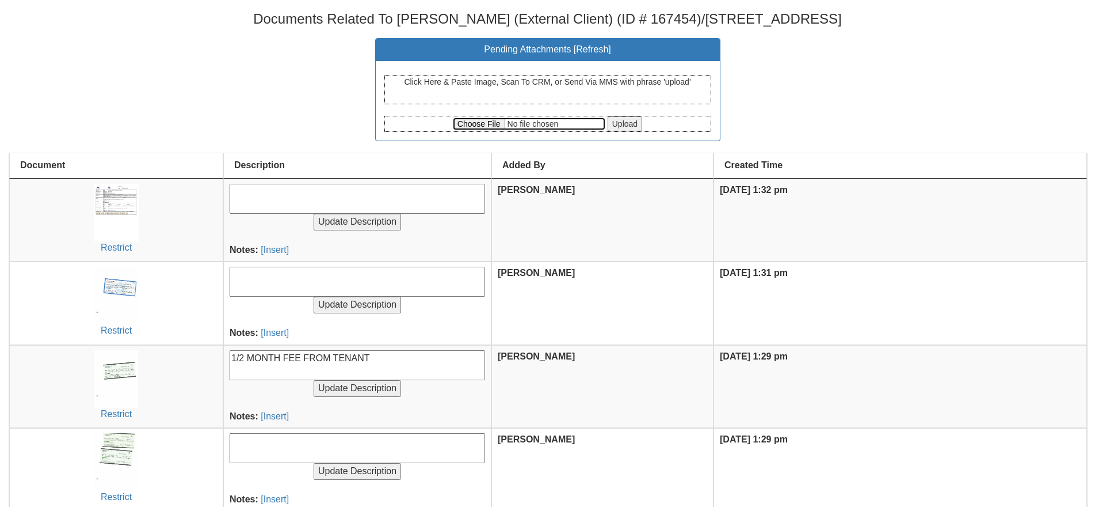
click at [481, 120] on input "file" at bounding box center [529, 123] width 153 height 13
type input "C:\fakepath\Offer_to_Lease (15).pdf"
click at [623, 122] on input "Upload" at bounding box center [625, 123] width 35 height 15
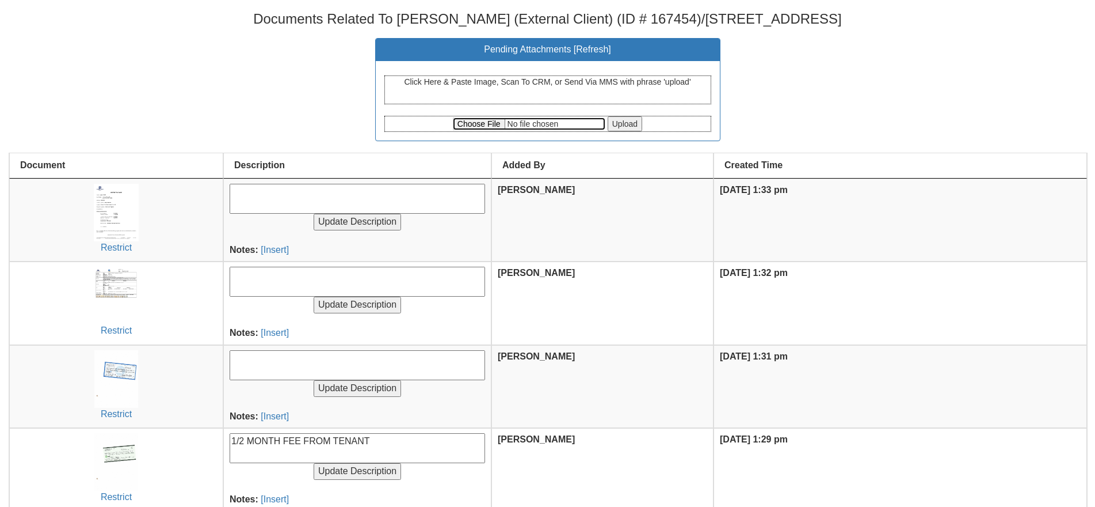
click at [494, 123] on input "file" at bounding box center [529, 123] width 153 height 13
type input "C:\fakepath\SKM_C450i25080416250.pdf"
click at [637, 128] on input "Upload" at bounding box center [625, 123] width 35 height 15
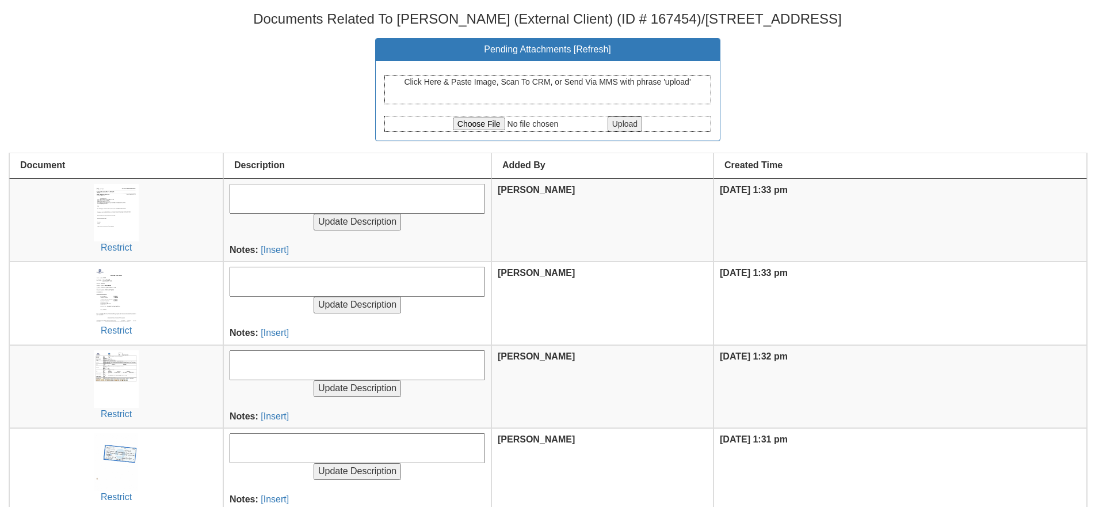
click at [272, 198] on textarea at bounding box center [358, 199] width 256 height 30
click at [472, 125] on input "file" at bounding box center [529, 123] width 153 height 13
type input "C:\fakepath\OneKey Matrix.pdf"
click at [638, 125] on input "Upload" at bounding box center [625, 123] width 35 height 15
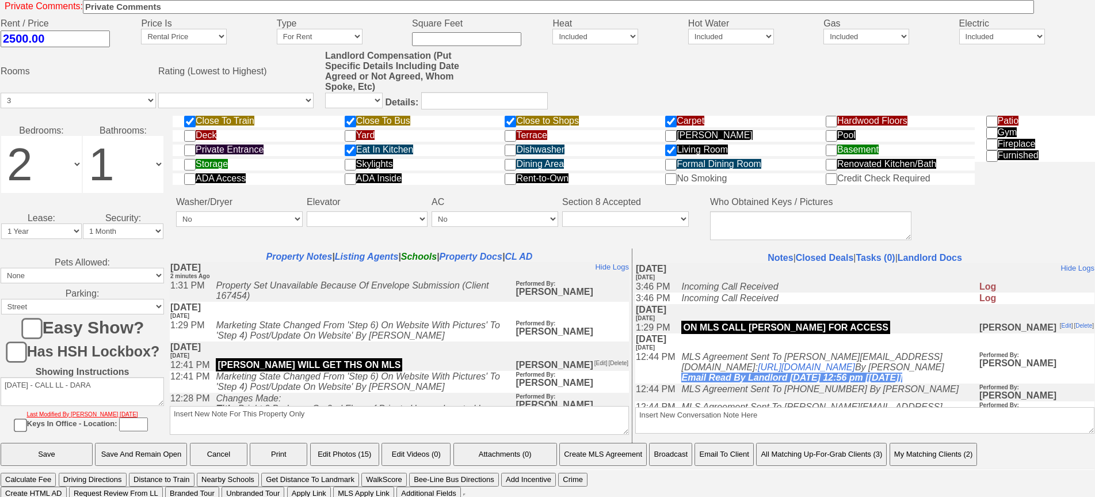
scroll to position [446, 0]
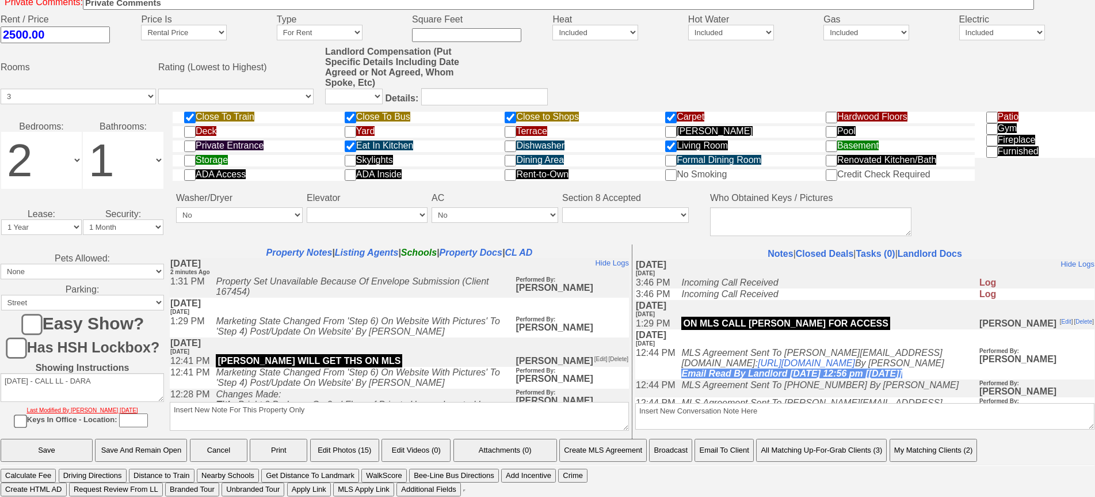
click at [421, 363] on td "[PERSON_NAME] WILL GET THS ON MLS" at bounding box center [362, 361] width 305 height 12
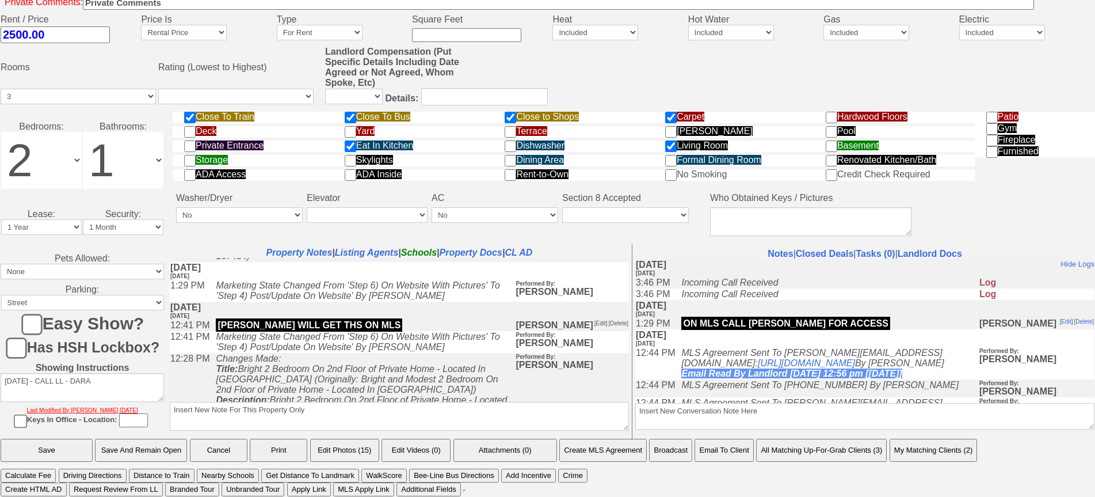
scroll to position [0, 0]
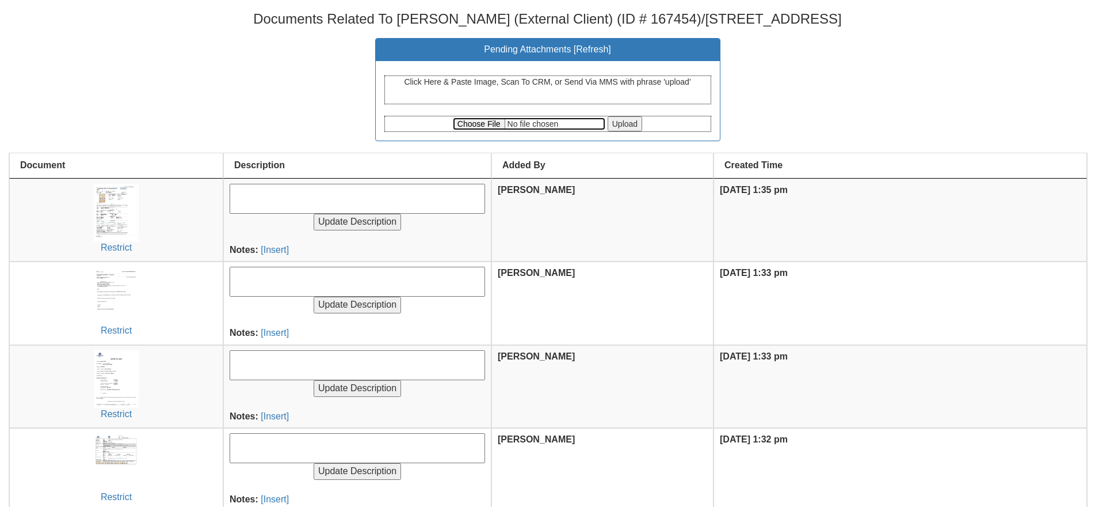
click at [480, 124] on input "file" at bounding box center [529, 123] width 153 height 13
type input "C:\fakepath\CCF_000244.pdf"
click at [641, 123] on input "Upload" at bounding box center [625, 123] width 35 height 15
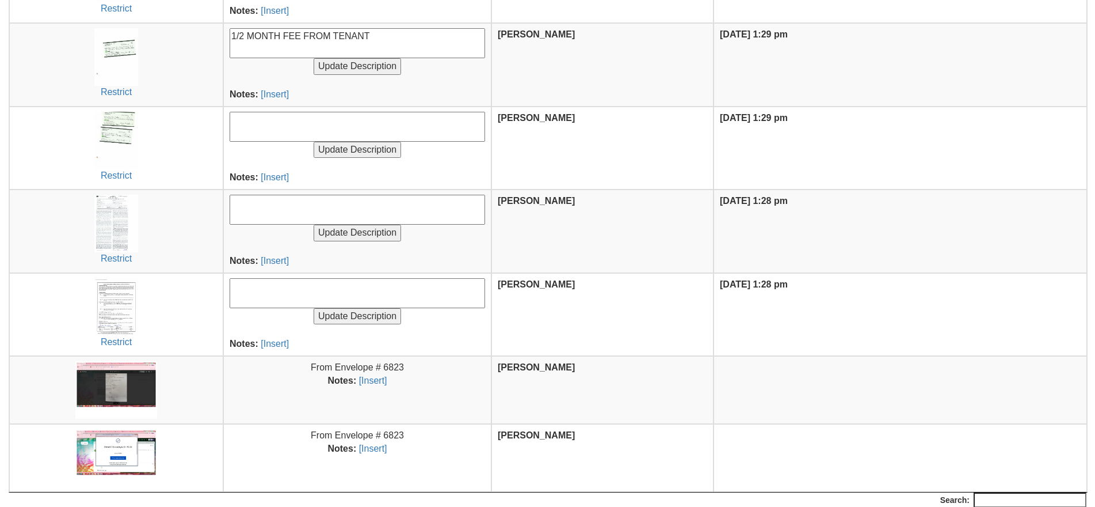
scroll to position [658, 0]
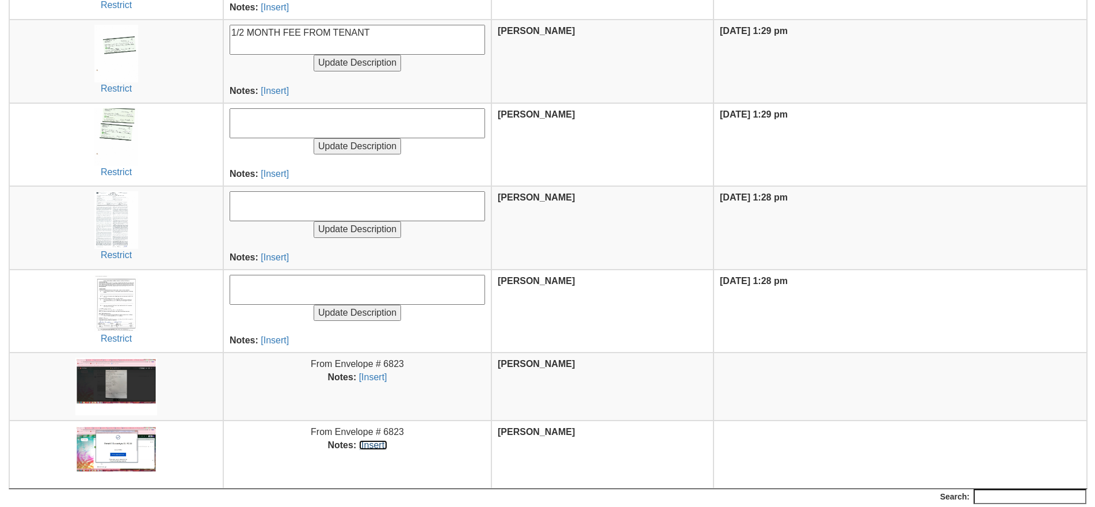
click at [380, 446] on link "[Insert]" at bounding box center [373, 445] width 28 height 10
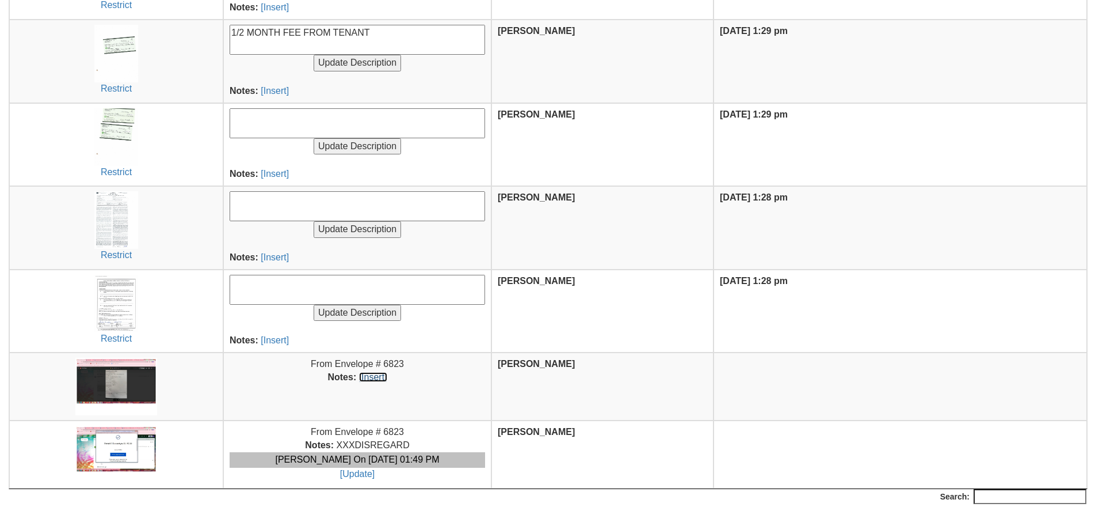
click at [387, 378] on link "[Insert]" at bounding box center [373, 377] width 28 height 10
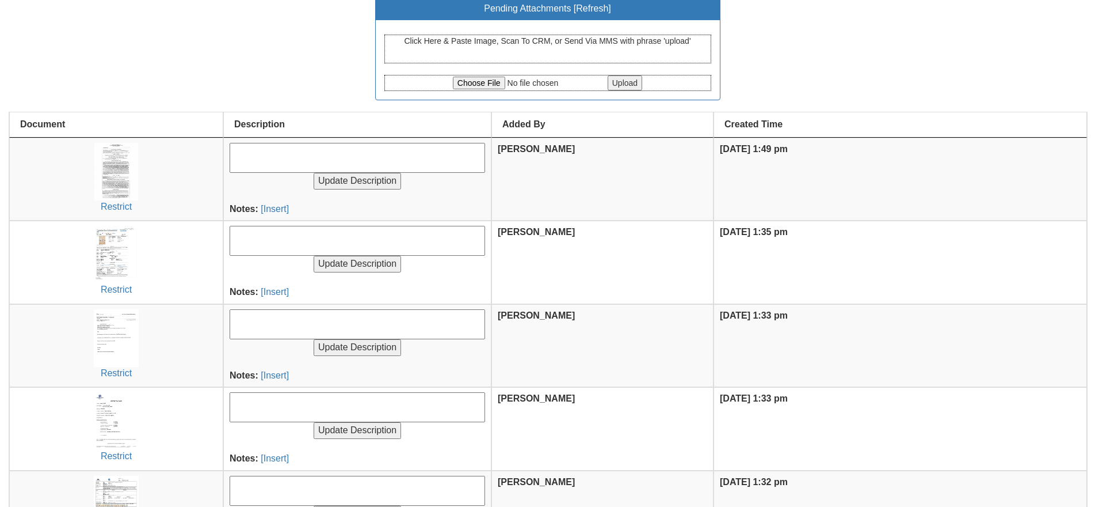
scroll to position [0, 0]
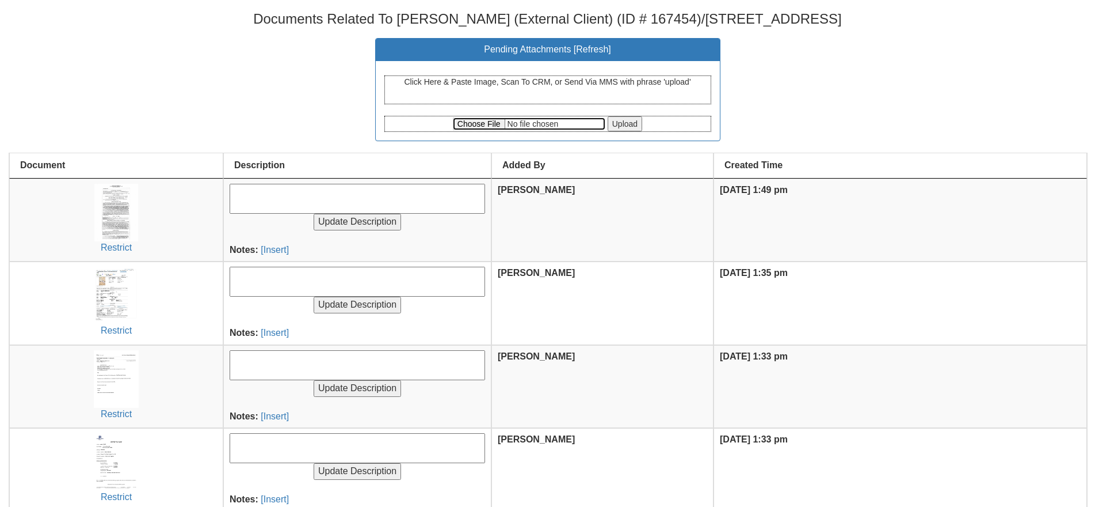
click at [461, 125] on input "file" at bounding box center [529, 123] width 153 height 13
type input "C:\fakepath\IMG_8536 (1).jpeg"
click at [636, 120] on input "Upload" at bounding box center [625, 123] width 35 height 15
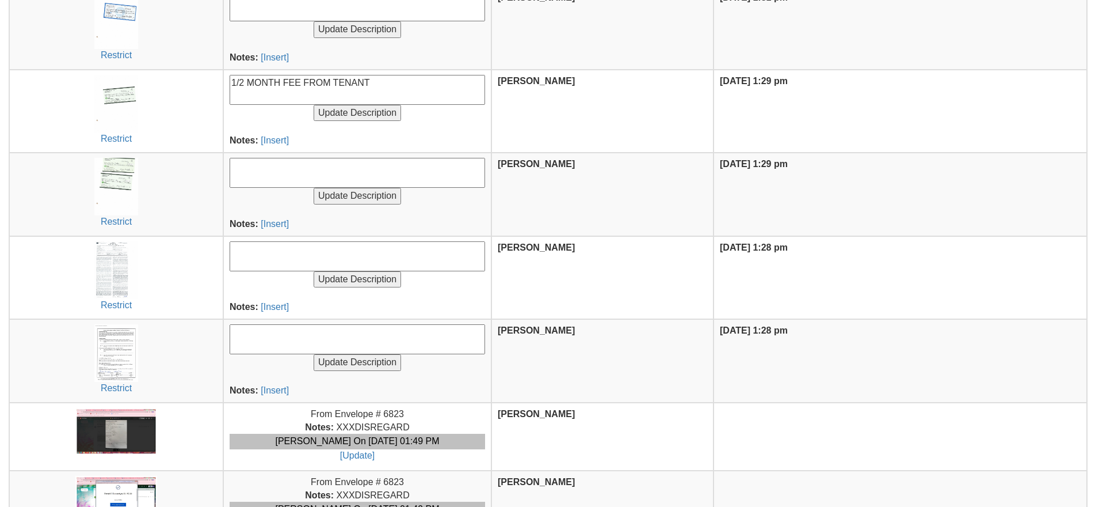
scroll to position [741, 0]
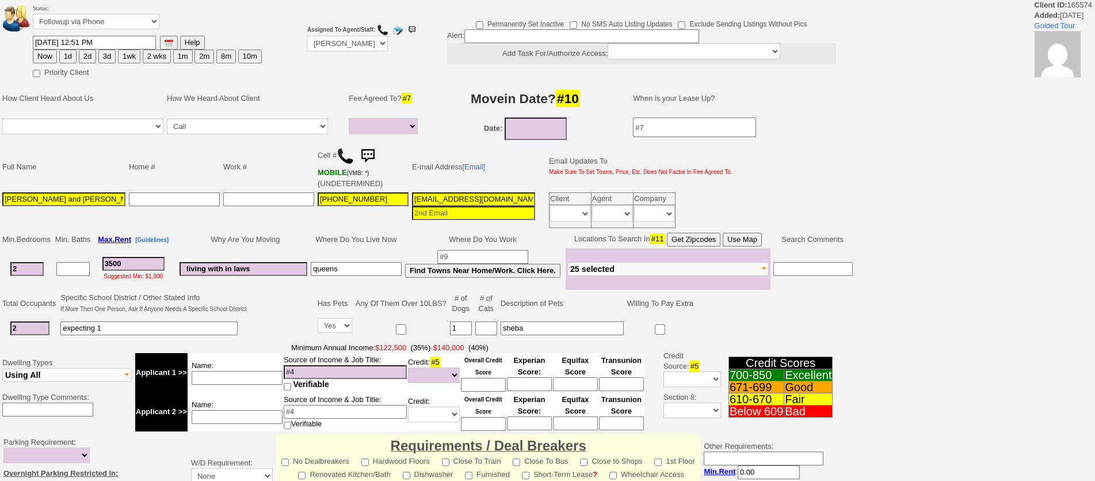
select select
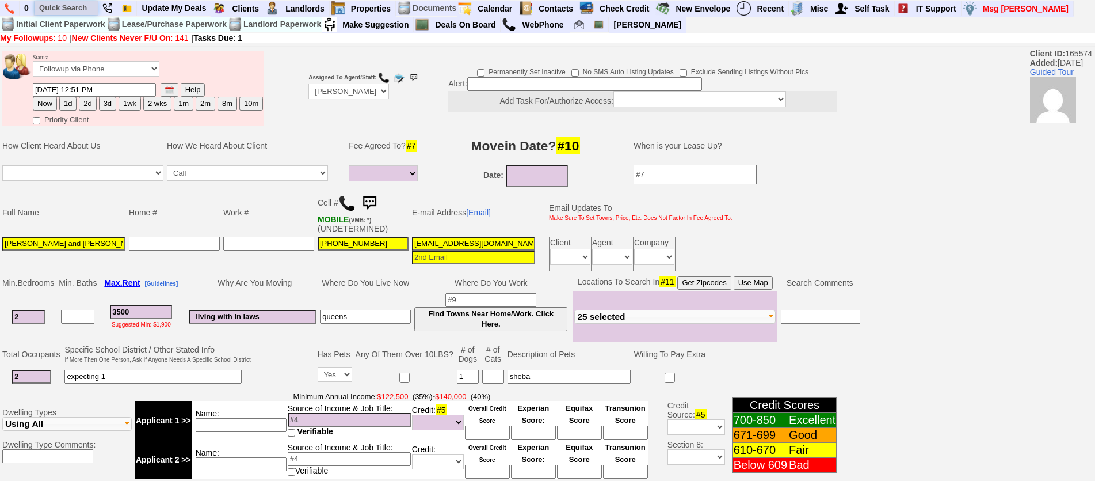
click at [77, 14] on input "text" at bounding box center [66, 8] width 63 height 14
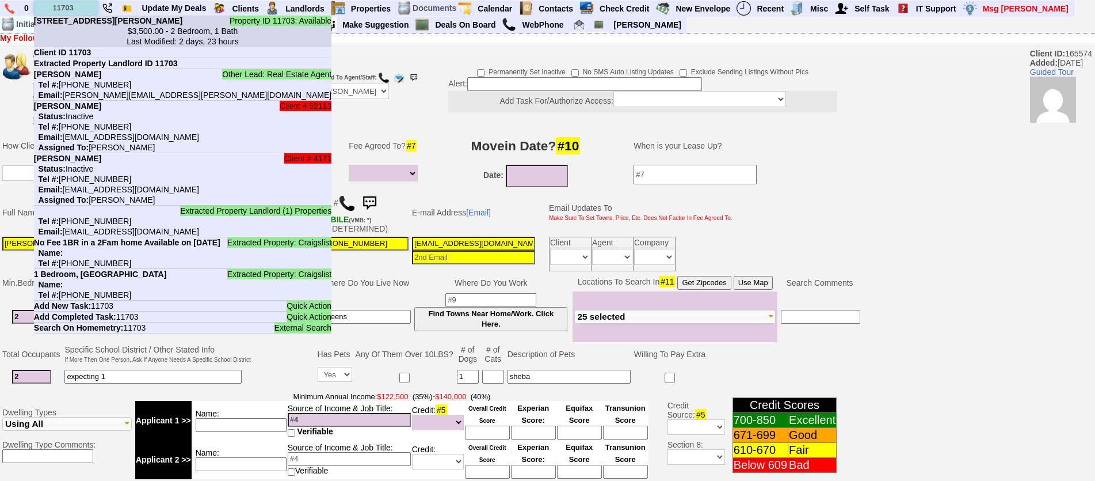
type input "11703"
click at [100, 37] on center "$3,500.00 - 2 Bedroom, 1 Bath Last Modified: 2 days, 23 hours" at bounding box center [183, 36] width 298 height 21
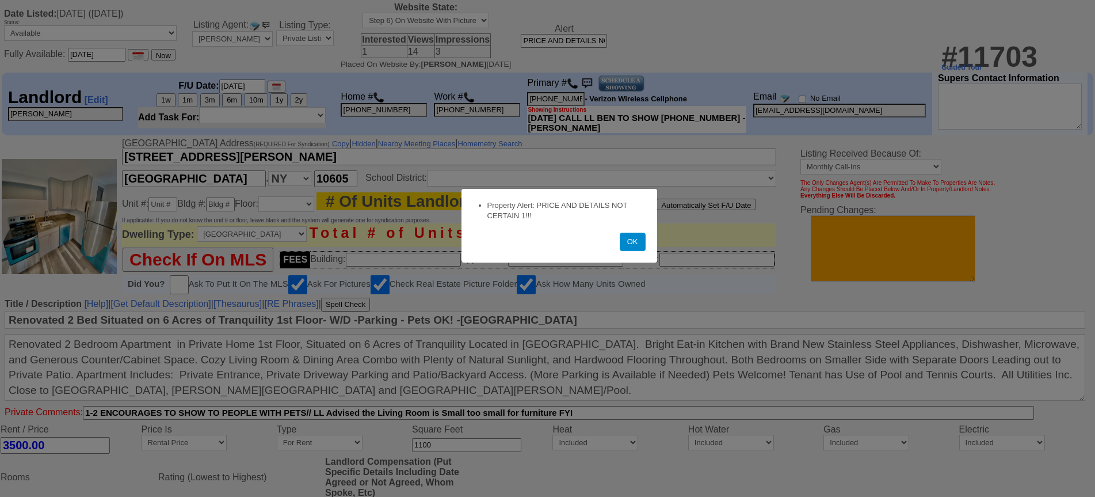
click at [631, 241] on button "OK" at bounding box center [633, 242] width 26 height 18
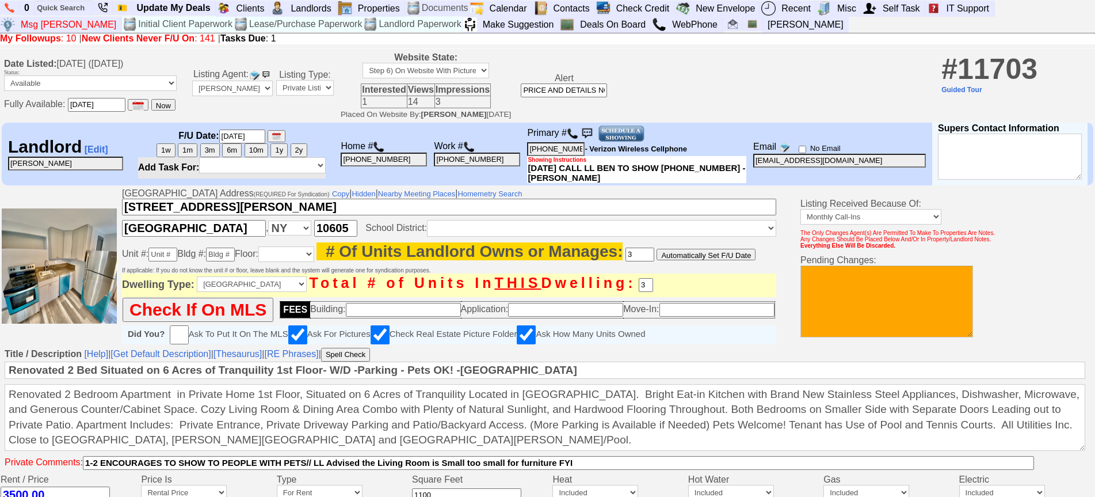
click at [573, 138] on img at bounding box center [573, 134] width 12 height 12
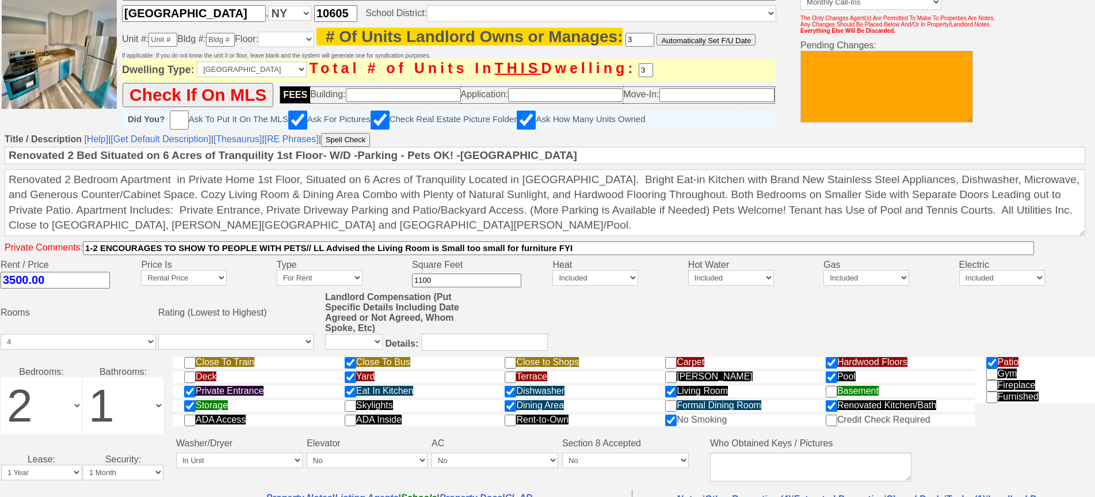
scroll to position [471, 0]
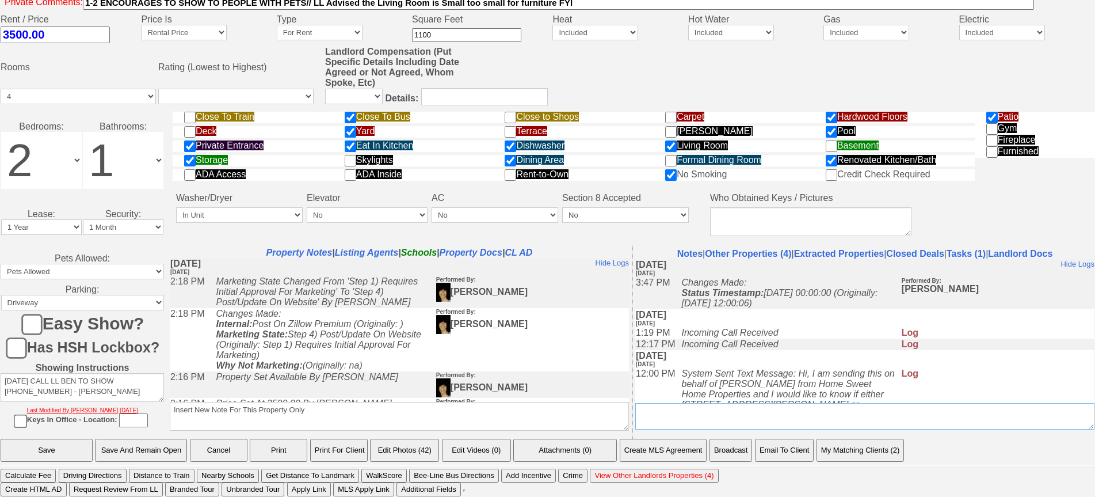
click at [861, 419] on textarea "Insert New Conversation Note Here" at bounding box center [864, 416] width 459 height 26
type textarea "TENANT MOVING OUT 9/12 BUT CAN SHOW NOW"
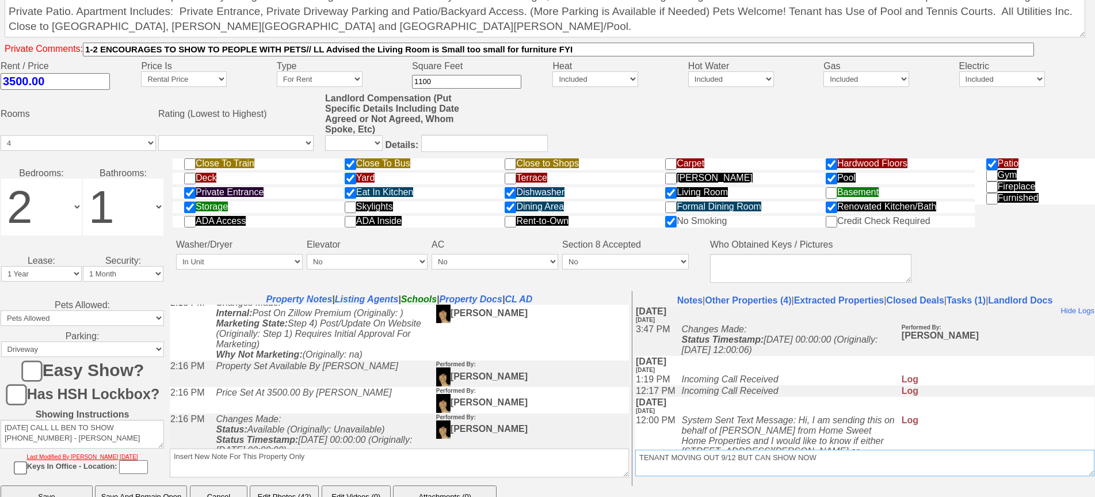
scroll to position [299, 0]
